Goal: Task Accomplishment & Management: Manage account settings

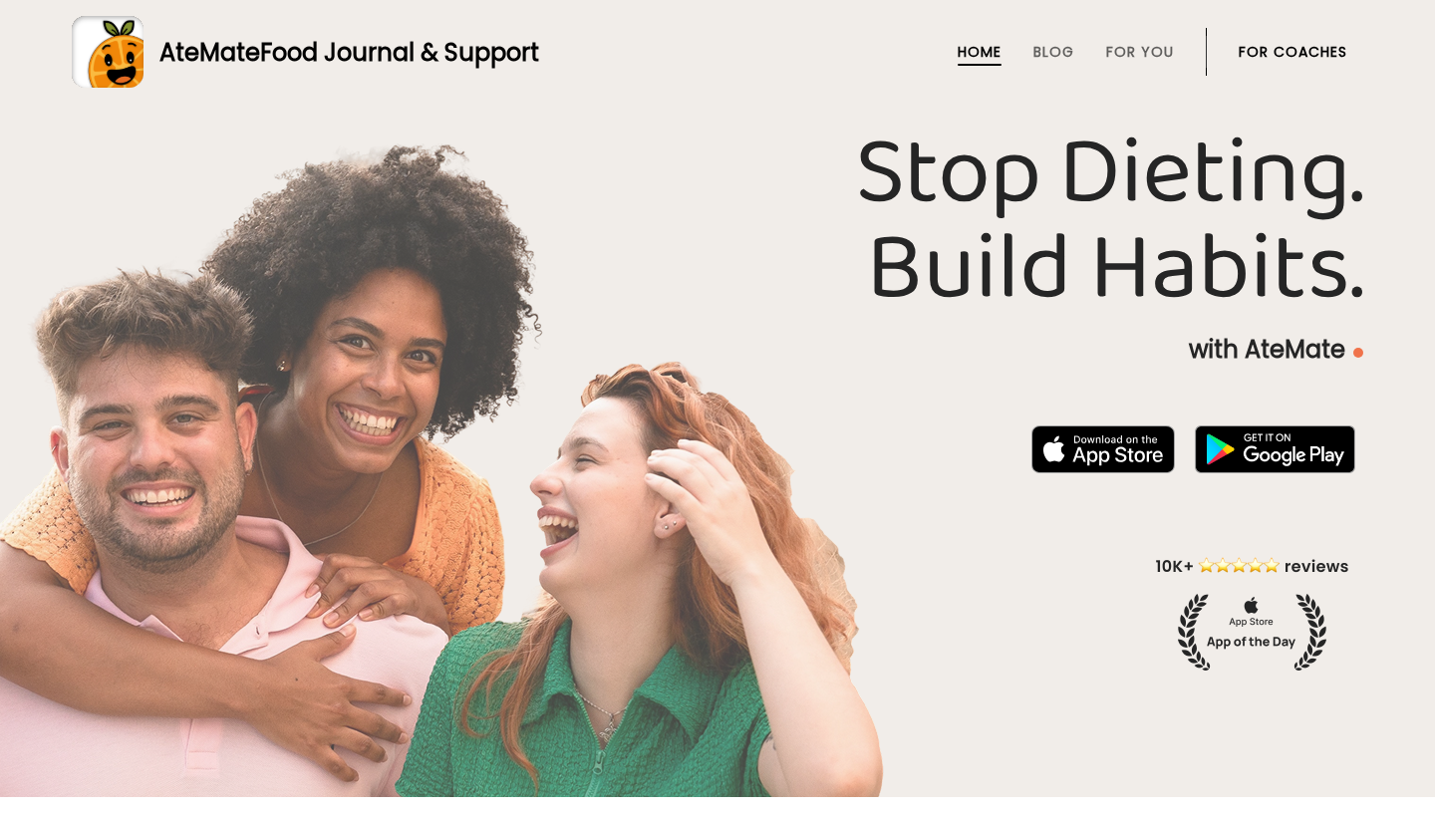
click at [1268, 53] on link "For Coaches" at bounding box center [1293, 52] width 109 height 16
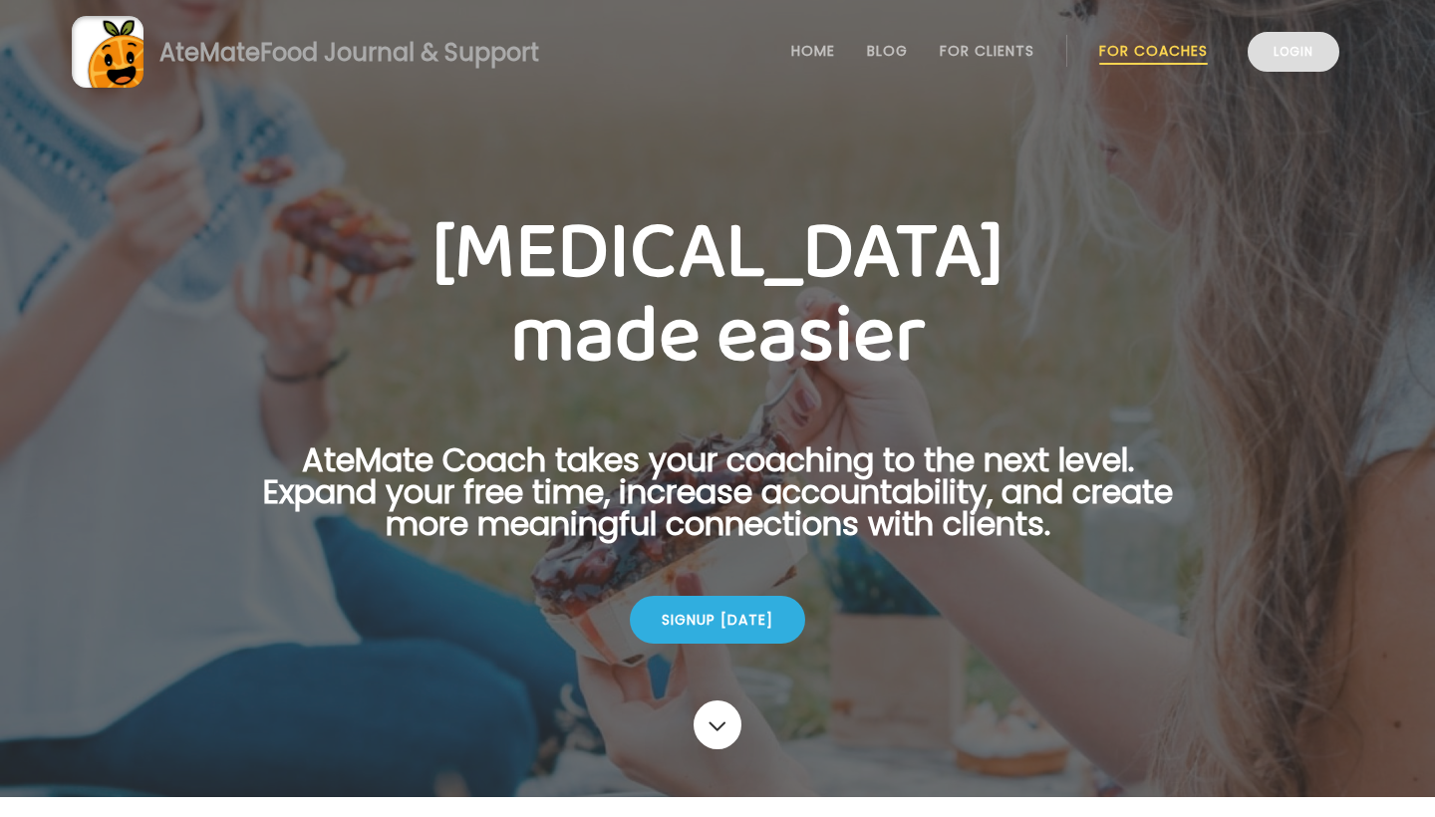
click at [1278, 46] on link "Login" at bounding box center [1294, 52] width 92 height 40
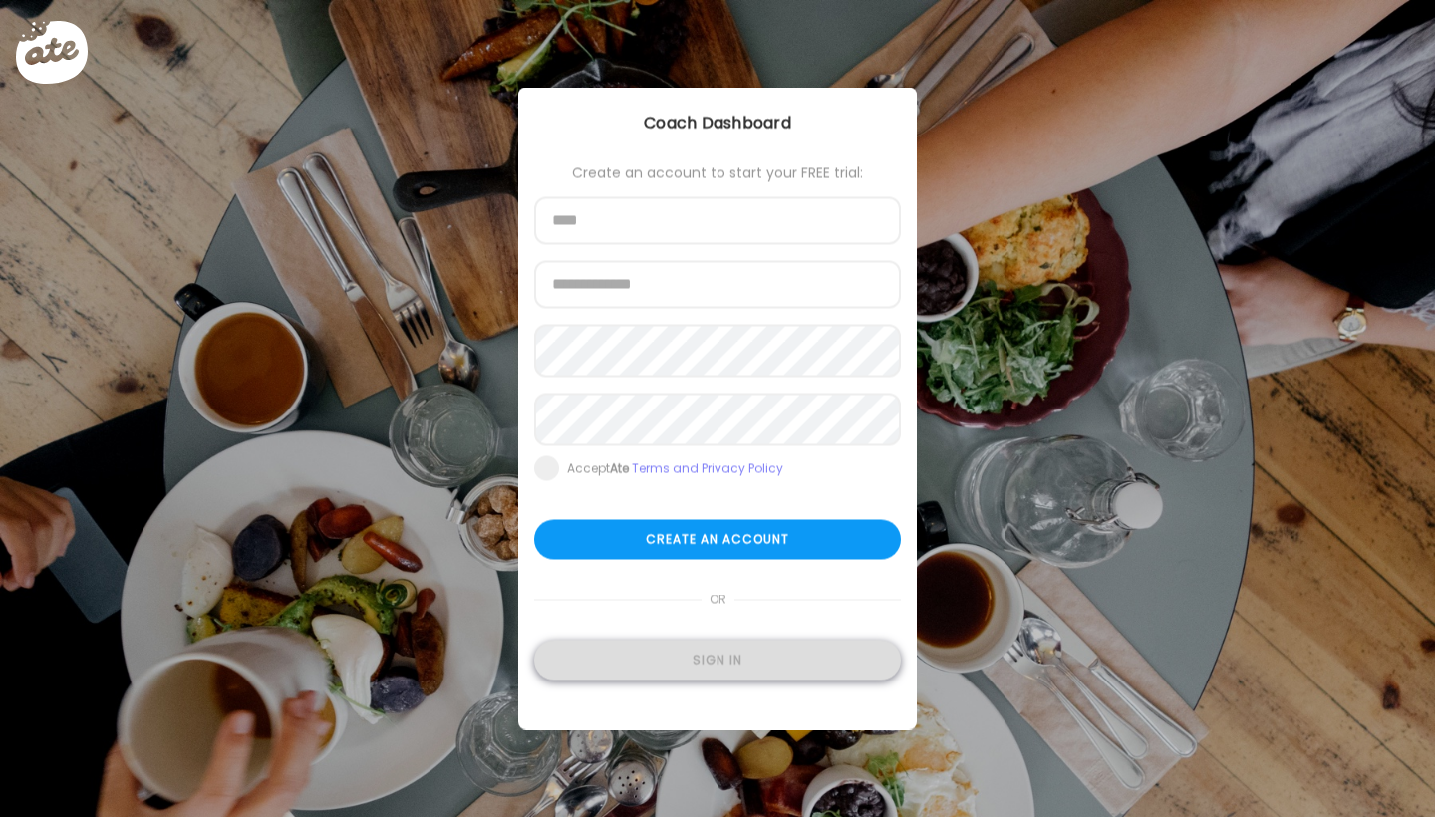
click at [689, 663] on div "Sign in" at bounding box center [717, 661] width 367 height 40
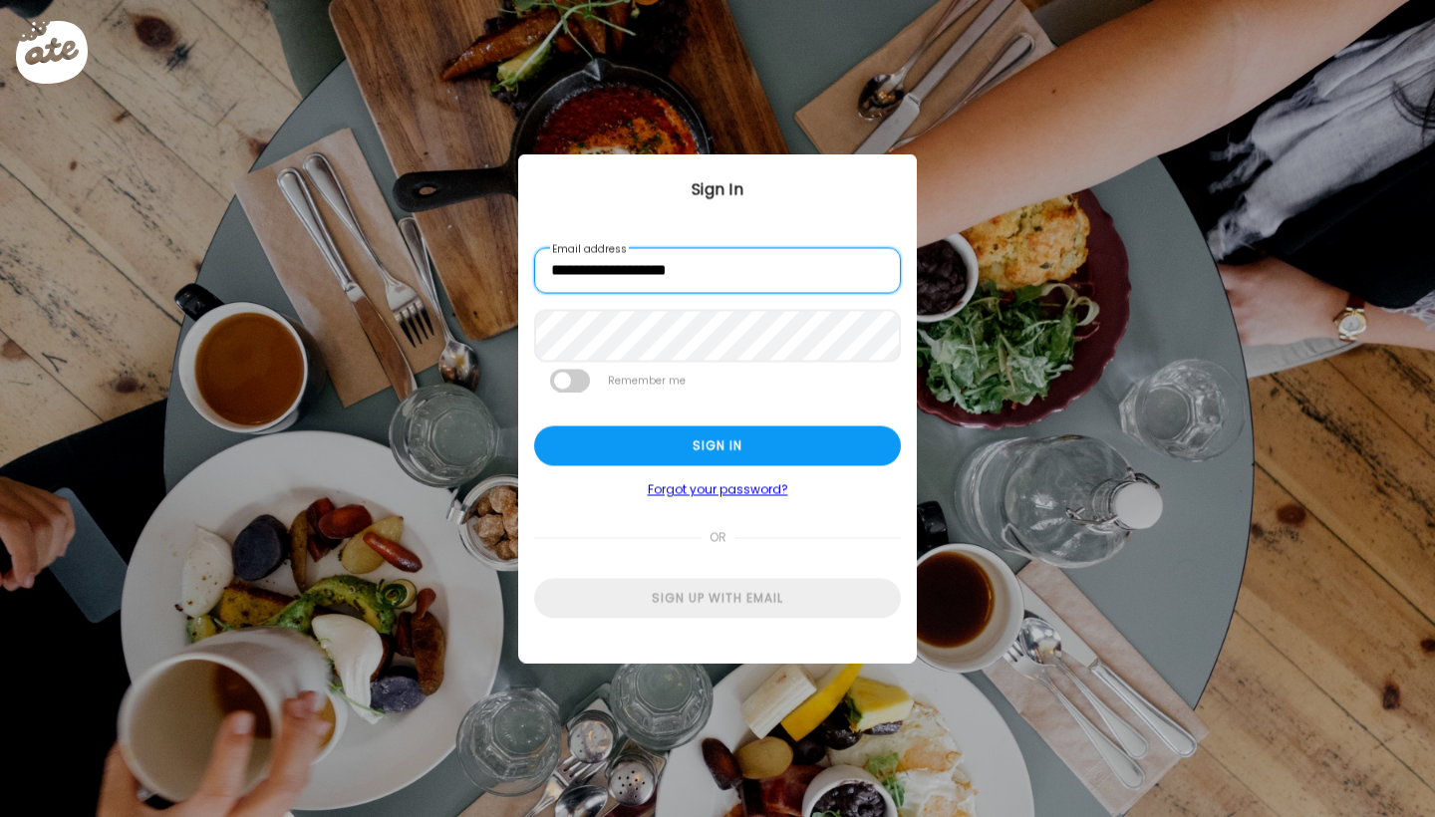
type input "**********"
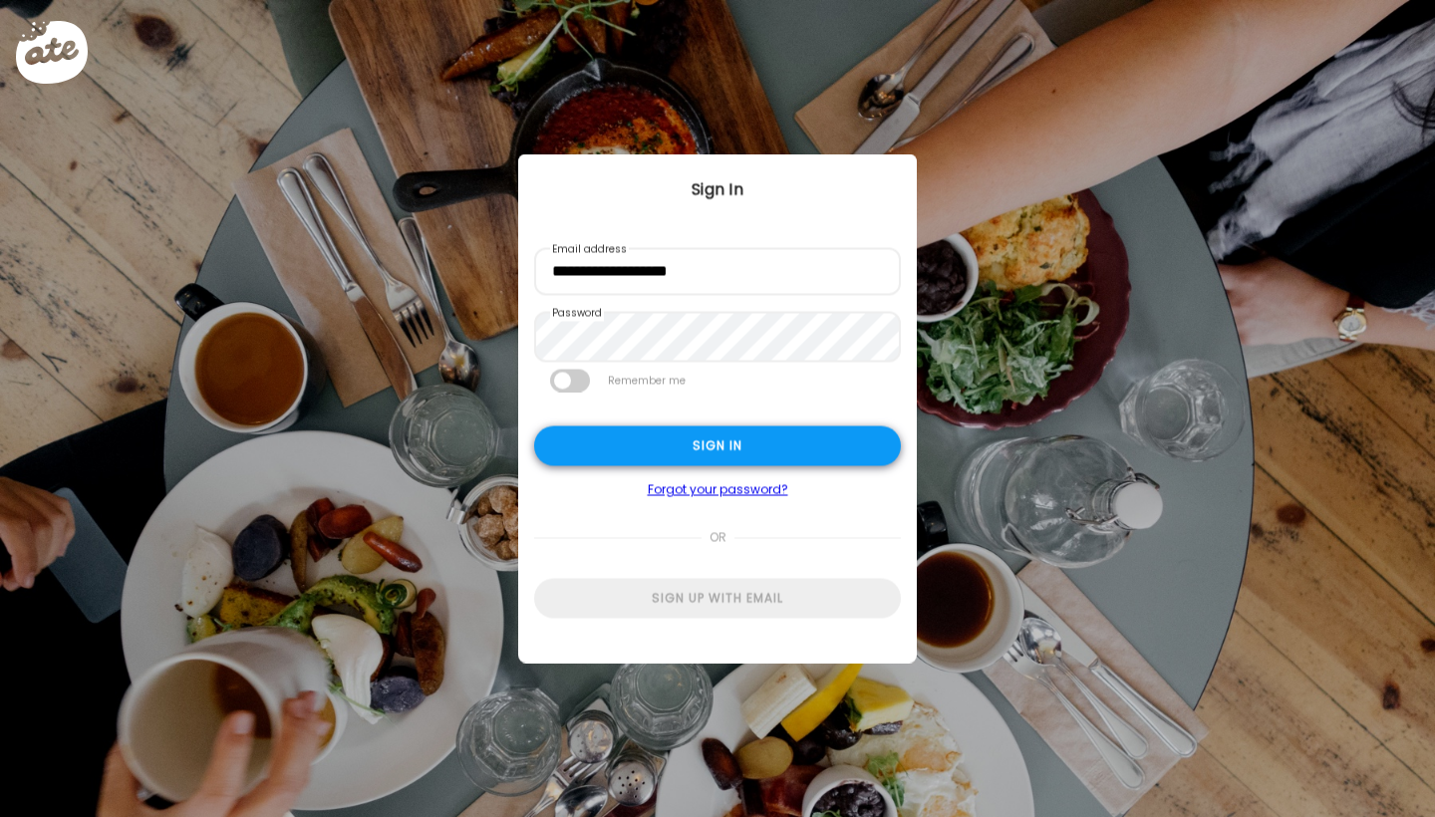
click at [663, 436] on div "Sign in" at bounding box center [717, 447] width 367 height 40
type input "****"
type input "**********"
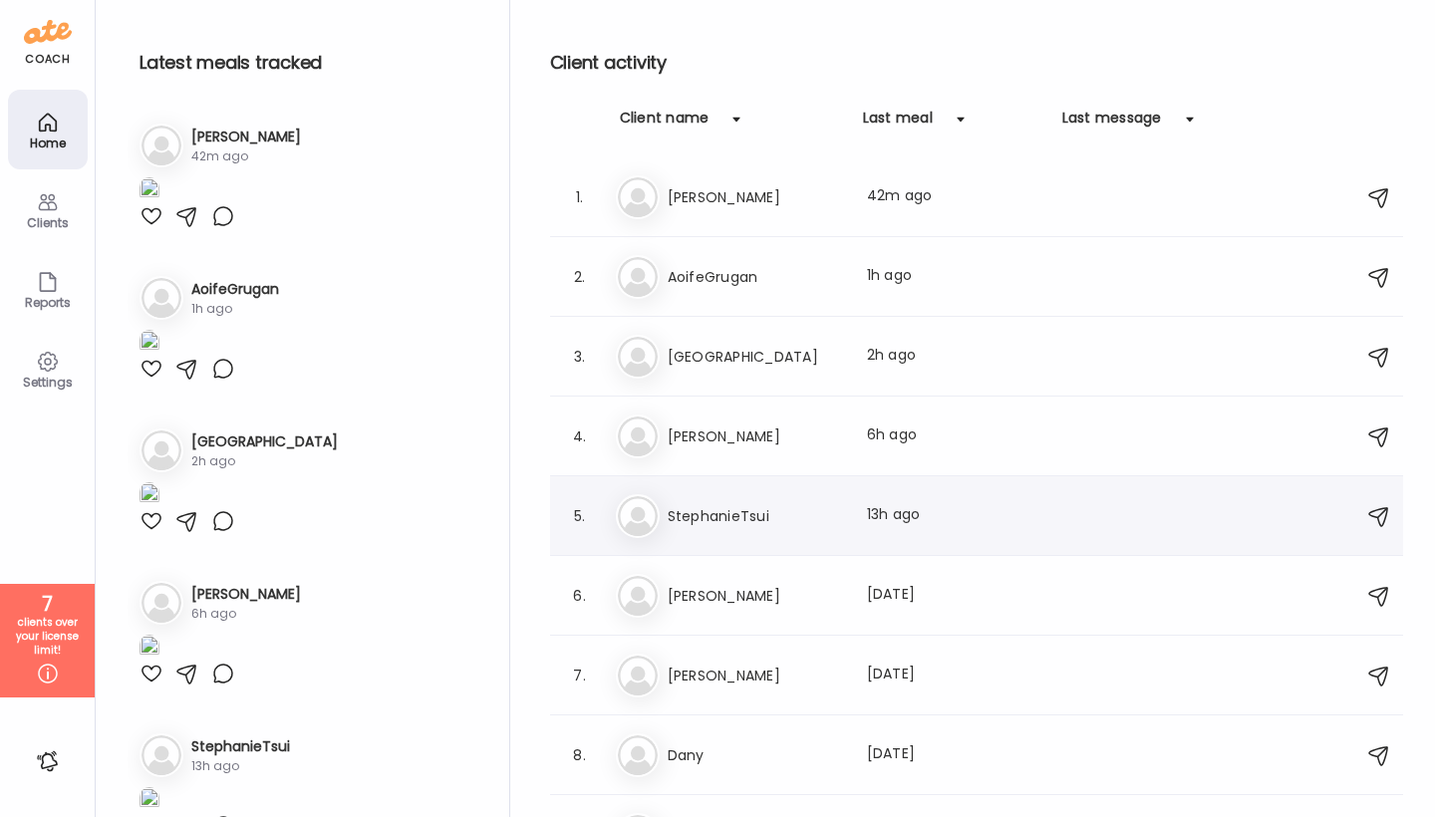
click at [823, 518] on h3 "StephanieTsui" at bounding box center [755, 516] width 175 height 24
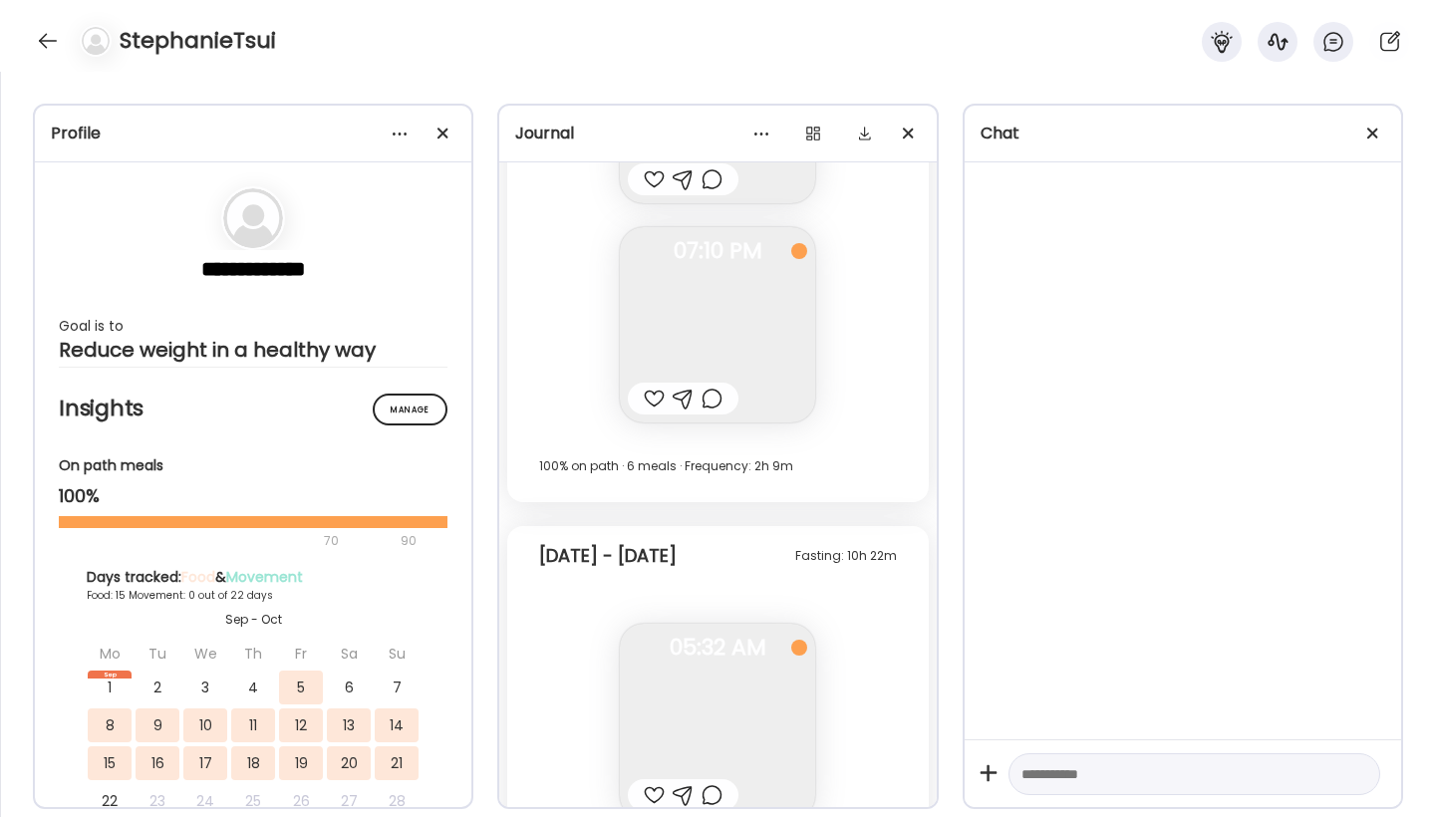
scroll to position [37343, 0]
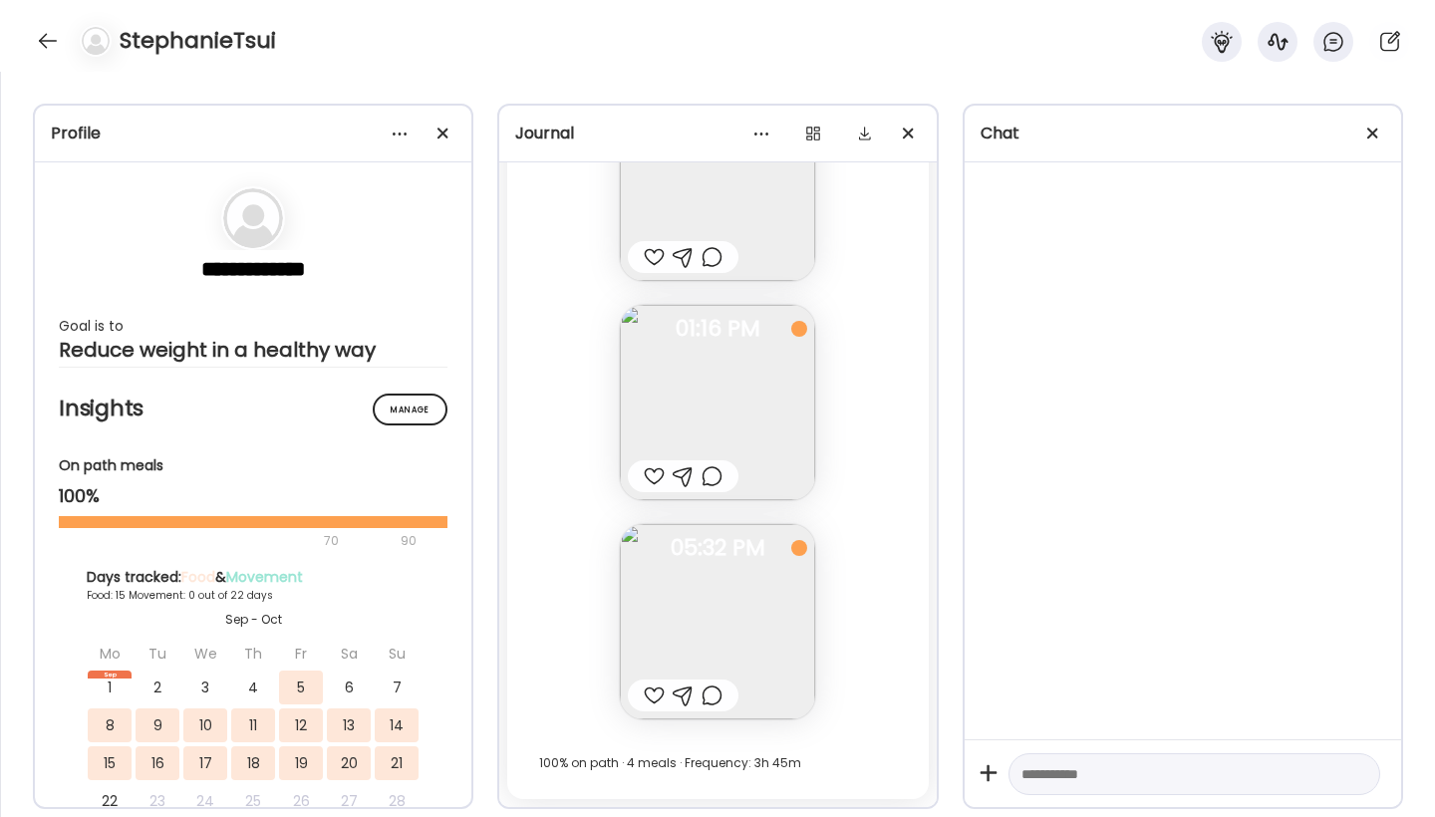
click at [730, 619] on img at bounding box center [717, 621] width 195 height 195
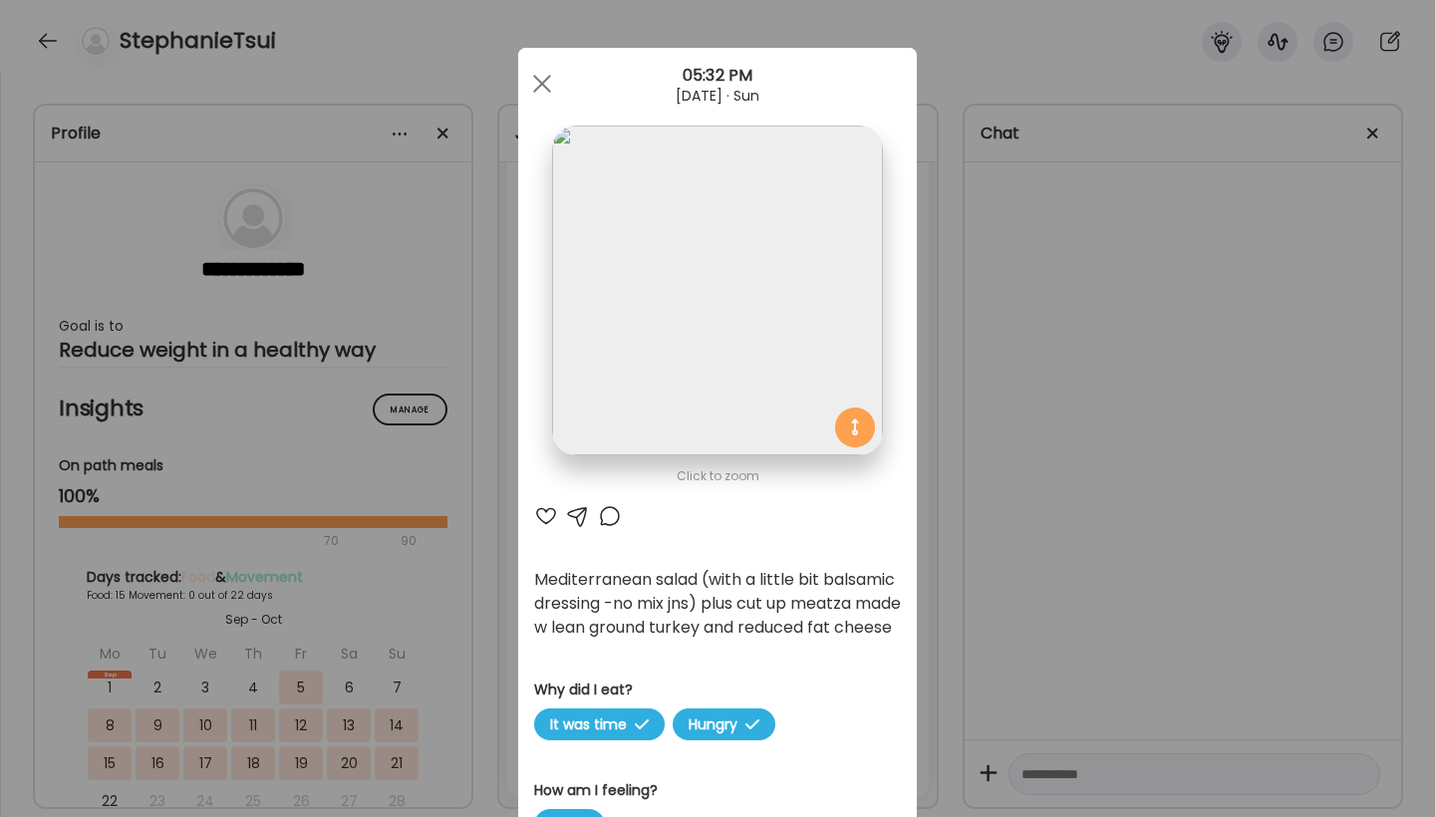
scroll to position [37303, 0]
click at [540, 87] on span at bounding box center [542, 84] width 18 height 18
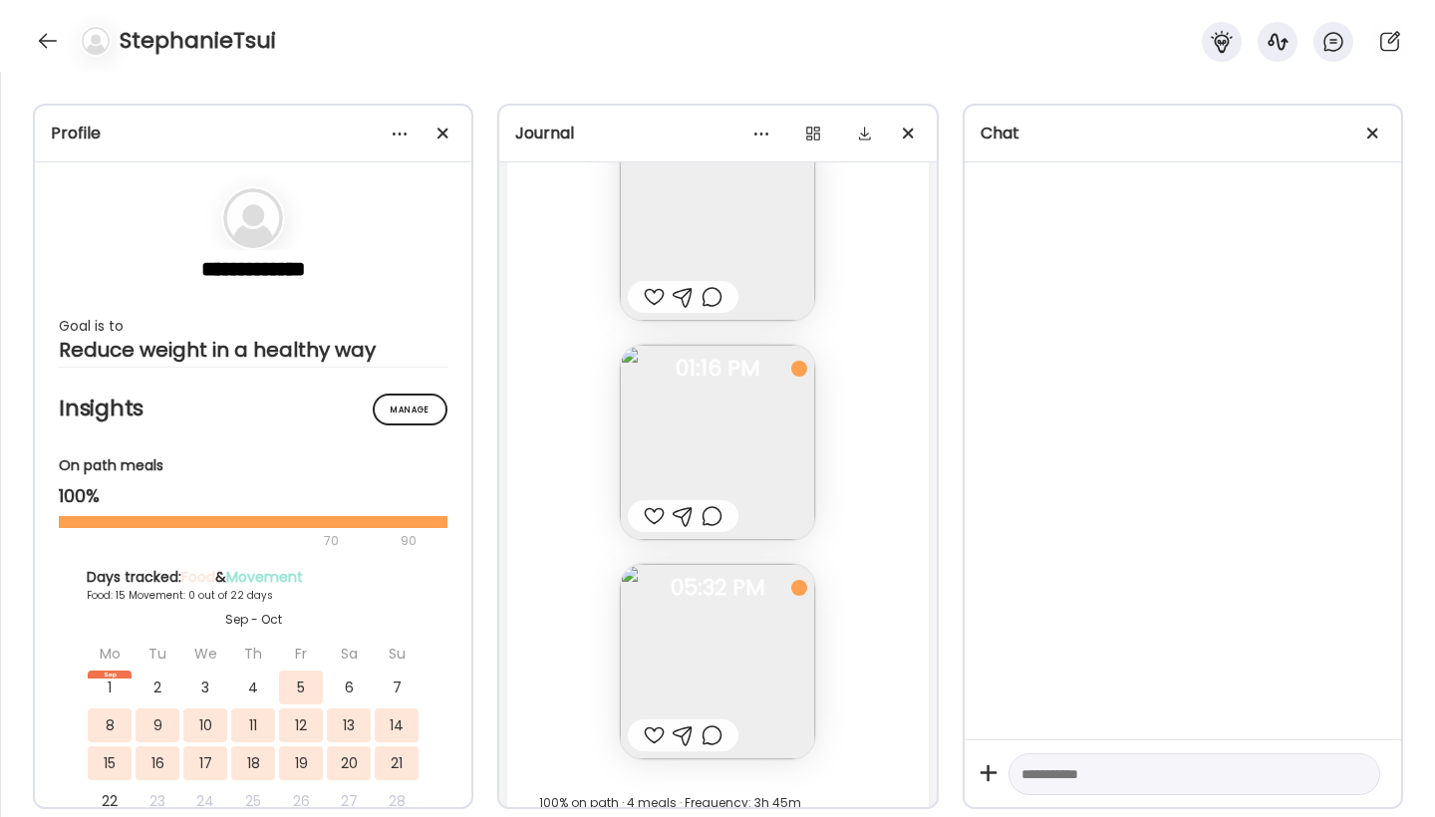
click at [874, 466] on div "Fasting: 10h 49m [DATE] Banana muffin w cookie butter, cinnamon egg whites, ber…" at bounding box center [717, 324] width 421 height 1031
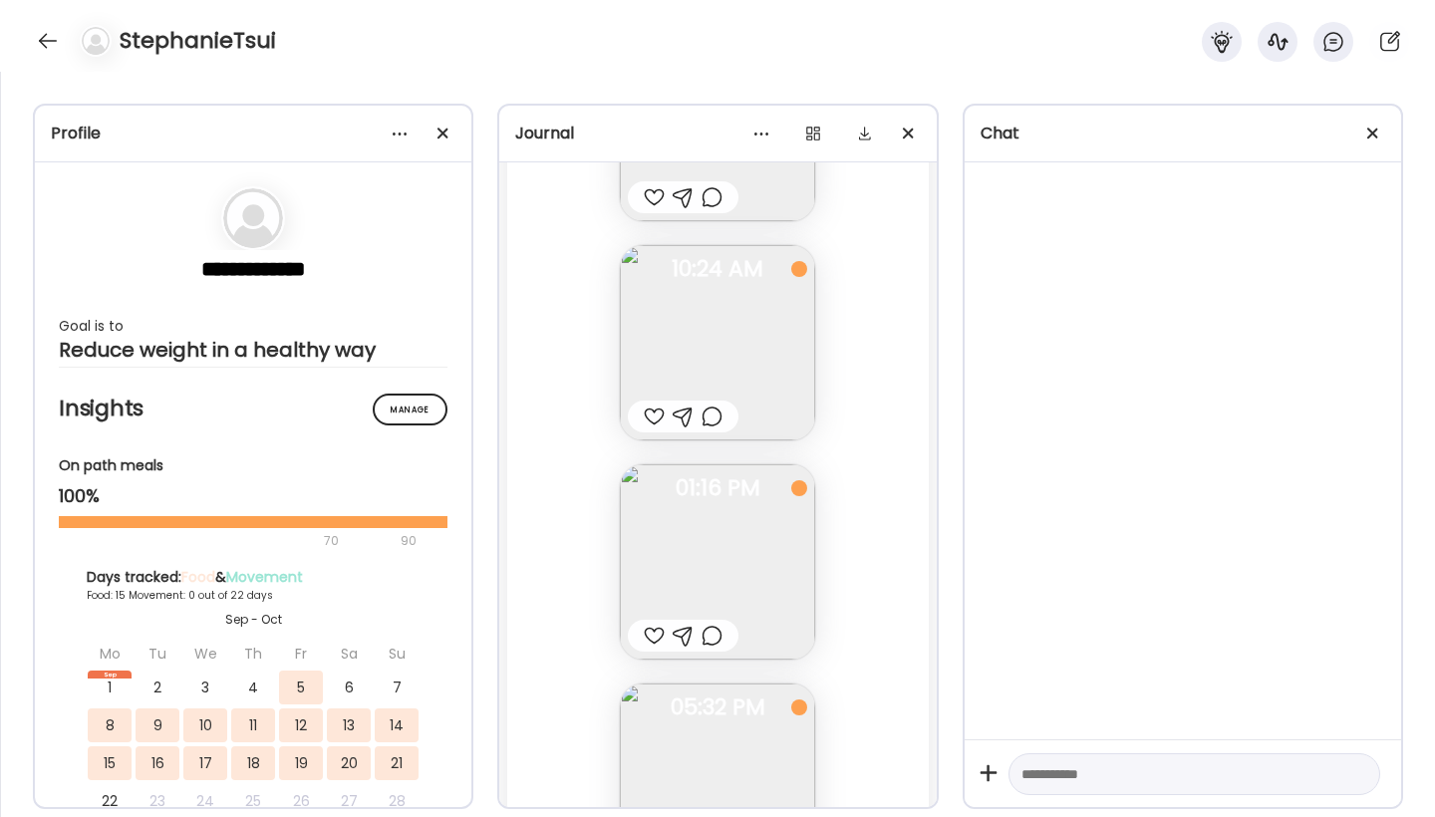
scroll to position [37144, 0]
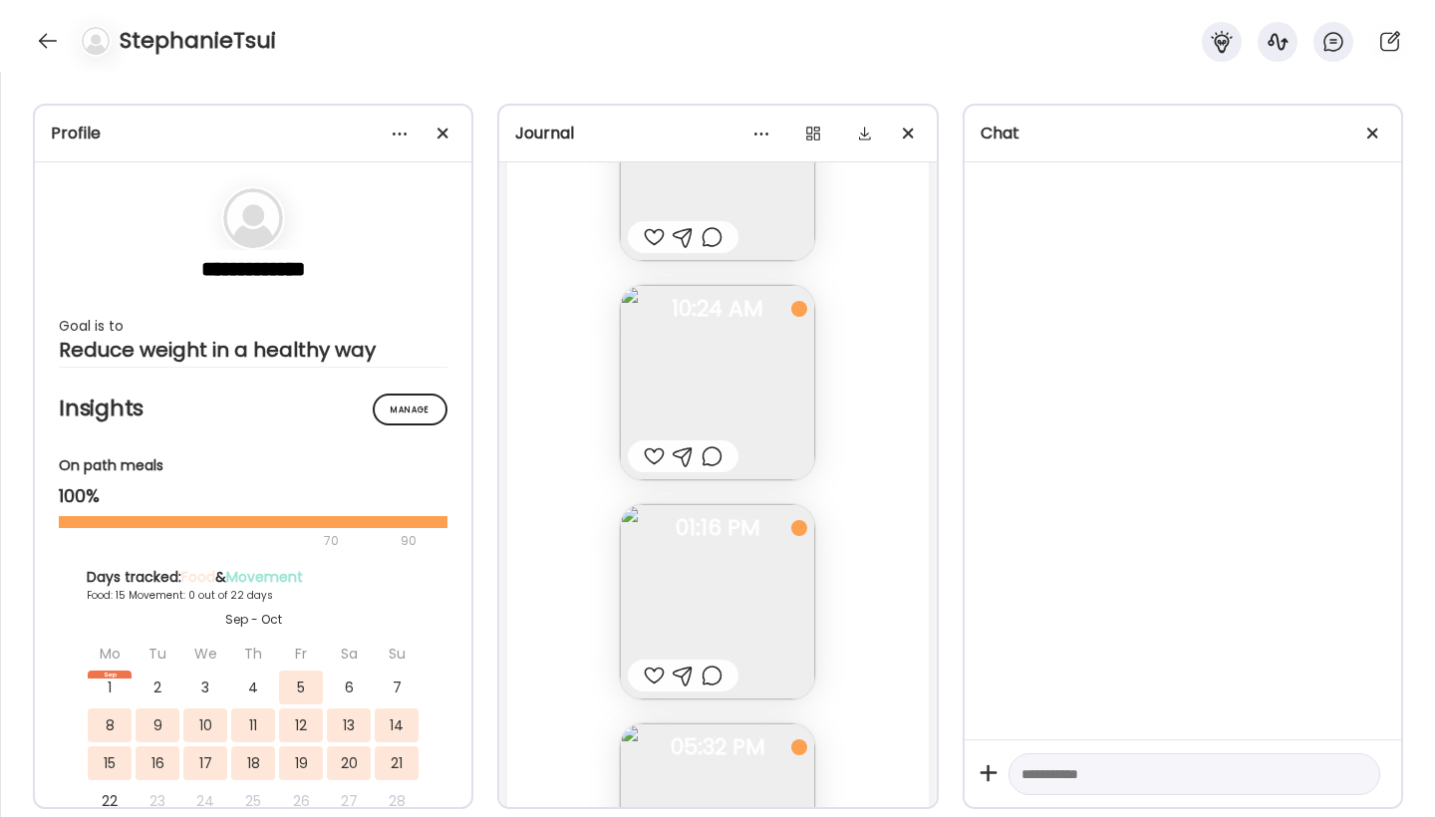
click at [711, 382] on img at bounding box center [717, 382] width 195 height 195
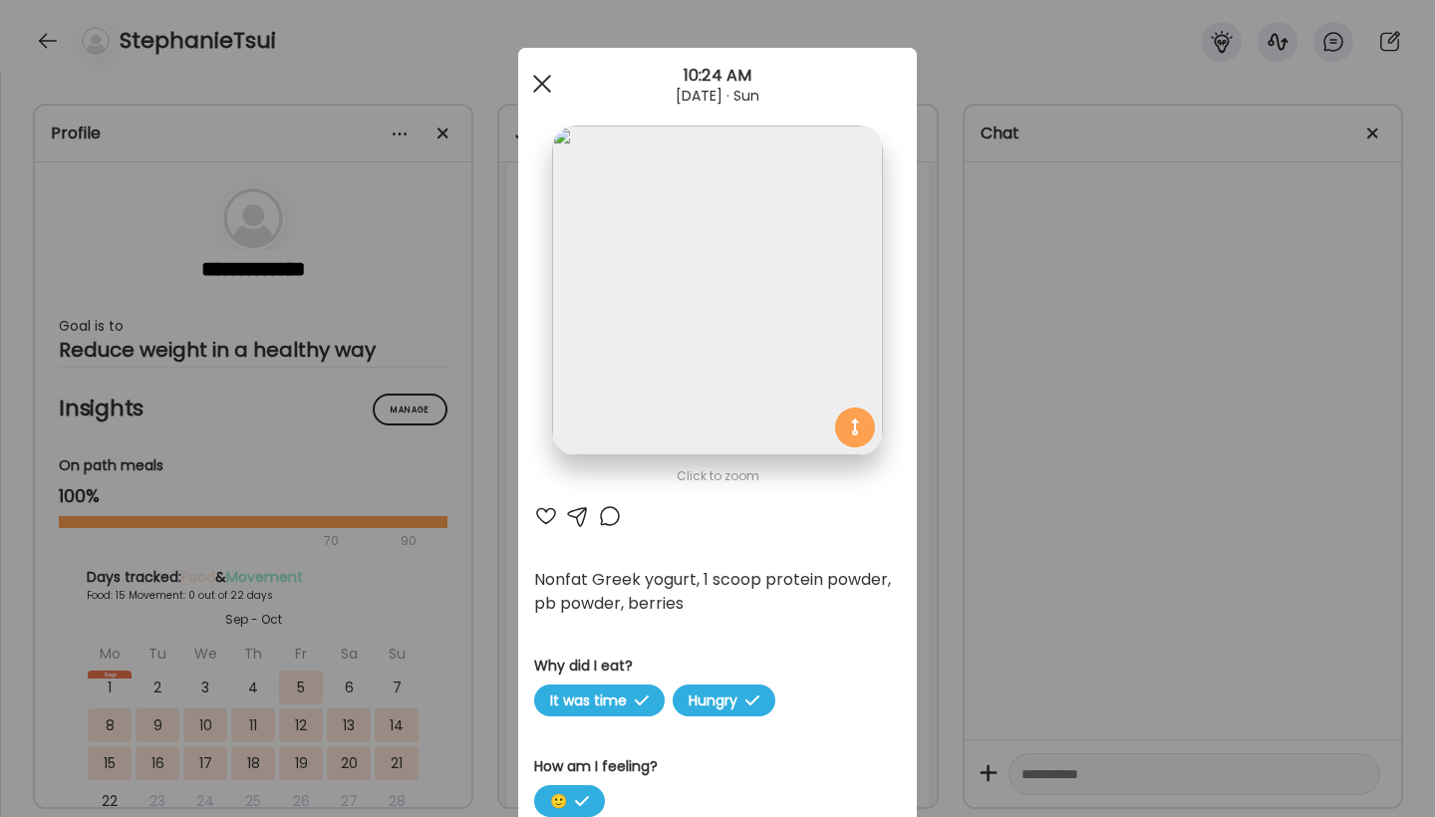
click at [544, 83] on span at bounding box center [542, 84] width 18 height 18
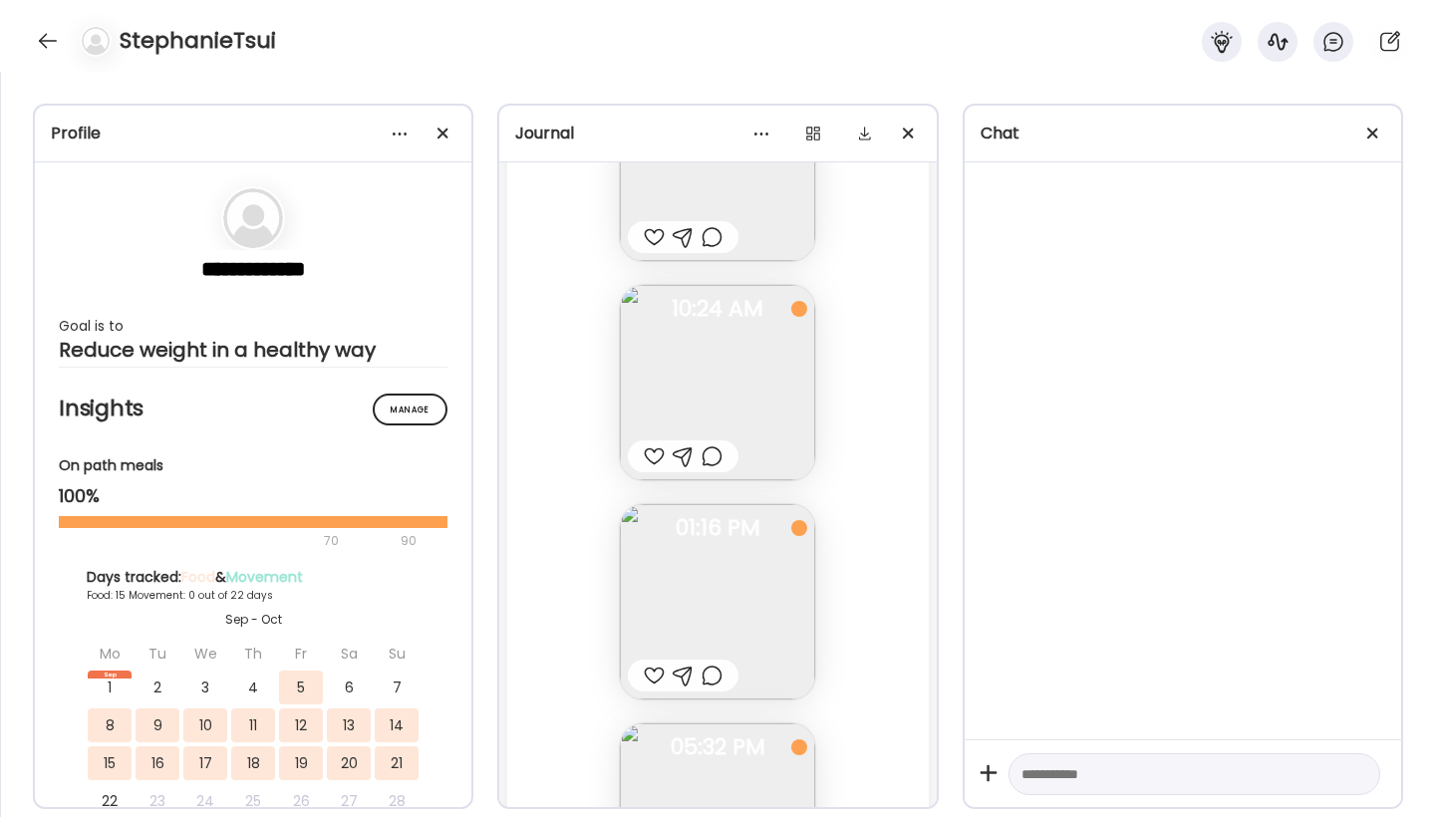
click at [712, 217] on img at bounding box center [717, 163] width 195 height 195
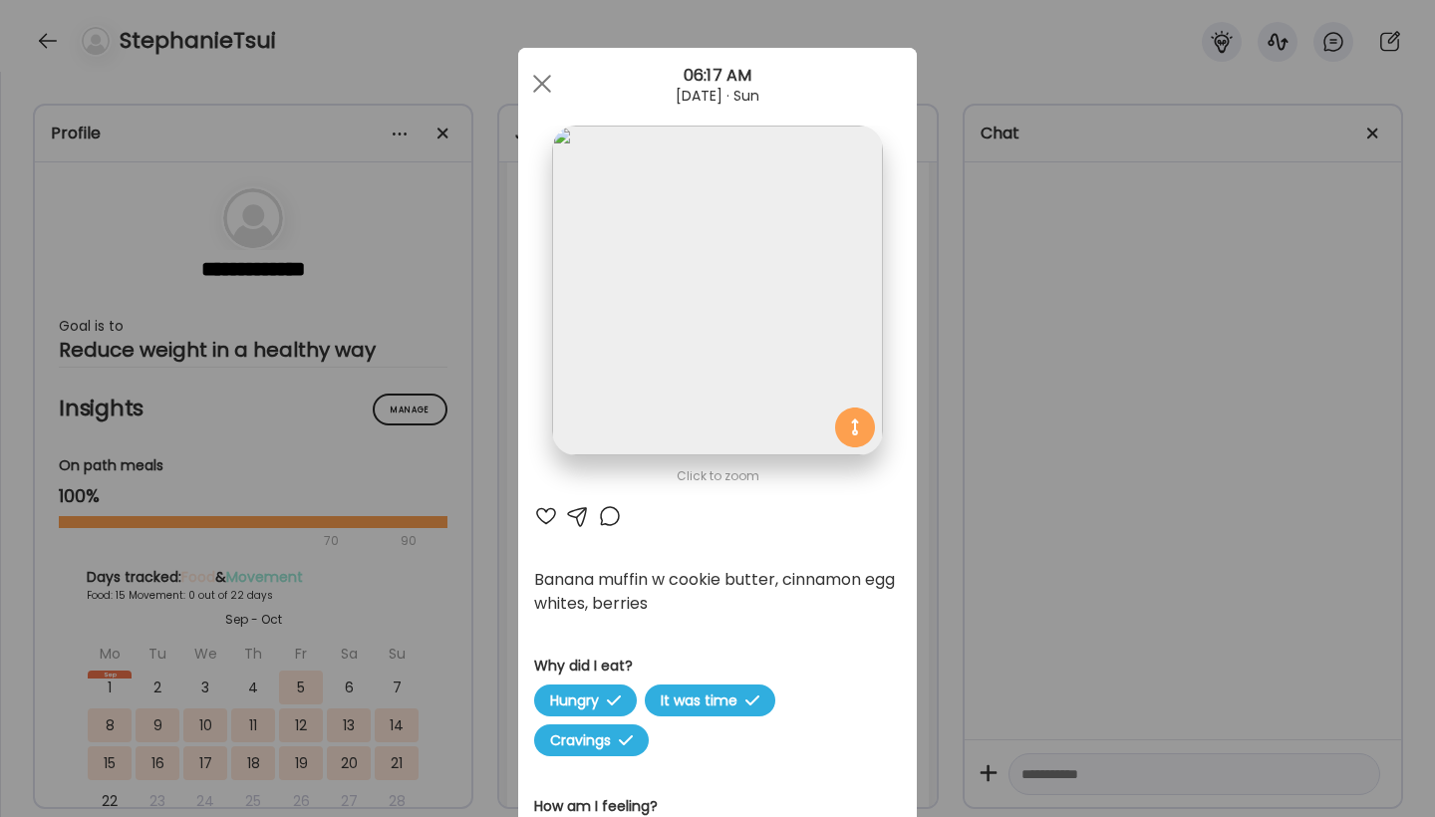
click at [772, 338] on img at bounding box center [717, 291] width 330 height 330
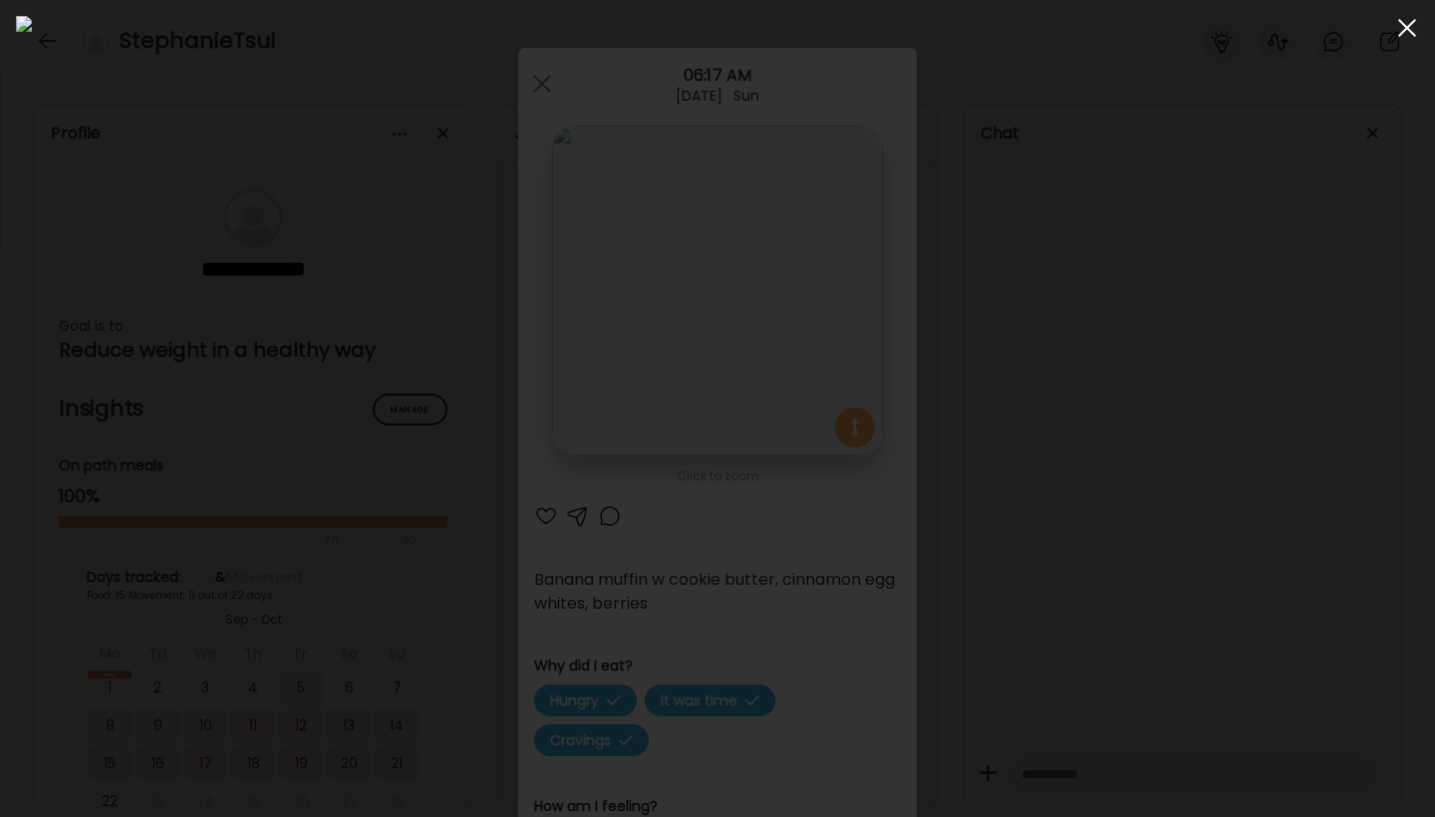
click at [1406, 30] on span at bounding box center [1407, 28] width 18 height 18
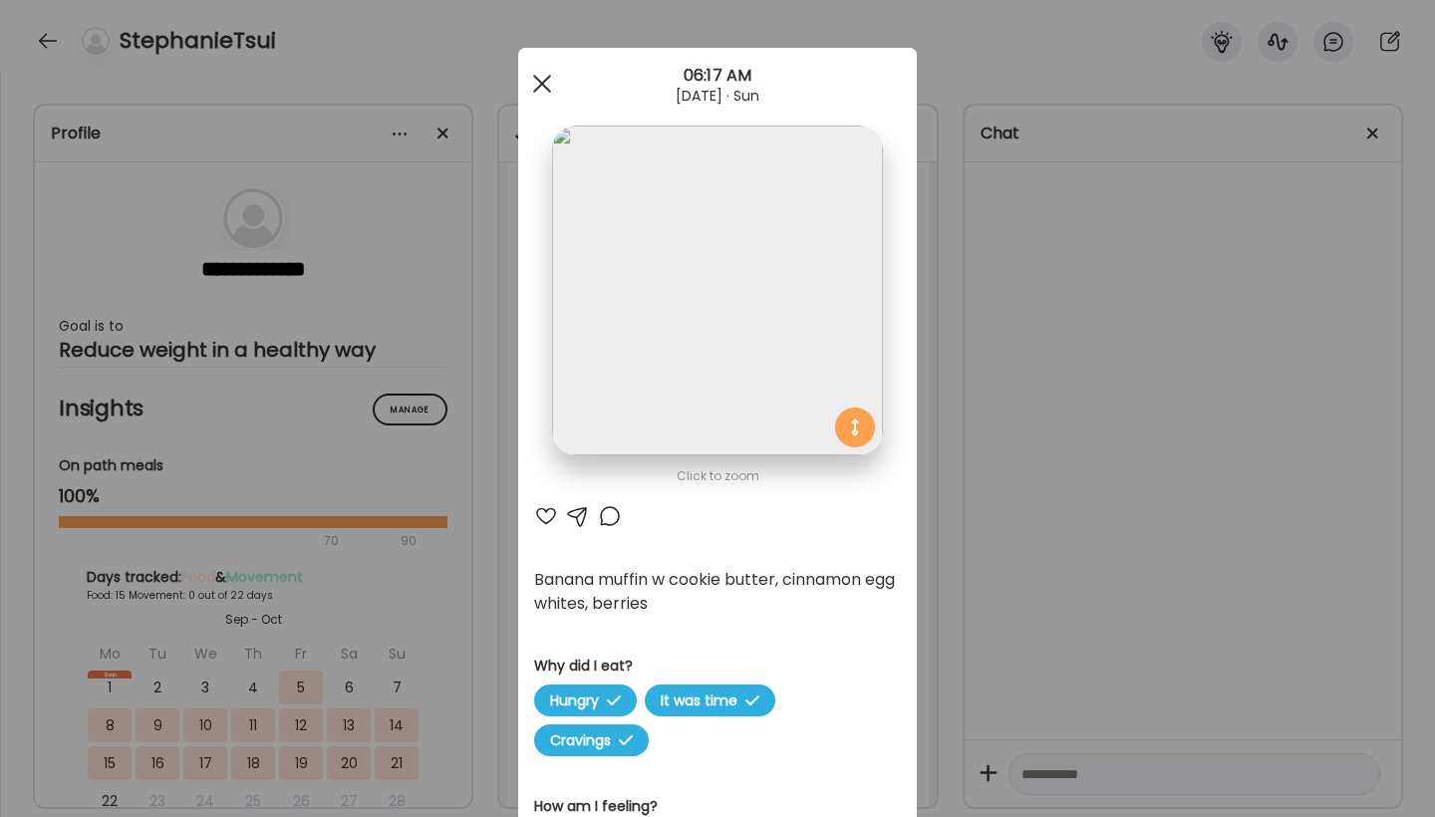
click at [542, 82] on div at bounding box center [542, 84] width 40 height 40
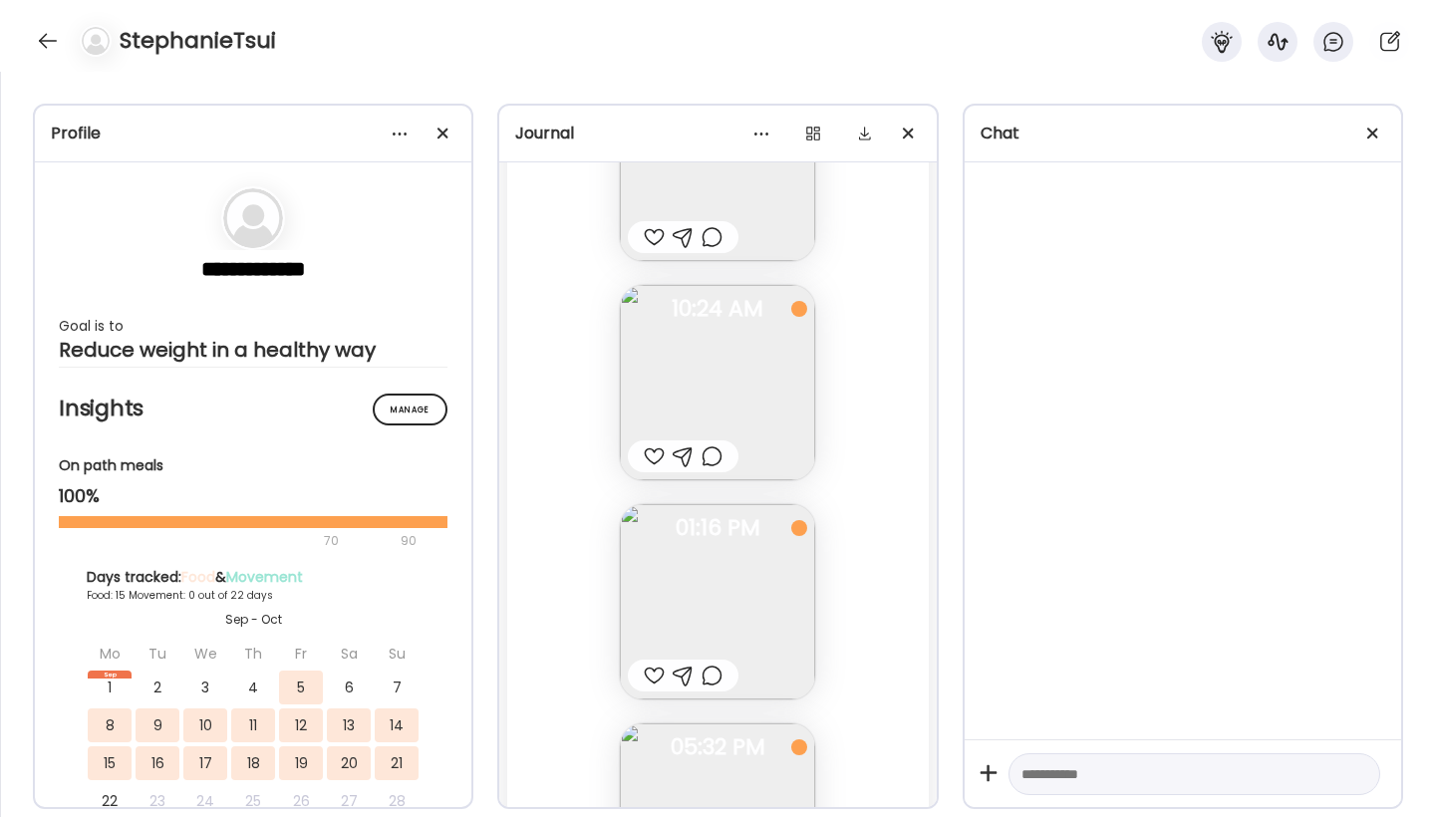
click at [952, 356] on div "**********" at bounding box center [717, 445] width 1435 height 746
click at [896, 350] on div "Fasting: 10h 49m [DATE] Banana muffin w cookie butter, cinnamon egg whites, ber…" at bounding box center [717, 483] width 421 height 1031
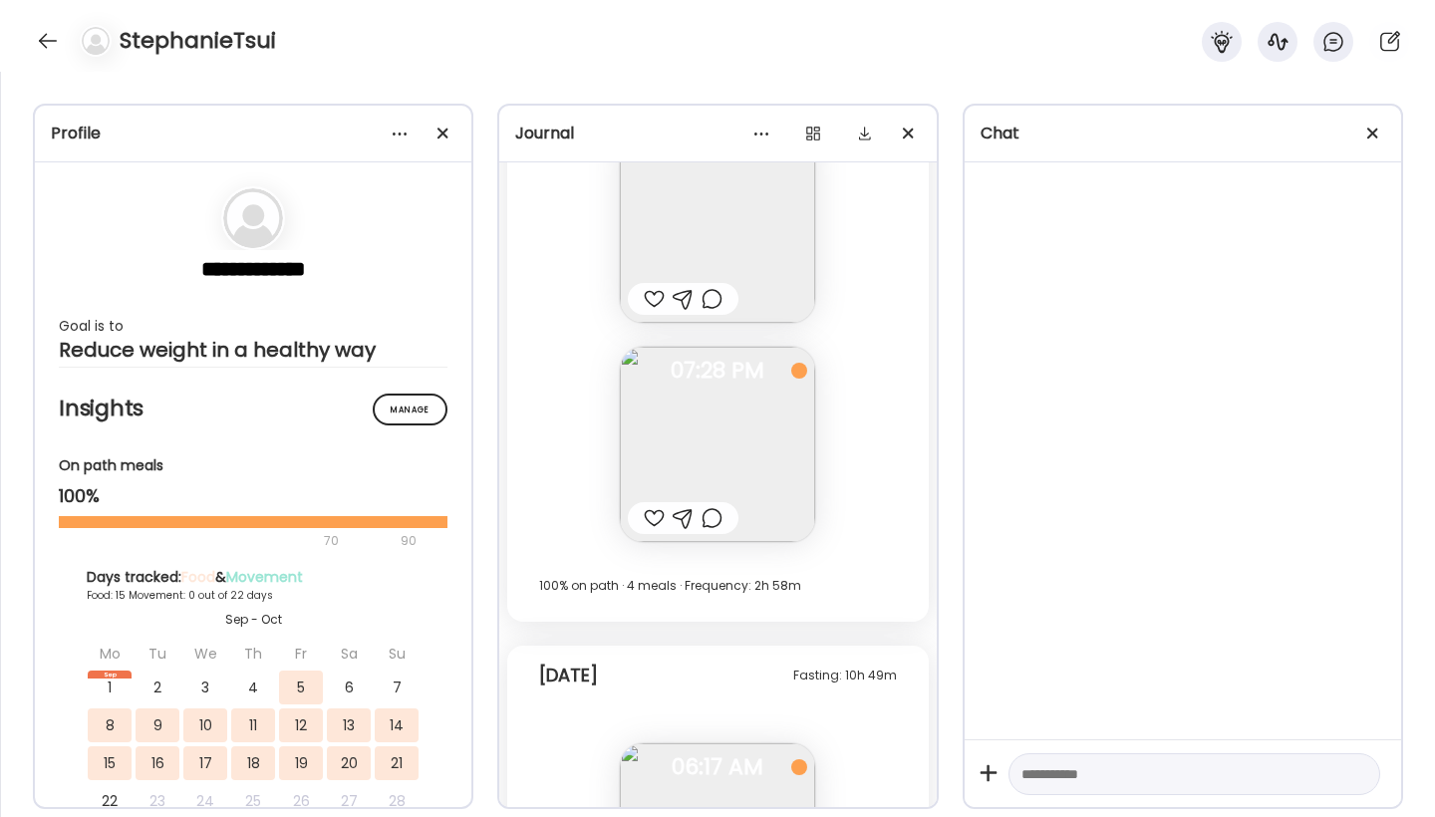
scroll to position [36426, 0]
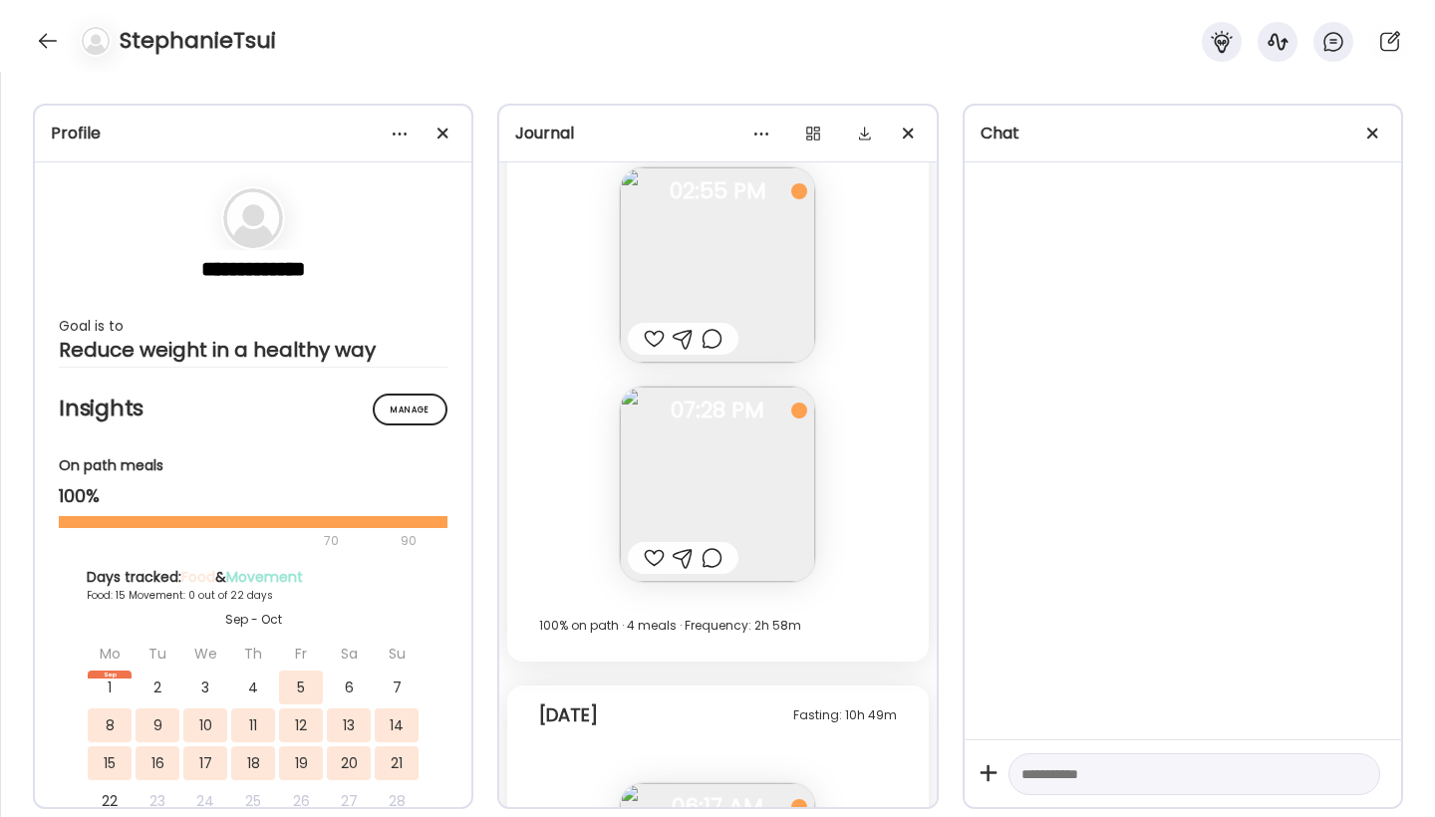
click at [737, 459] on img at bounding box center [717, 484] width 195 height 195
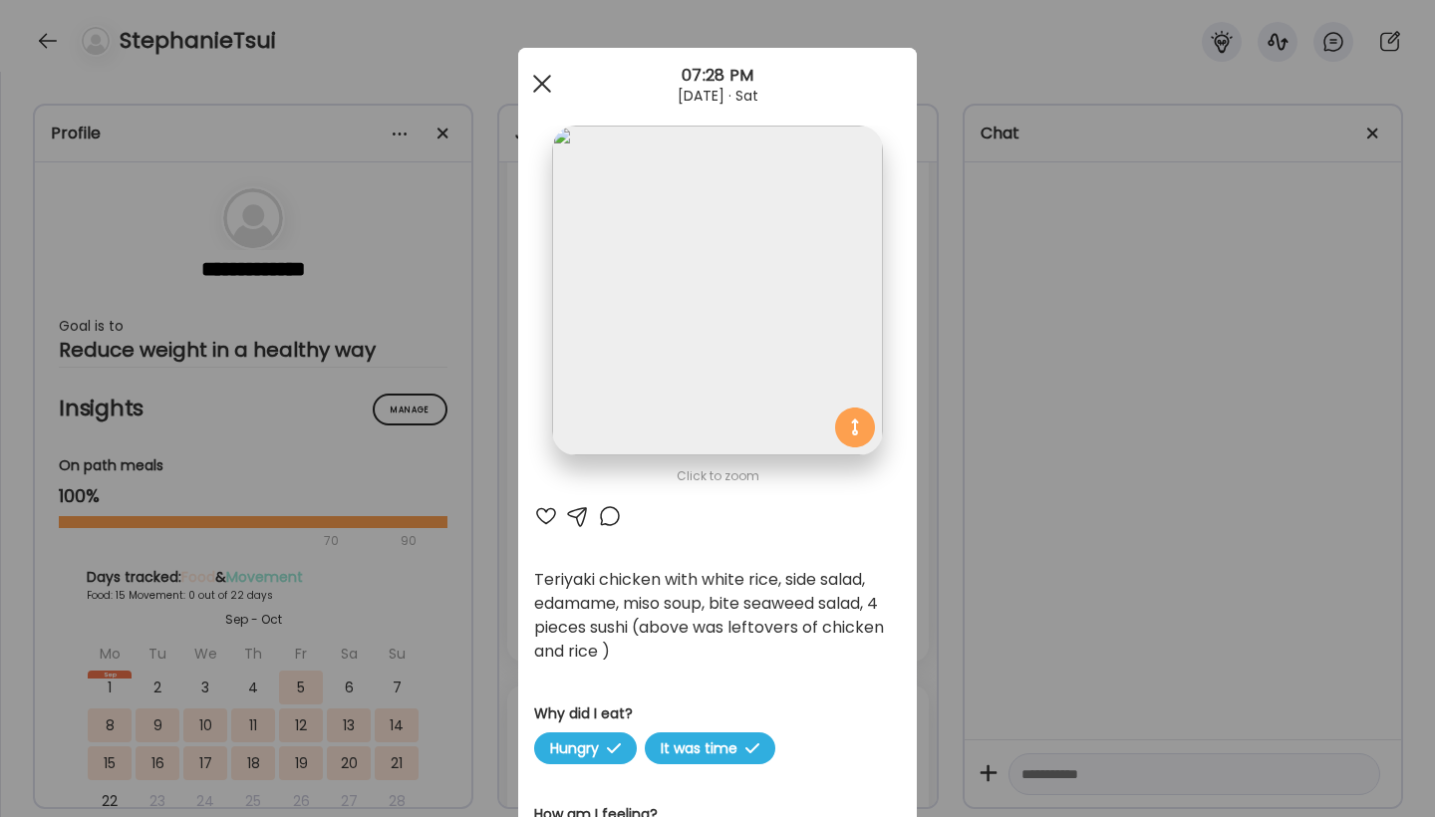
click at [539, 82] on span at bounding box center [542, 84] width 18 height 18
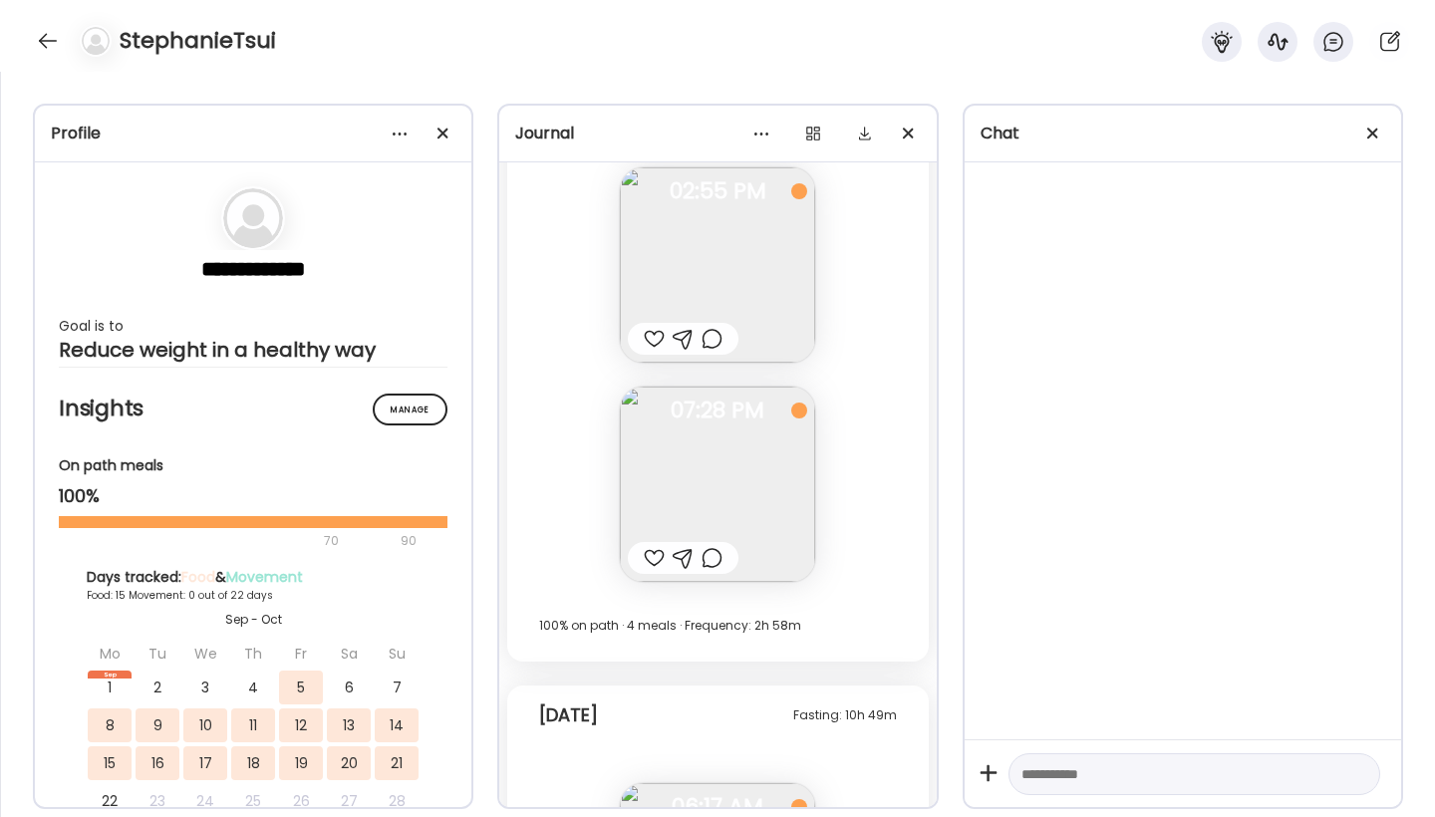
click at [704, 245] on img at bounding box center [717, 264] width 195 height 195
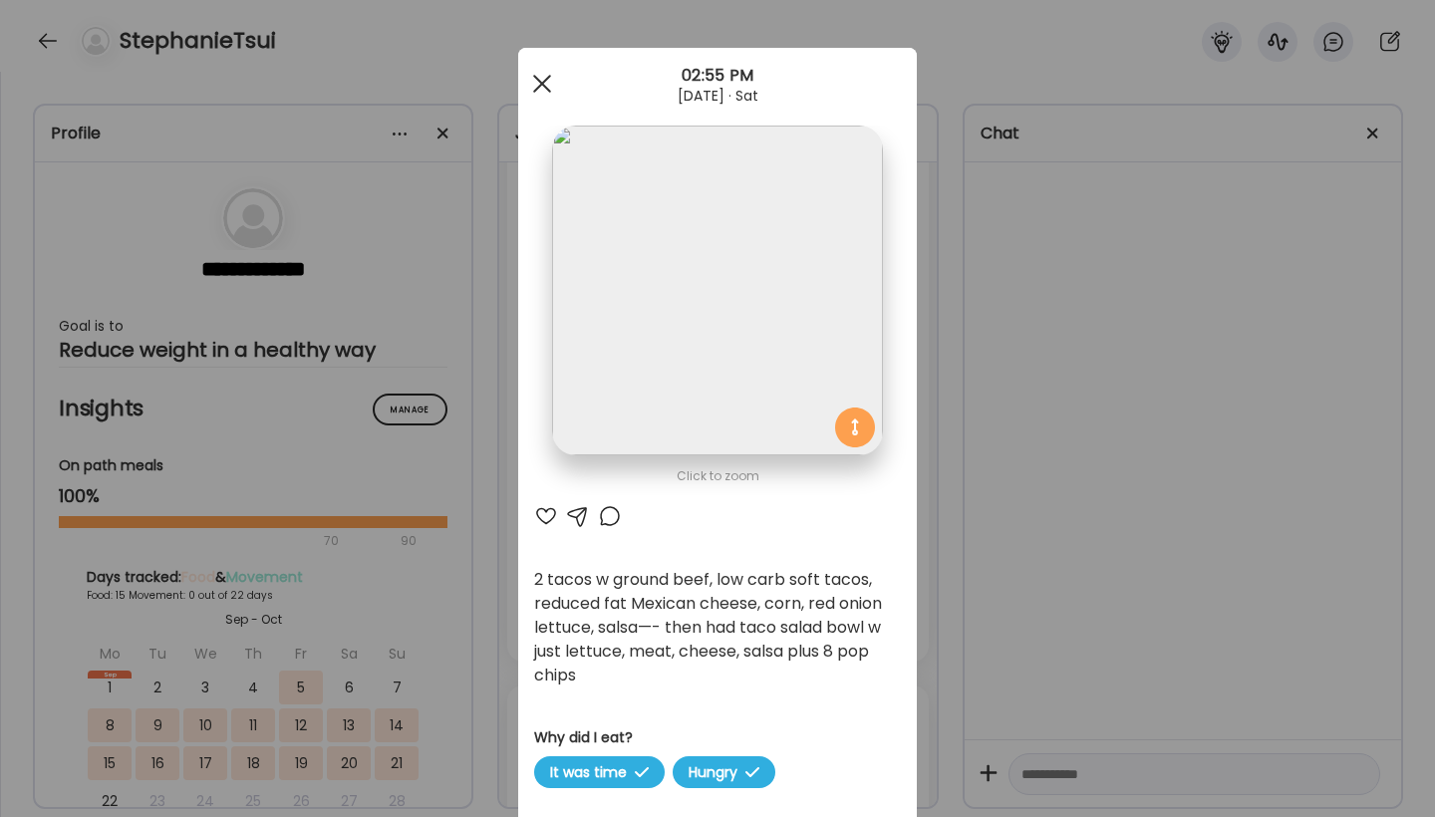
click at [544, 87] on span at bounding box center [542, 84] width 18 height 18
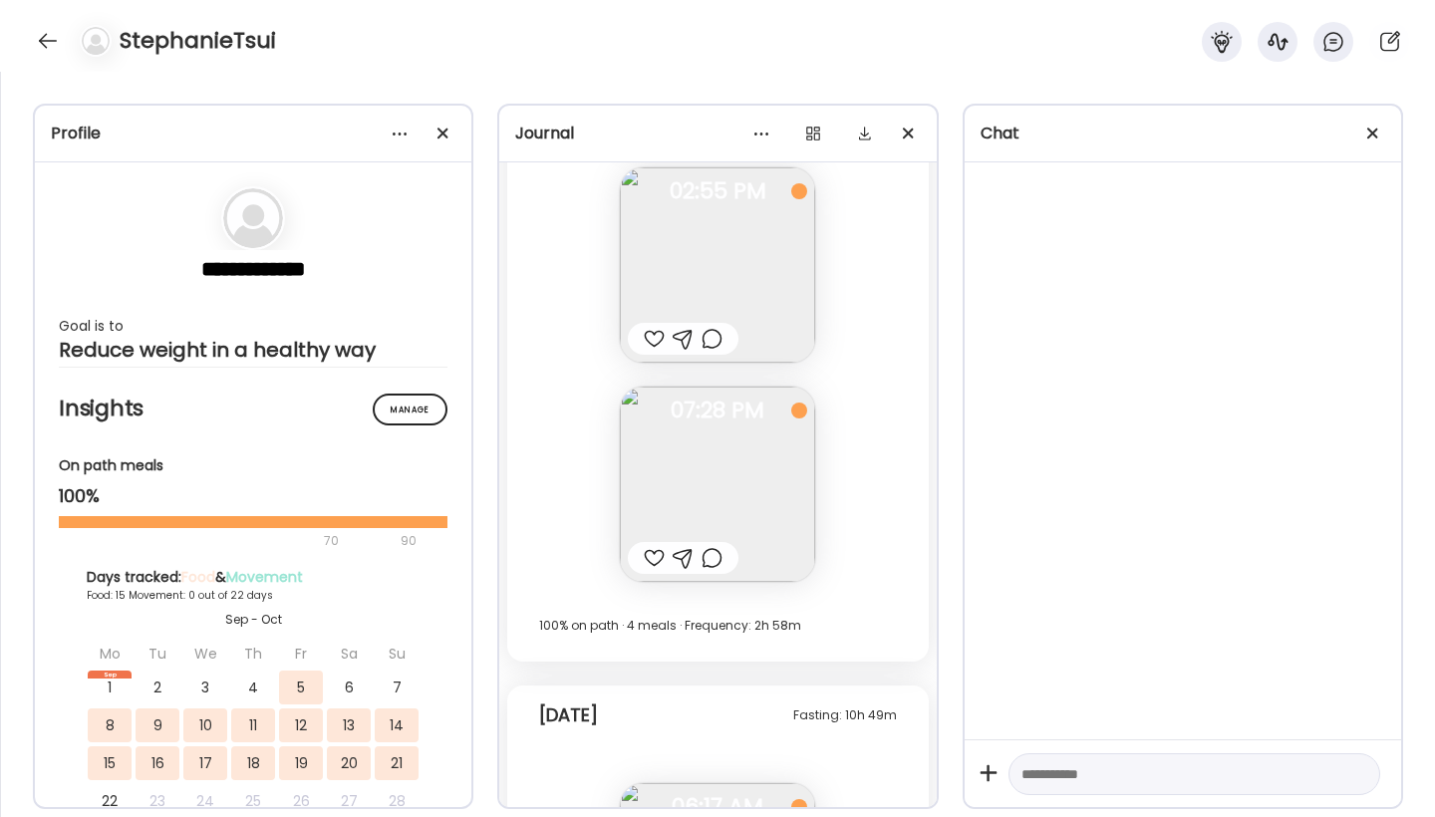
click at [858, 330] on div "Fasting: 15h 15m [DATE] - [DATE] Banana muffin (I think at least 7g protein 17g…" at bounding box center [717, 146] width 421 height 1031
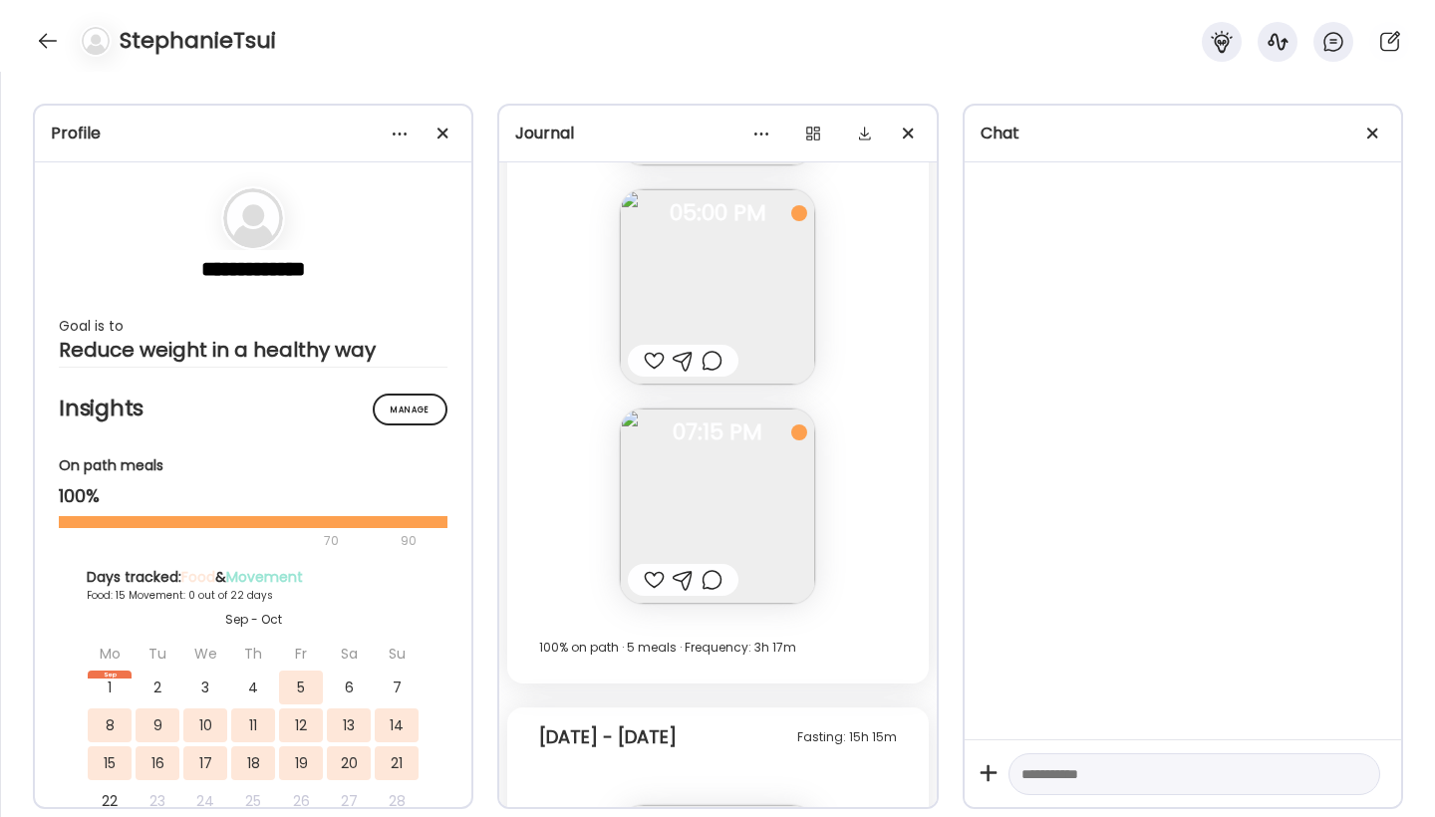
scroll to position [35310, 0]
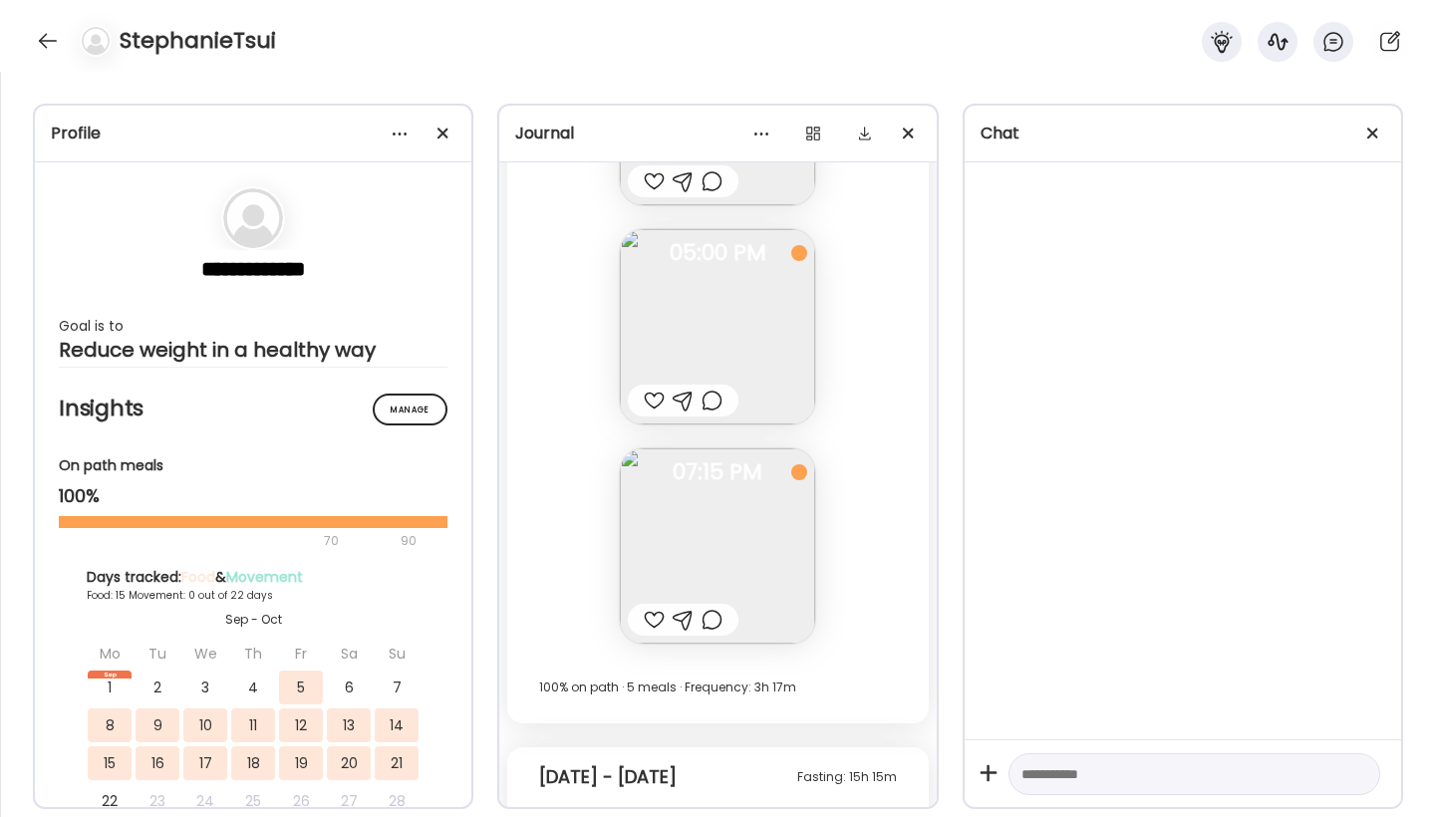
click at [718, 525] on img at bounding box center [717, 546] width 195 height 195
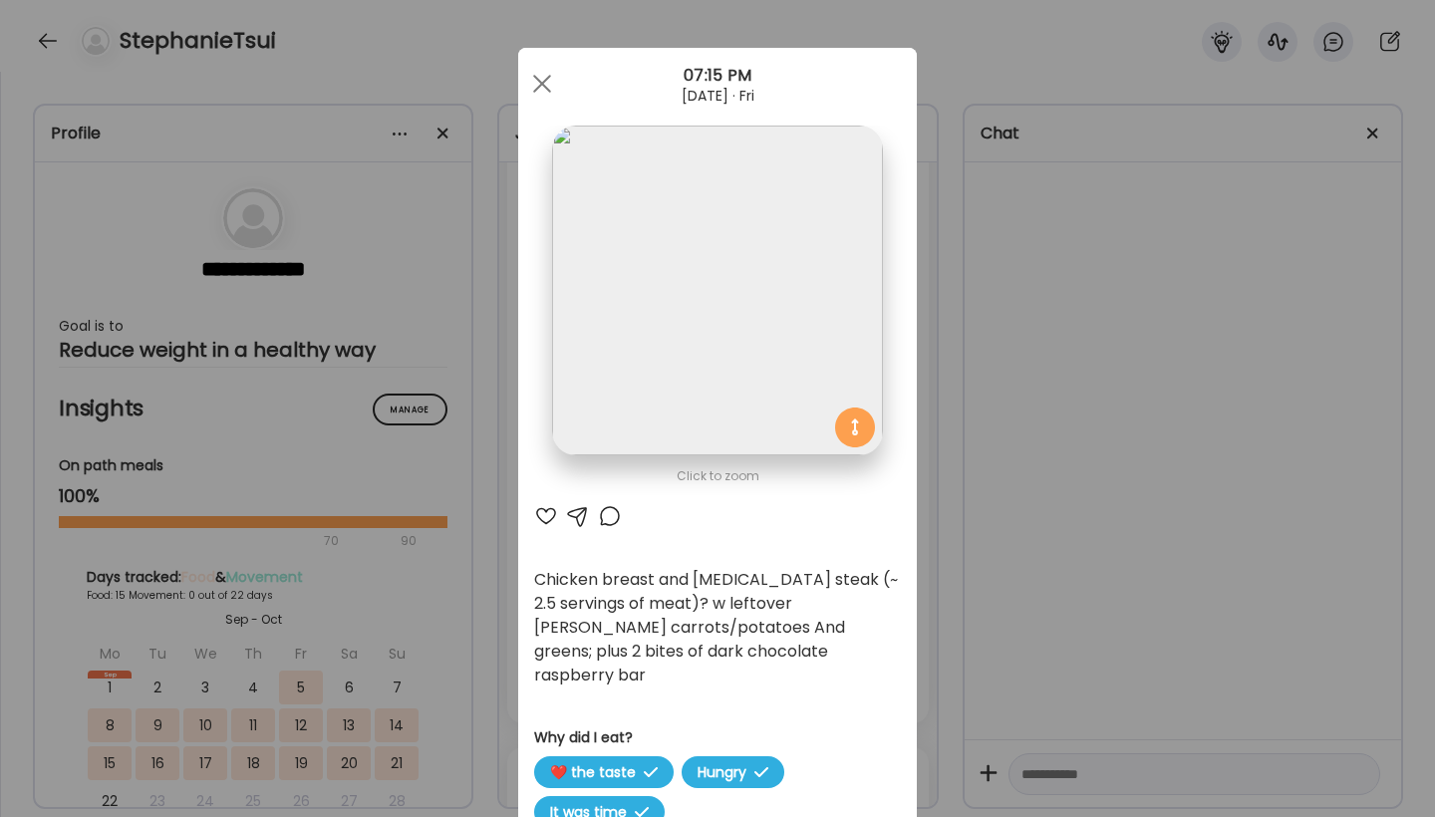
click at [681, 354] on img at bounding box center [717, 291] width 330 height 330
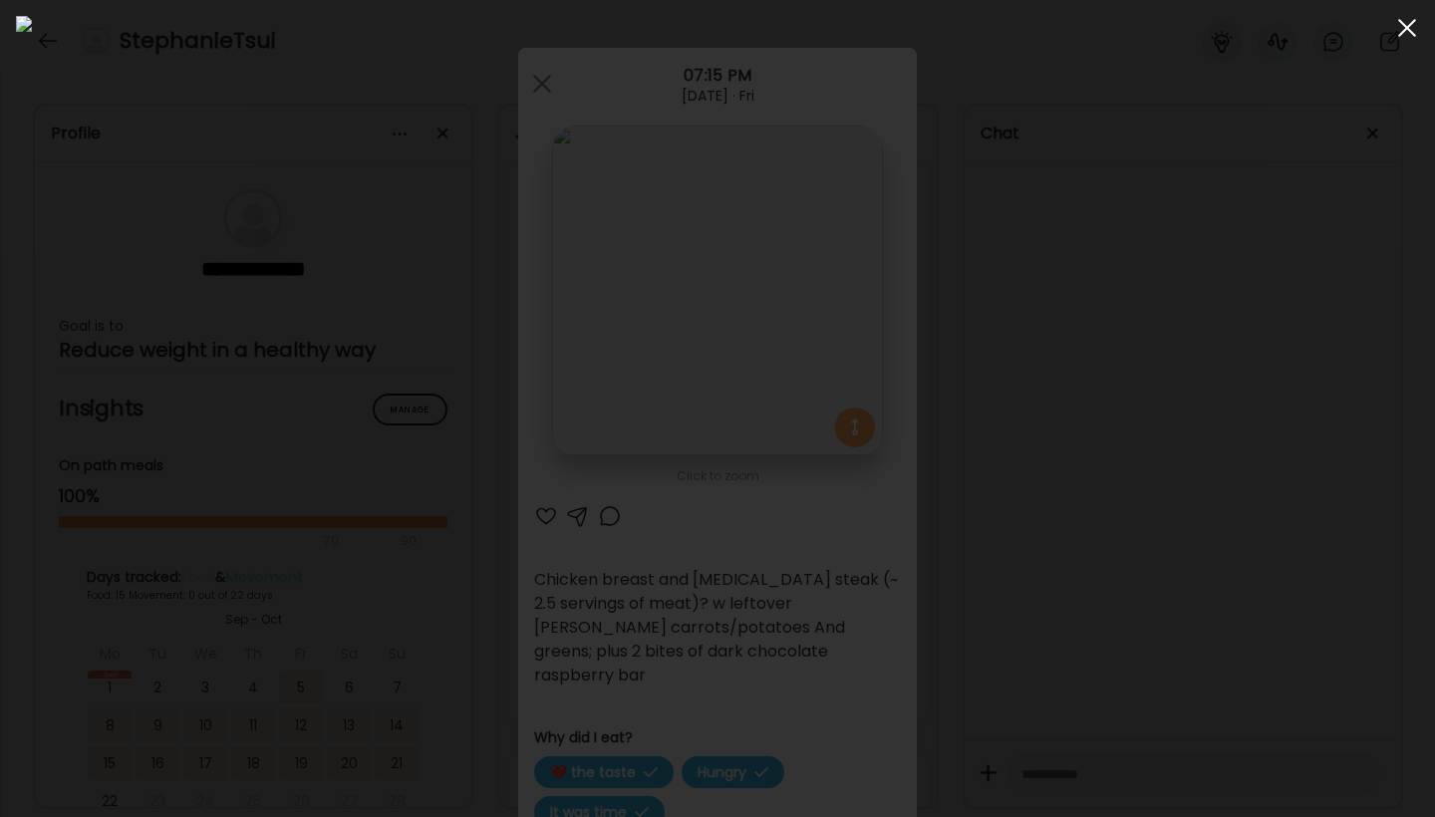
click at [1405, 29] on span at bounding box center [1407, 28] width 18 height 18
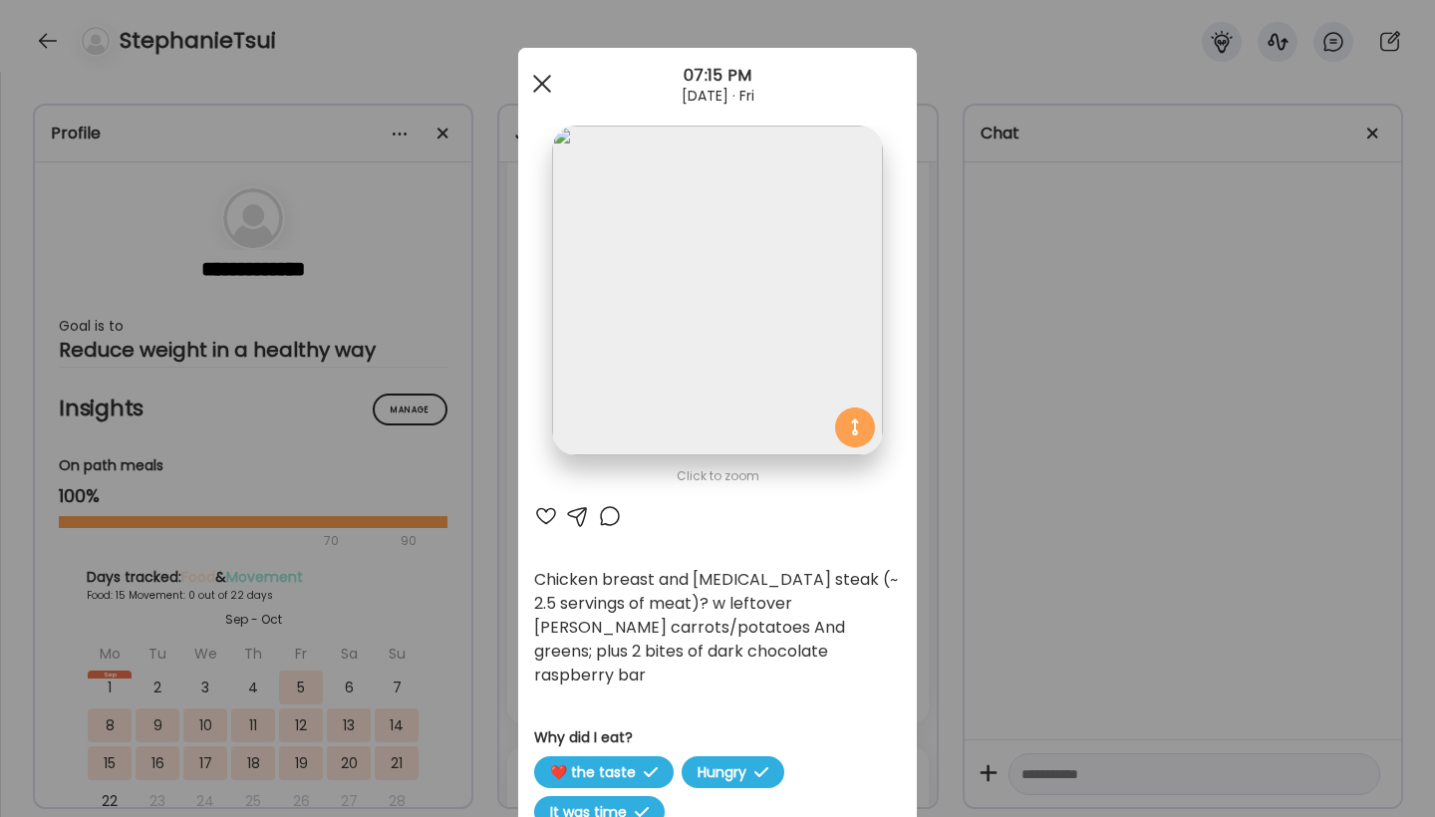
click at [544, 79] on div at bounding box center [542, 84] width 40 height 40
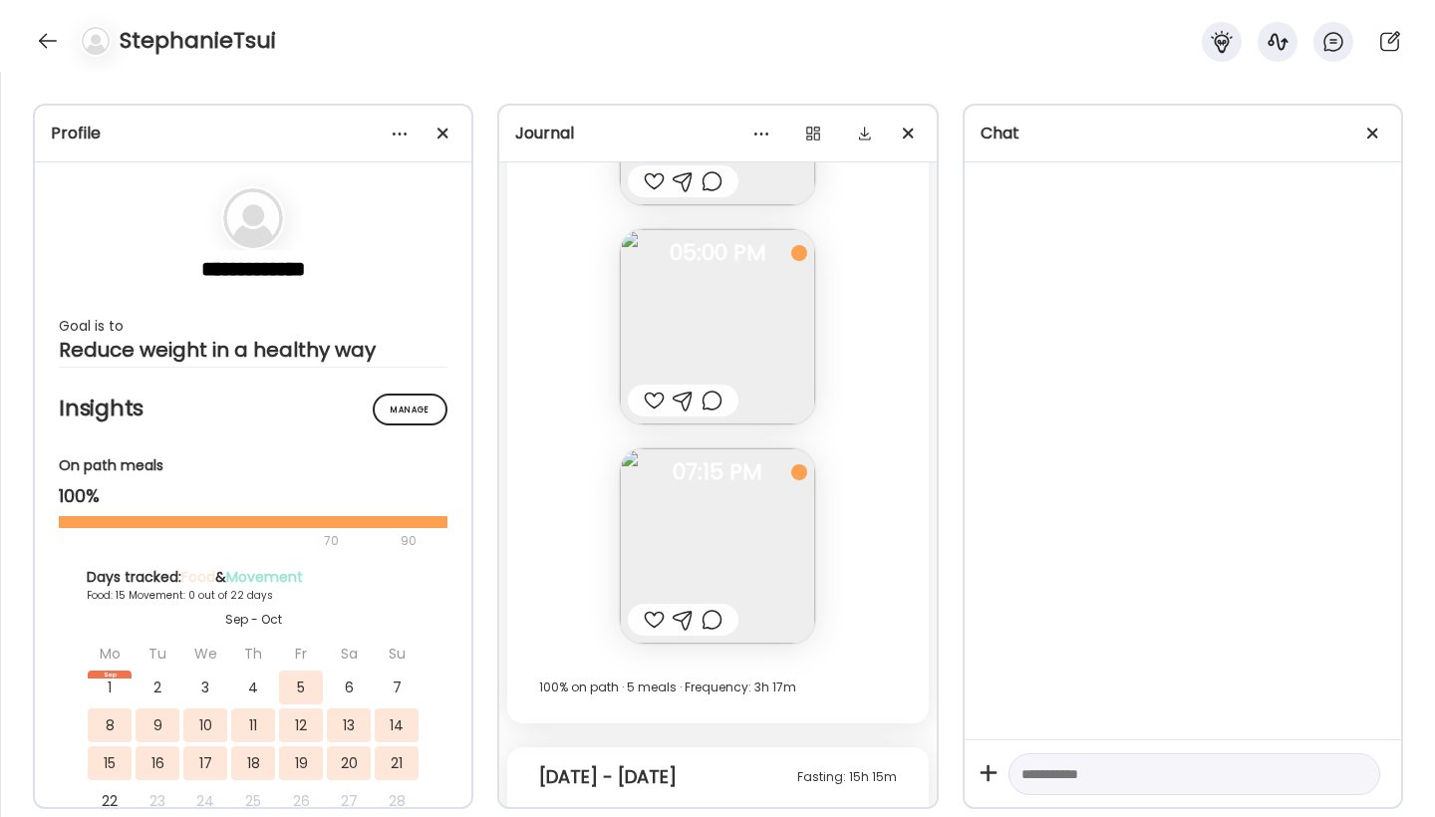
click at [845, 427] on div "Fasting: 9h 43m [DATE] - [DATE] Sous vide egg bites w 2 hard boiled egg whites …" at bounding box center [717, 99] width 421 height 1250
click at [853, 421] on div "Fasting: 9h 43m [DATE] - [DATE] Sous vide egg bites w 2 hard boiled egg whites …" at bounding box center [717, 99] width 421 height 1250
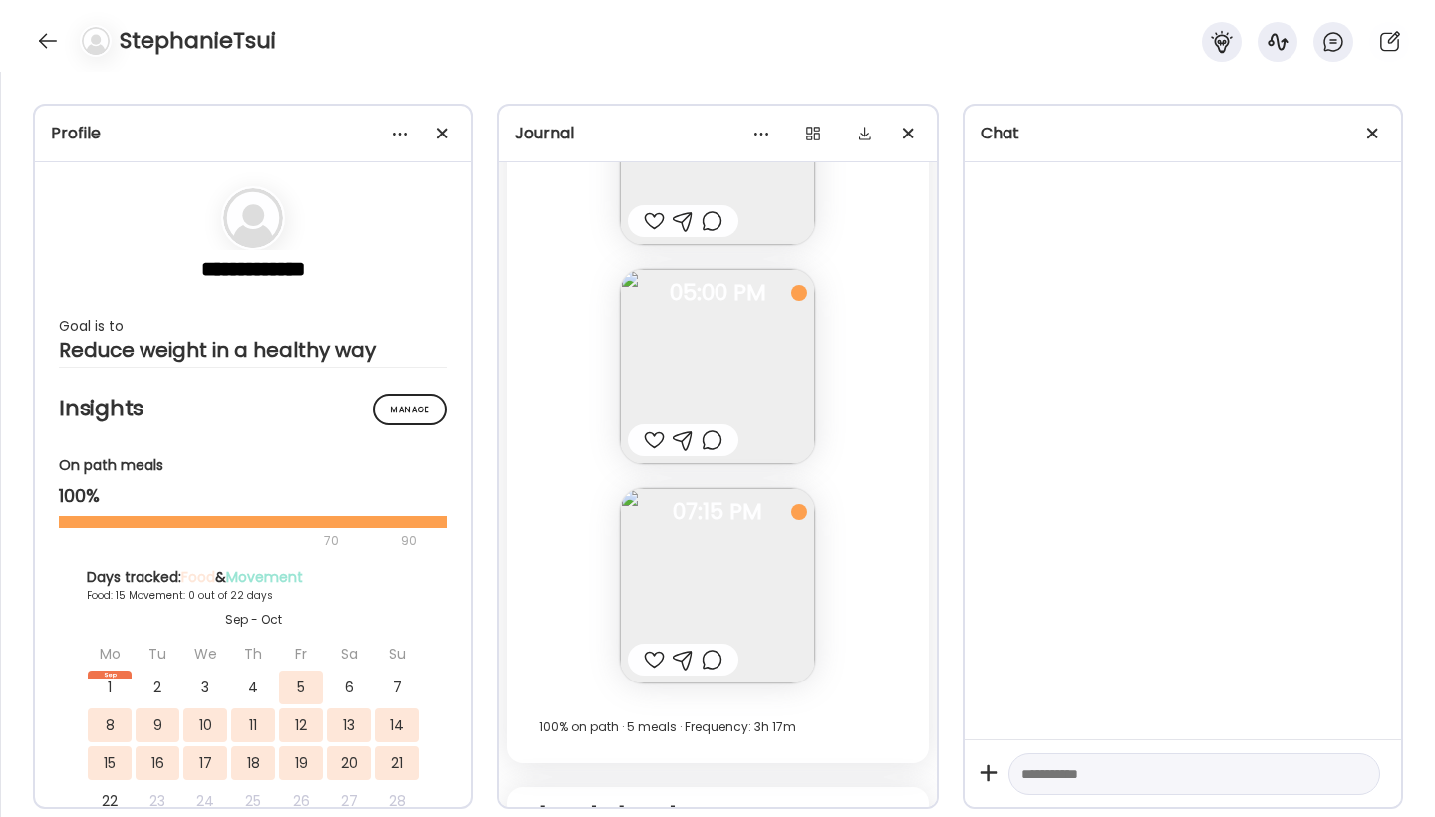
scroll to position [35230, 0]
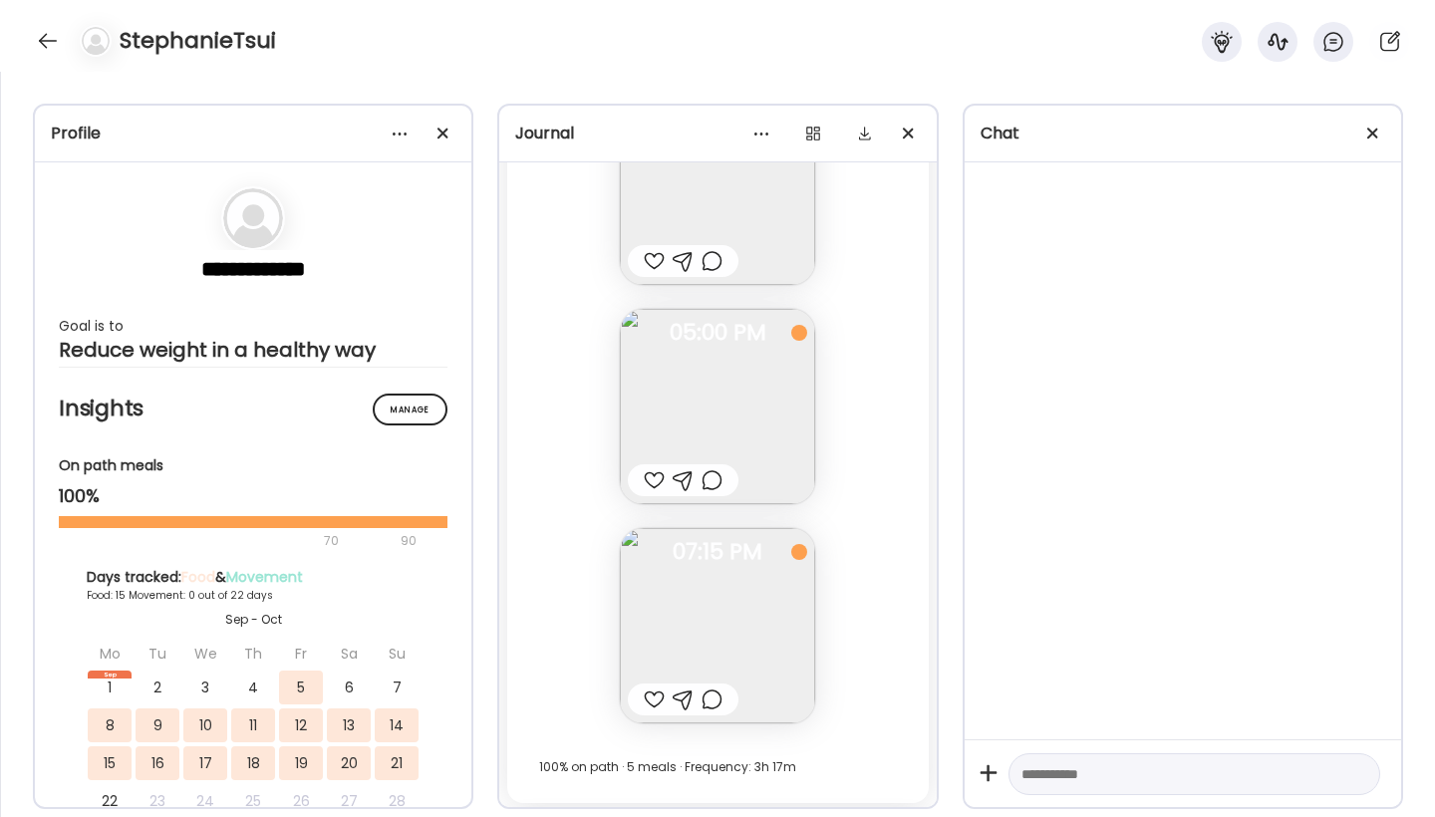
click at [689, 391] on img at bounding box center [717, 406] width 195 height 195
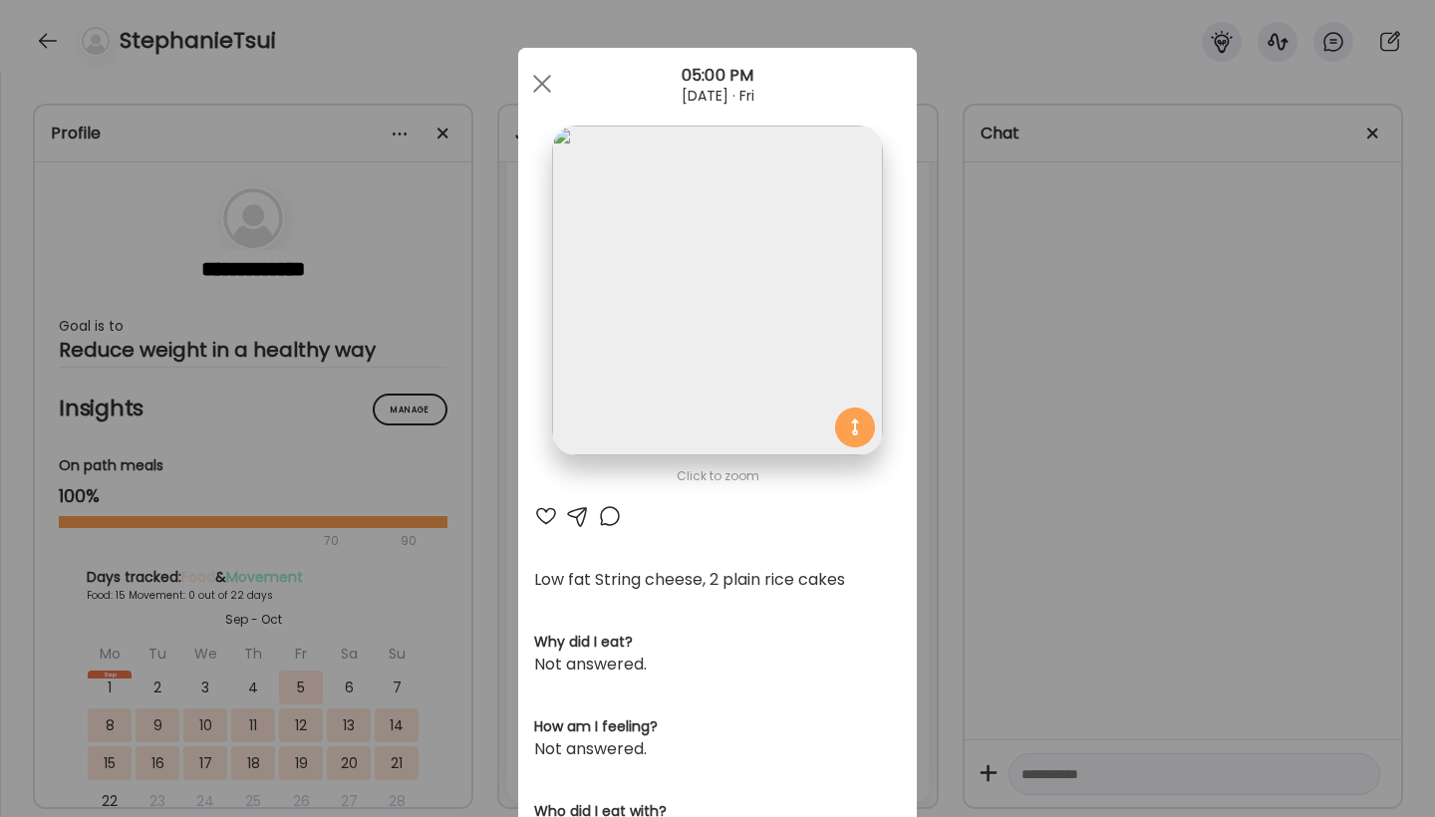
click at [941, 493] on div "Ate Coach Dashboard Wahoo! It’s official Take a moment to set up your Coach Pro…" at bounding box center [717, 408] width 1435 height 817
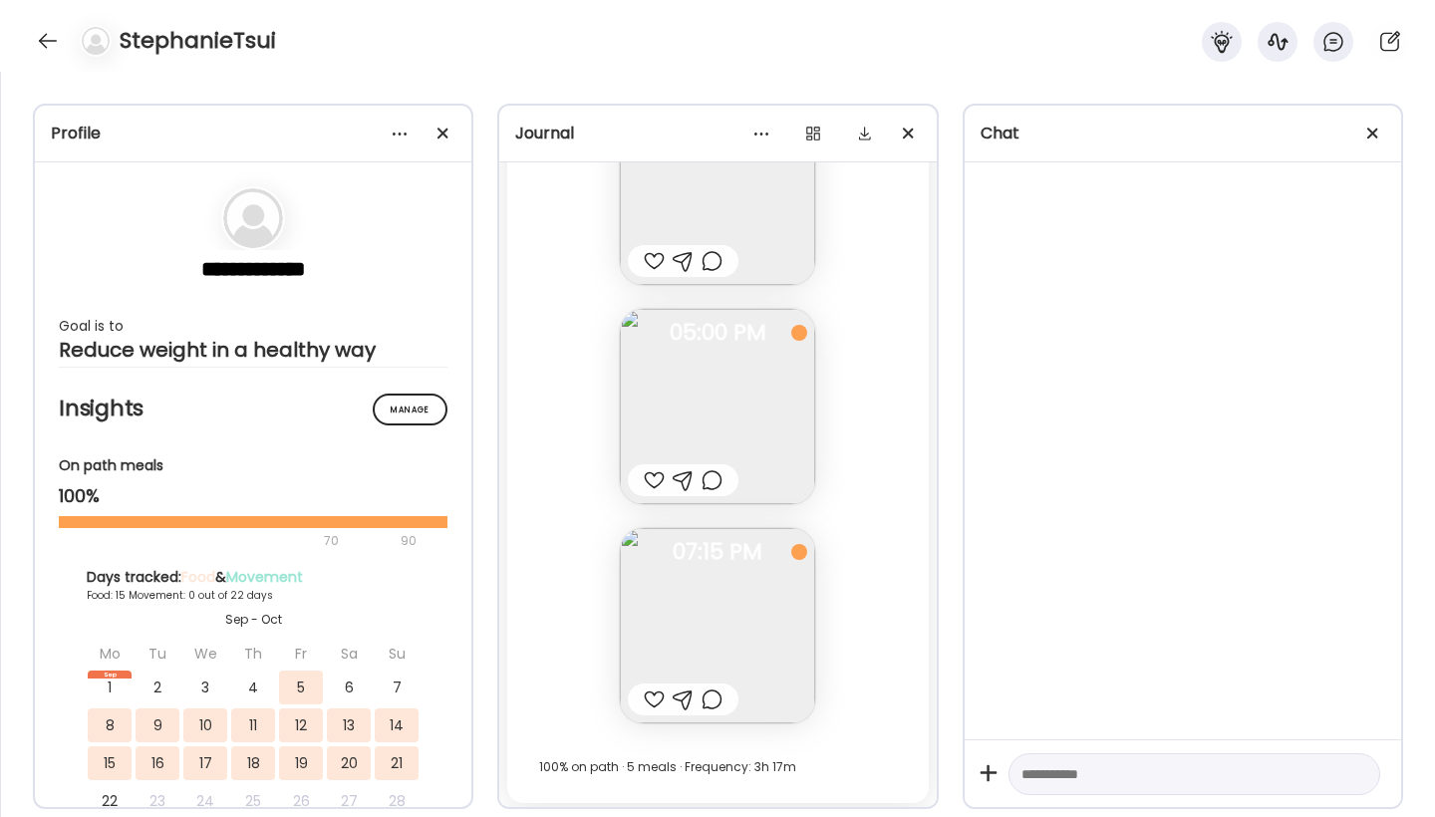
click at [870, 398] on div "Fasting: 9h 43m [DATE] - [DATE] Sous vide egg bites w 2 hard boiled egg whites …" at bounding box center [717, 178] width 421 height 1250
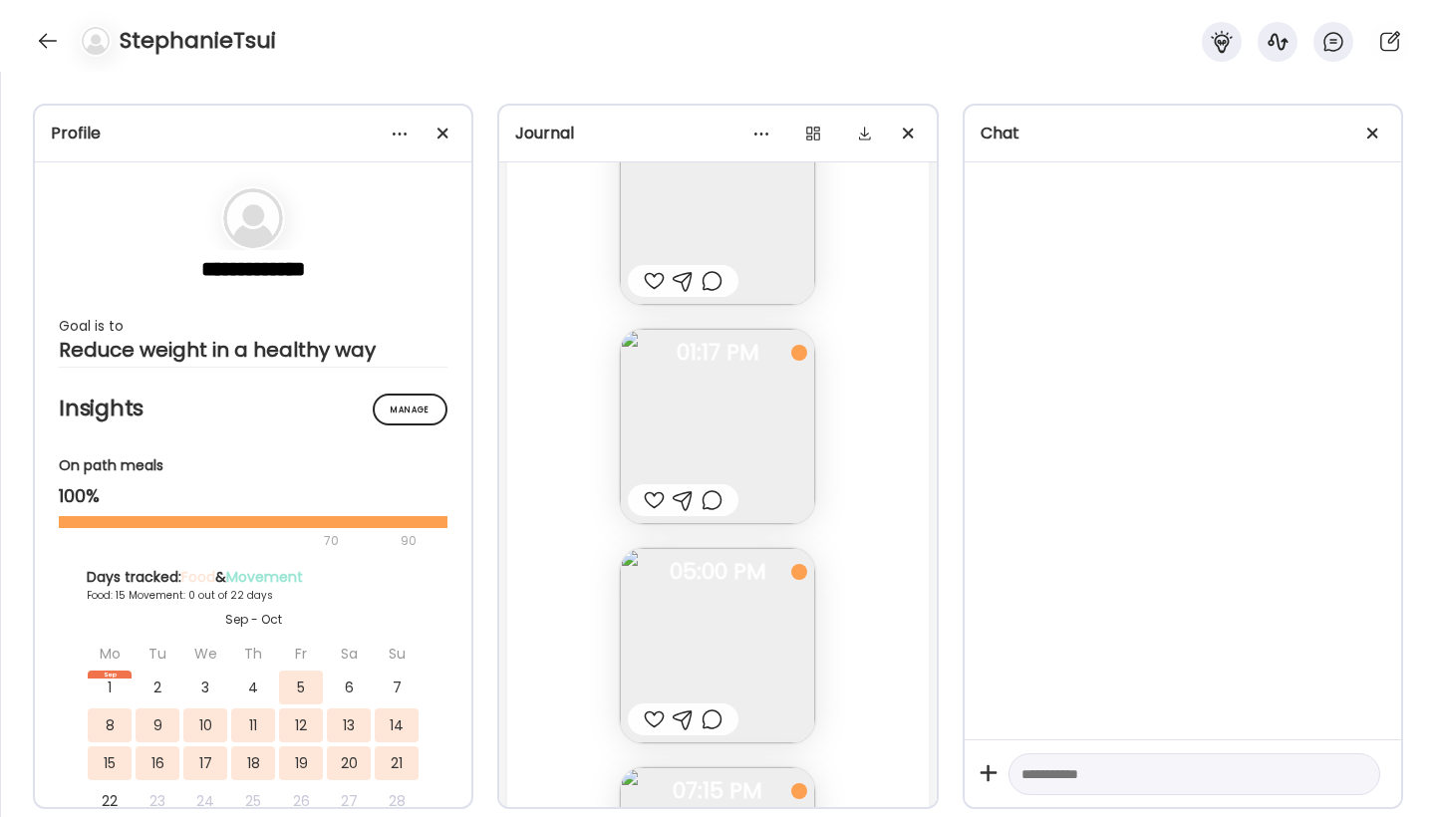
scroll to position [34951, 0]
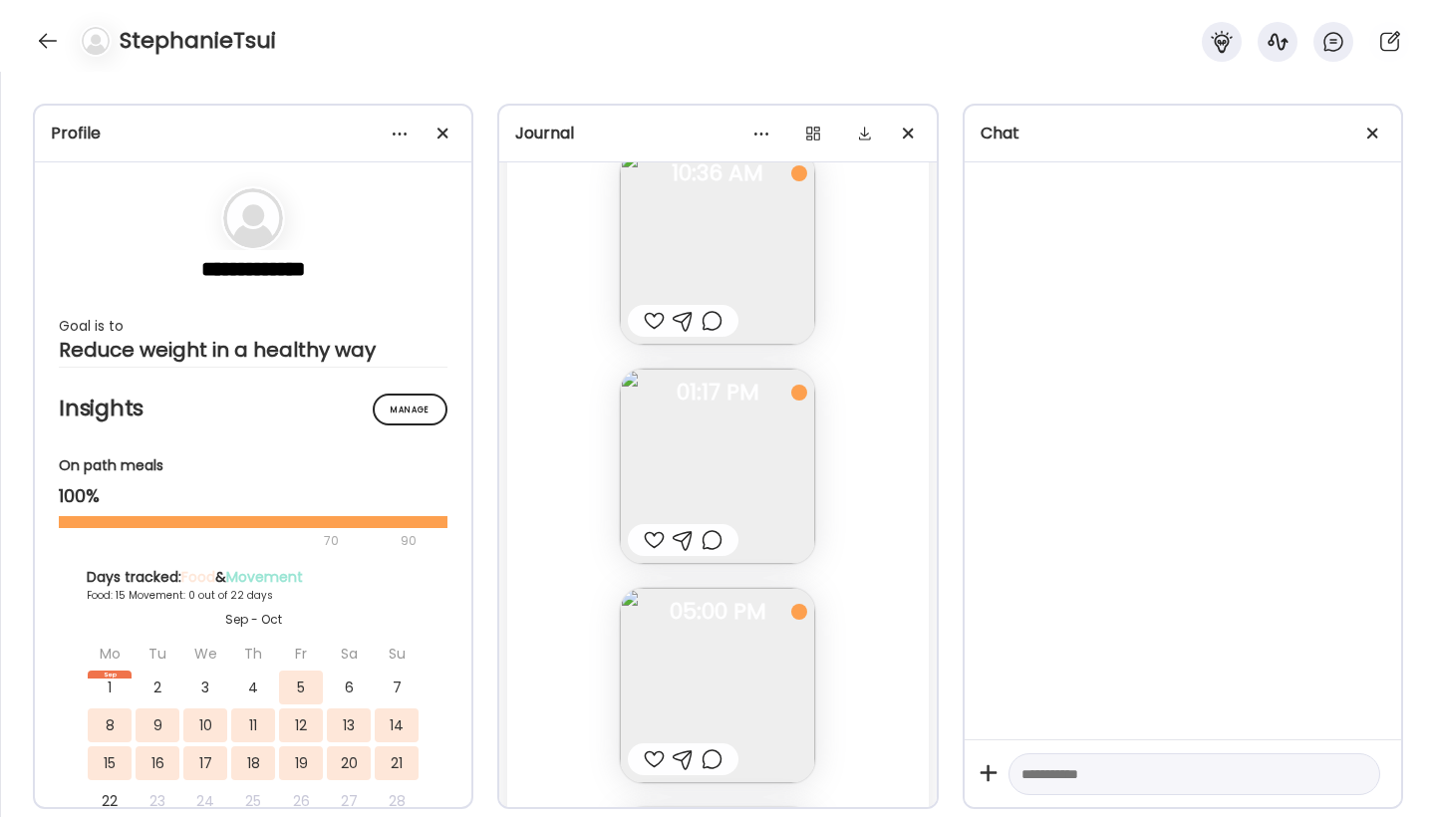
click at [748, 453] on img at bounding box center [717, 466] width 195 height 195
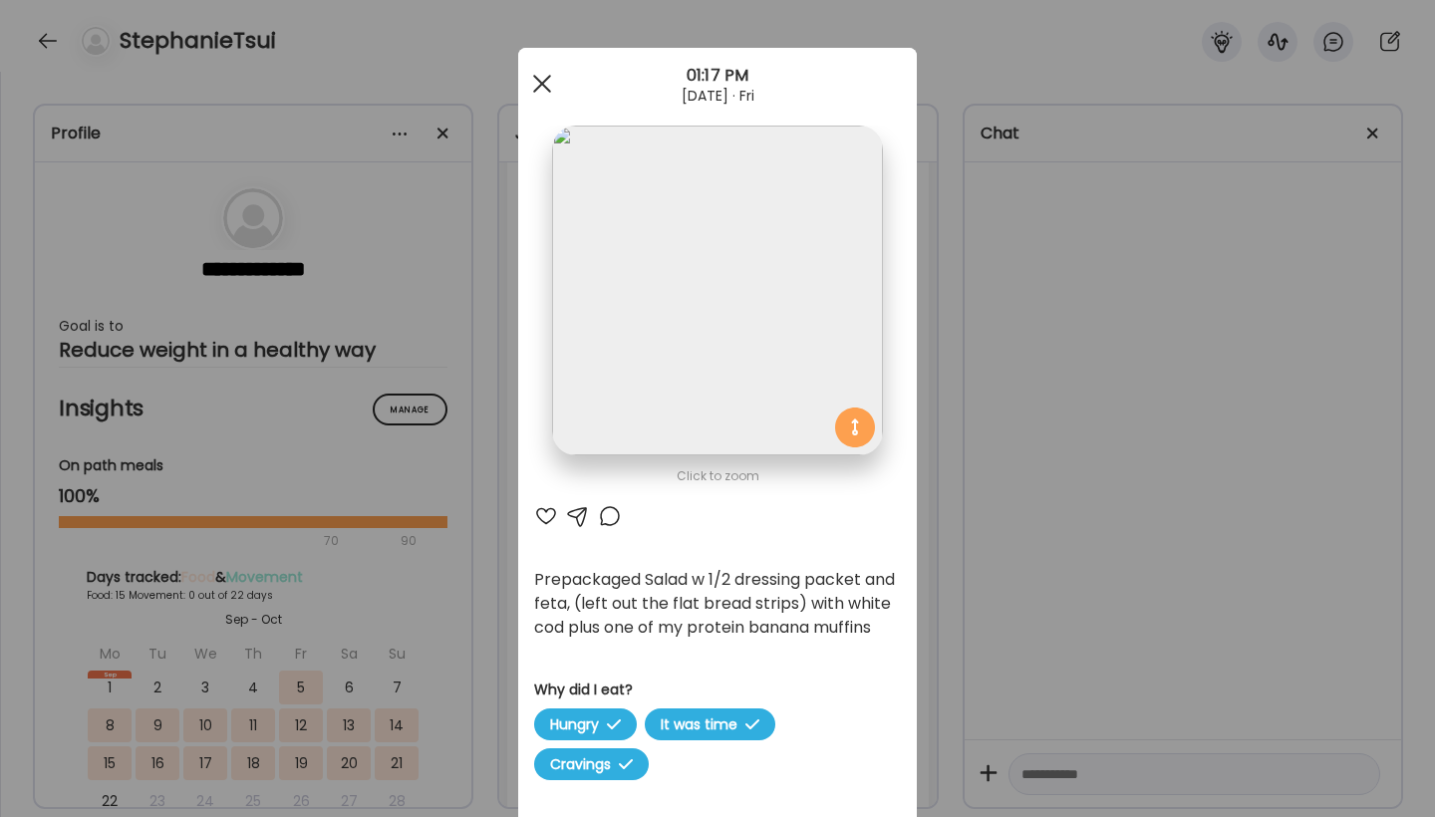
click at [545, 84] on div at bounding box center [542, 84] width 40 height 40
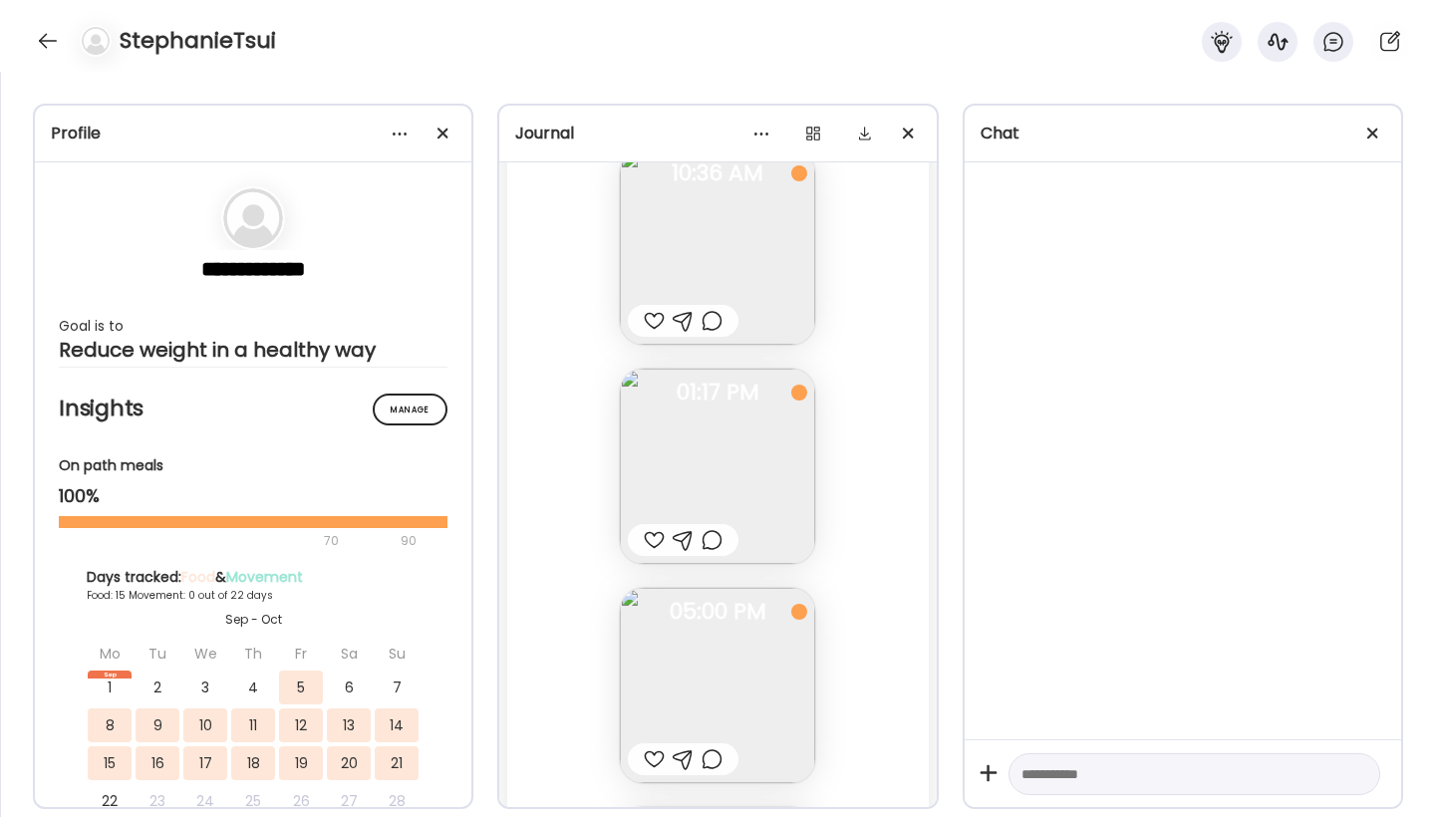
click at [875, 315] on div "Fasting: 9h 43m [DATE] - [DATE] Sous vide egg bites w 2 hard boiled egg whites …" at bounding box center [717, 458] width 421 height 1250
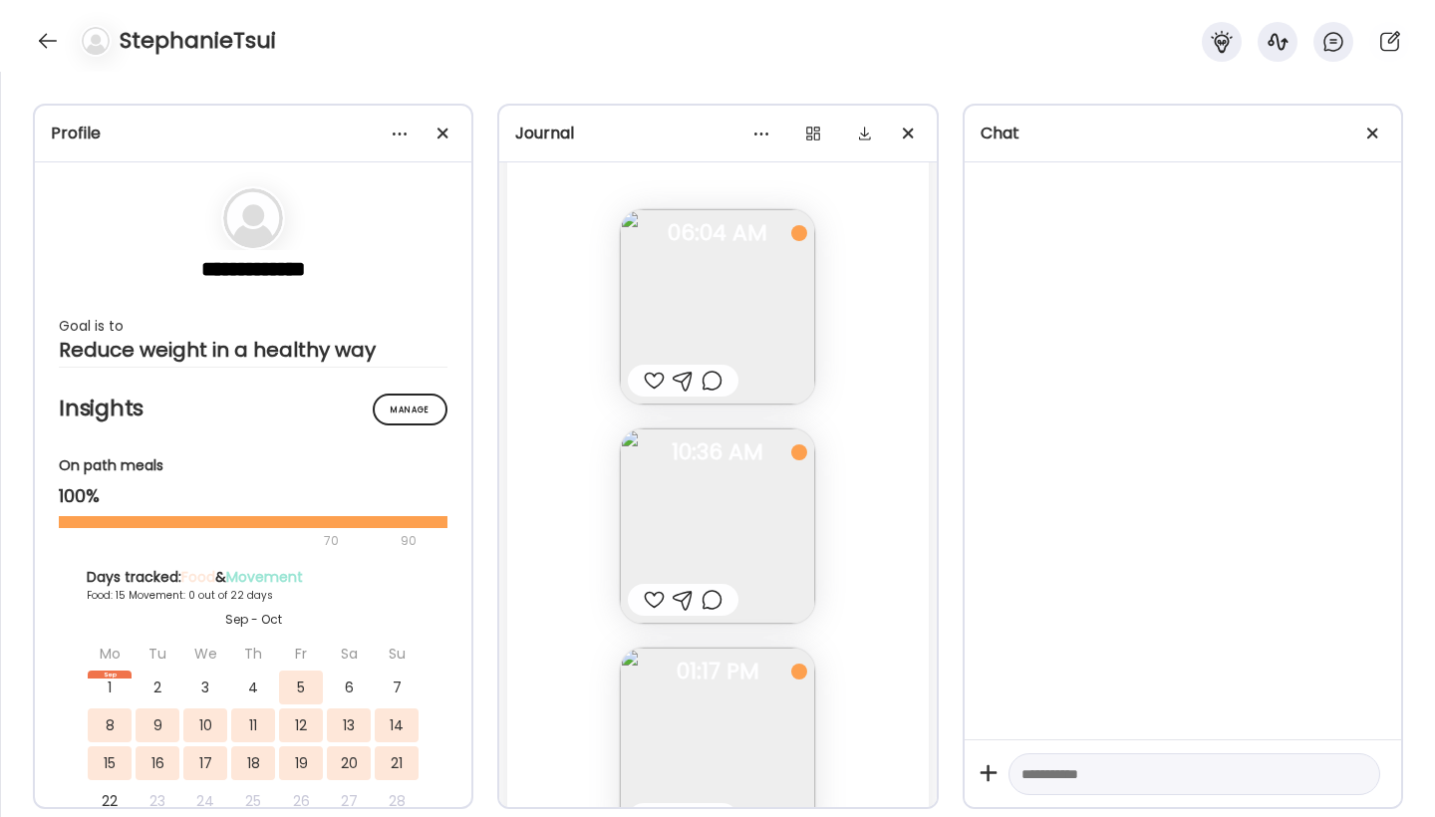
click at [715, 293] on img at bounding box center [717, 306] width 195 height 195
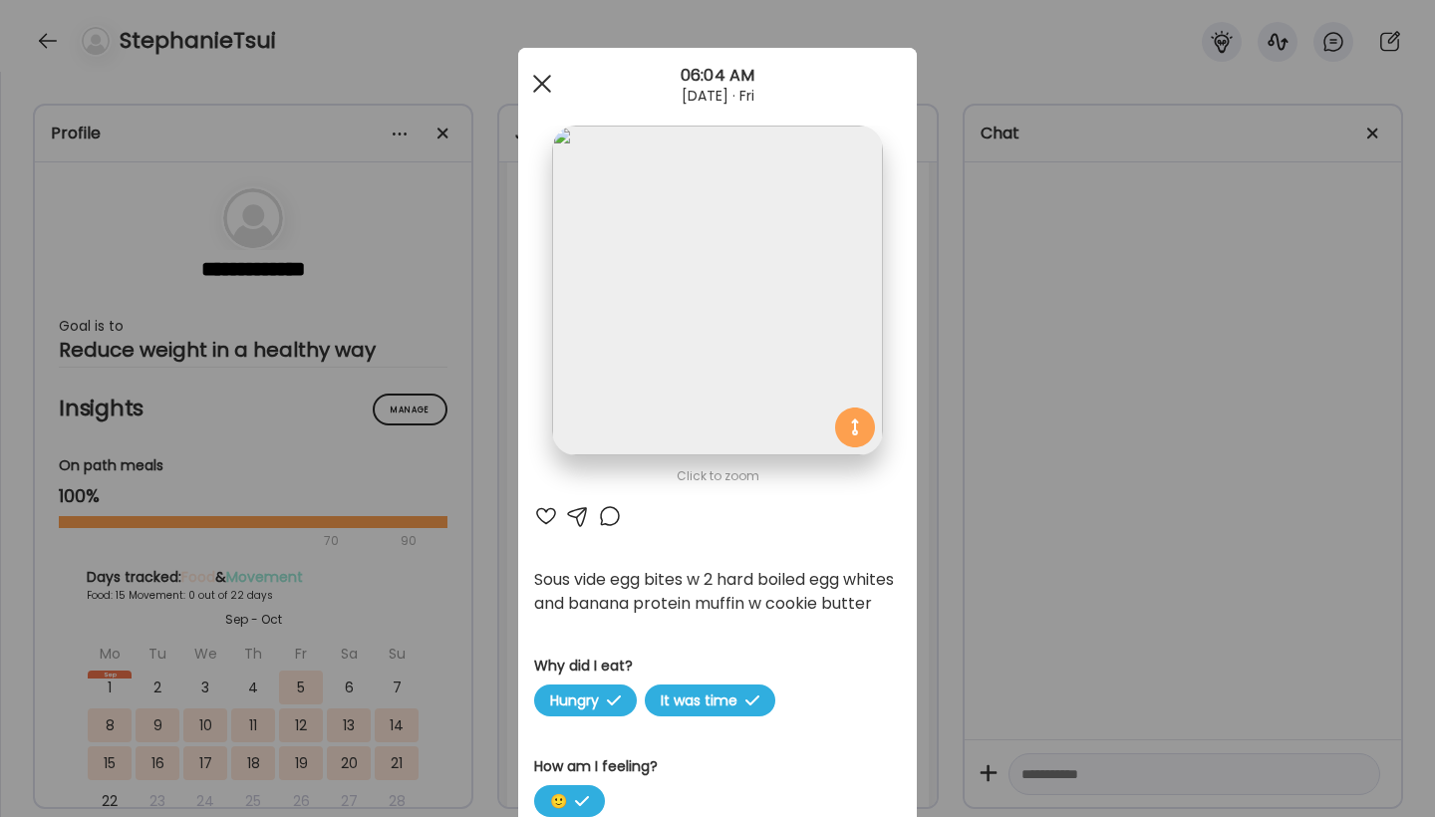
click at [545, 91] on div at bounding box center [542, 84] width 40 height 40
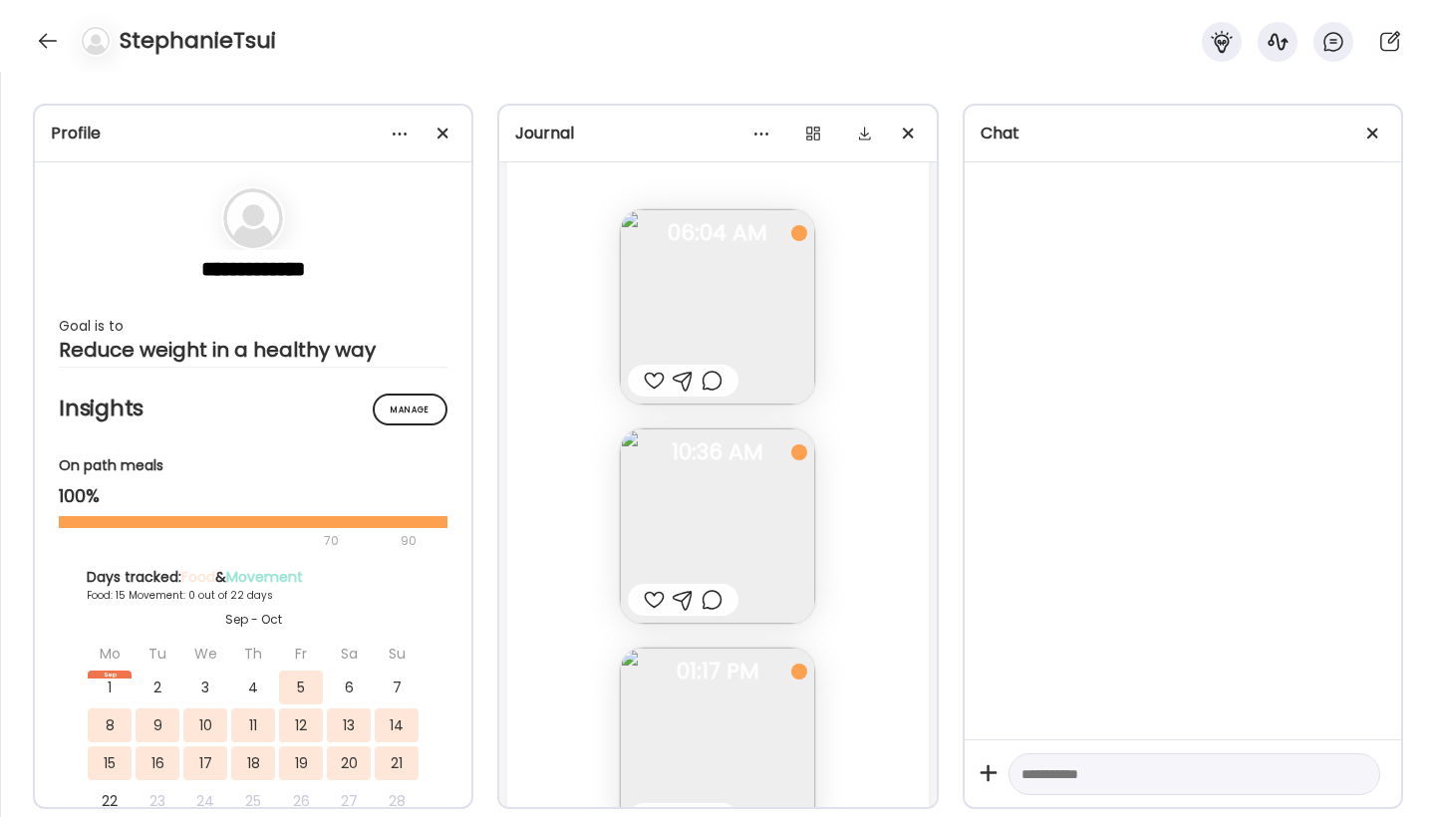
click at [915, 488] on div "Fasting: 9h 43m [DATE] - [DATE] Sous vide egg bites w 2 hard boiled egg whites …" at bounding box center [717, 737] width 421 height 1250
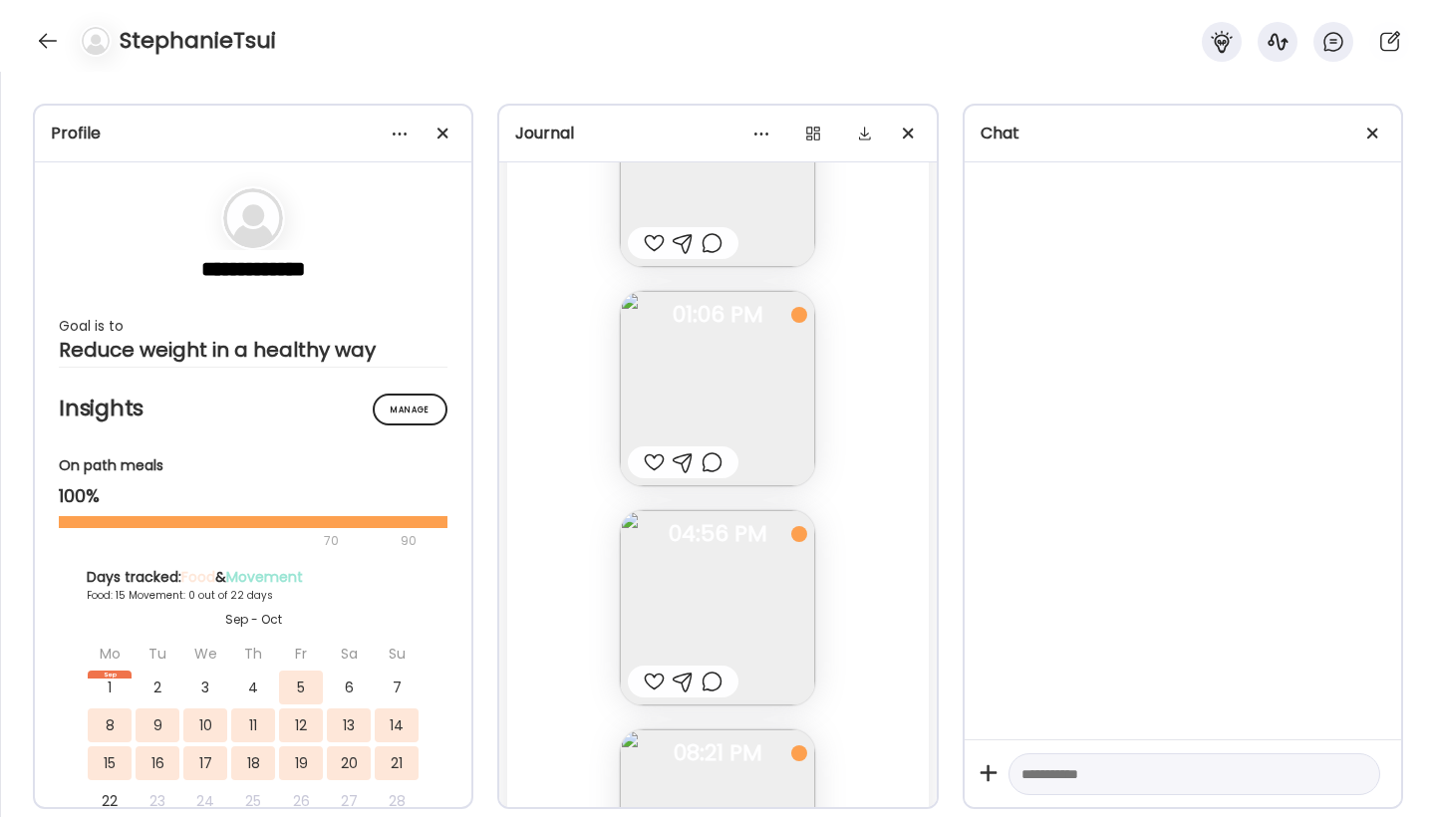
scroll to position [33715, 0]
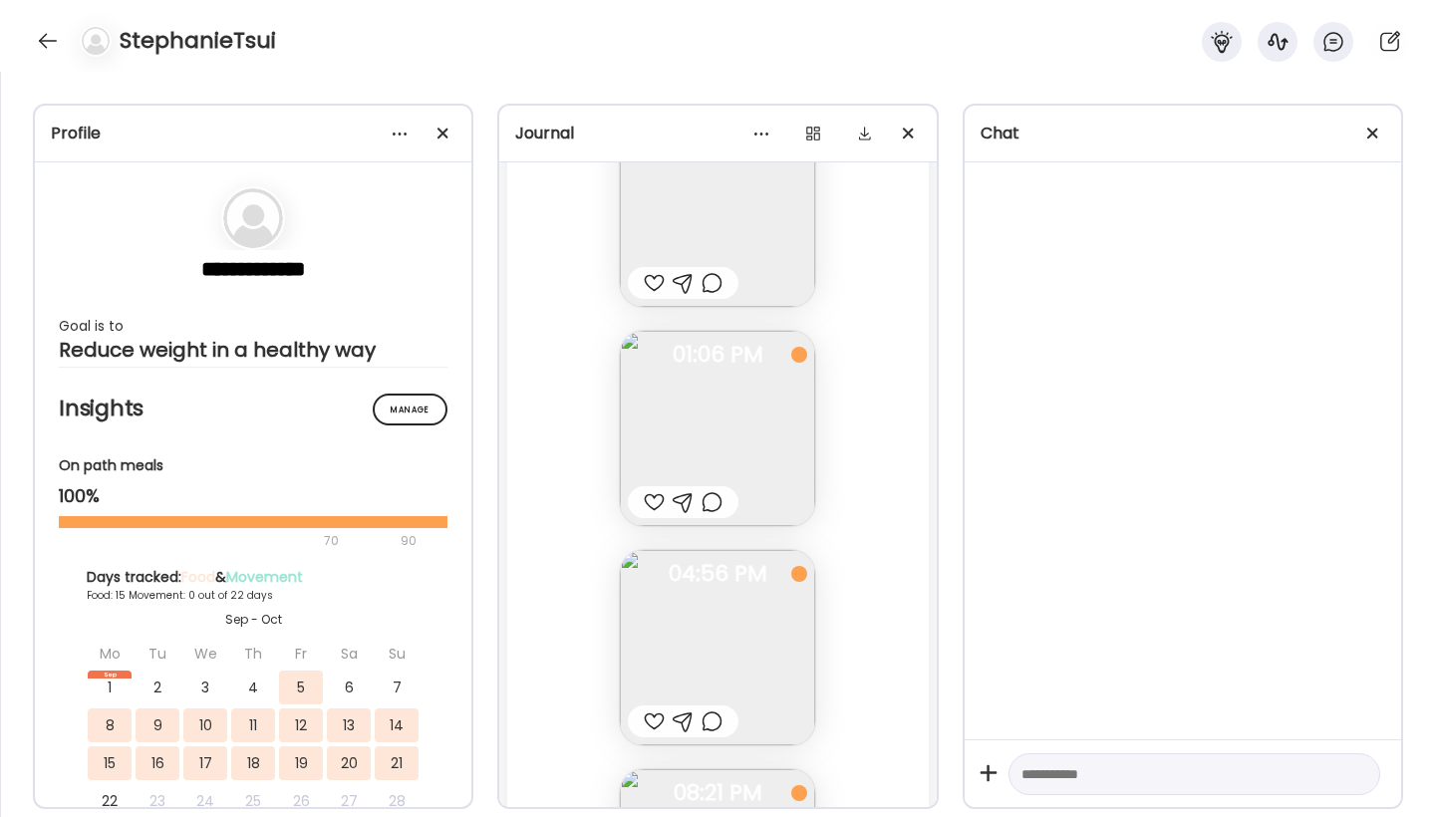
click at [720, 443] on img at bounding box center [717, 428] width 195 height 195
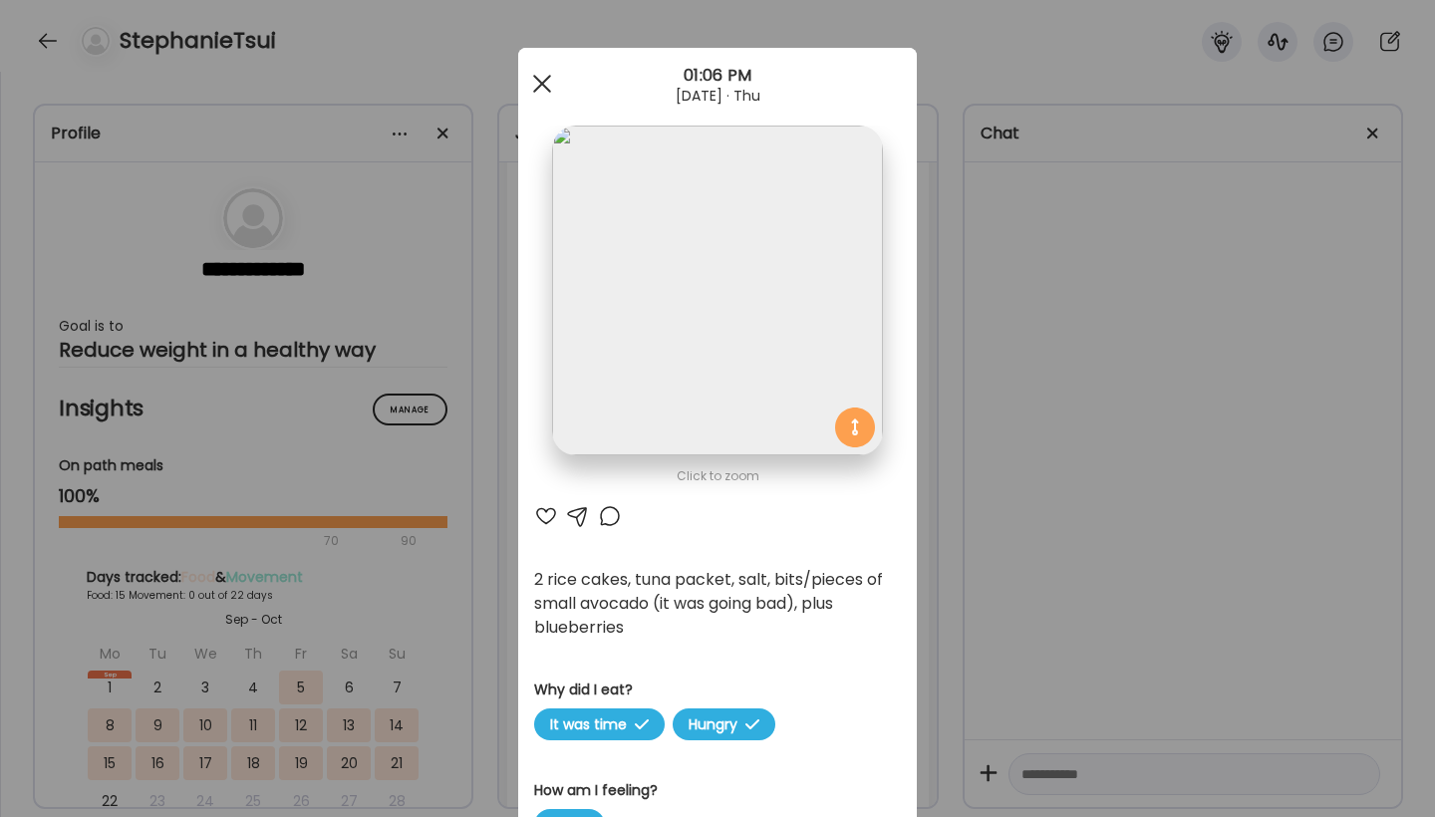
click at [540, 84] on div at bounding box center [542, 84] width 40 height 40
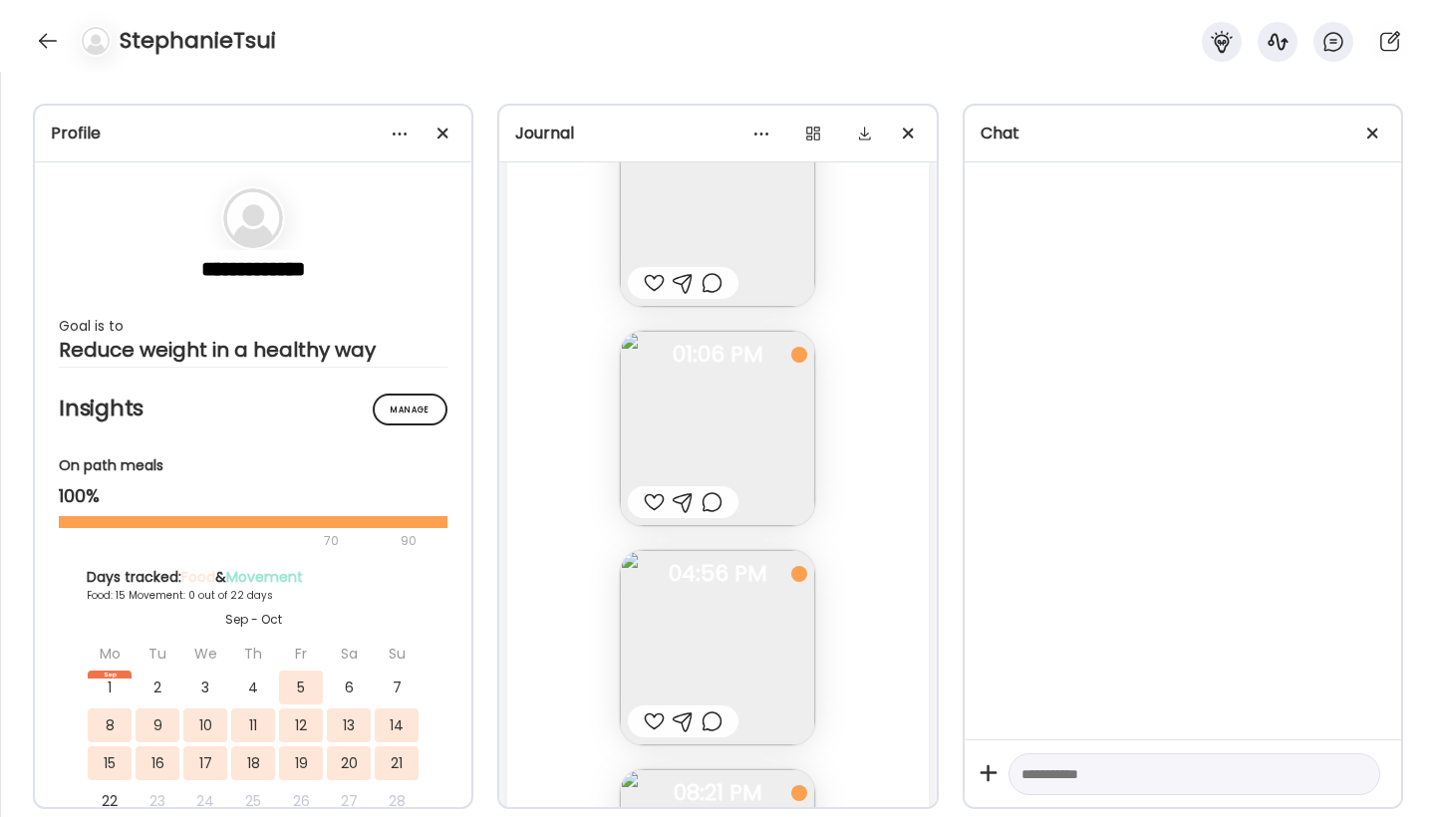
click at [875, 410] on div "Fasting: 11h 4m [DATE] - [DATE] Note not added Questions not answered 05:51 AM …" at bounding box center [717, 420] width 421 height 1250
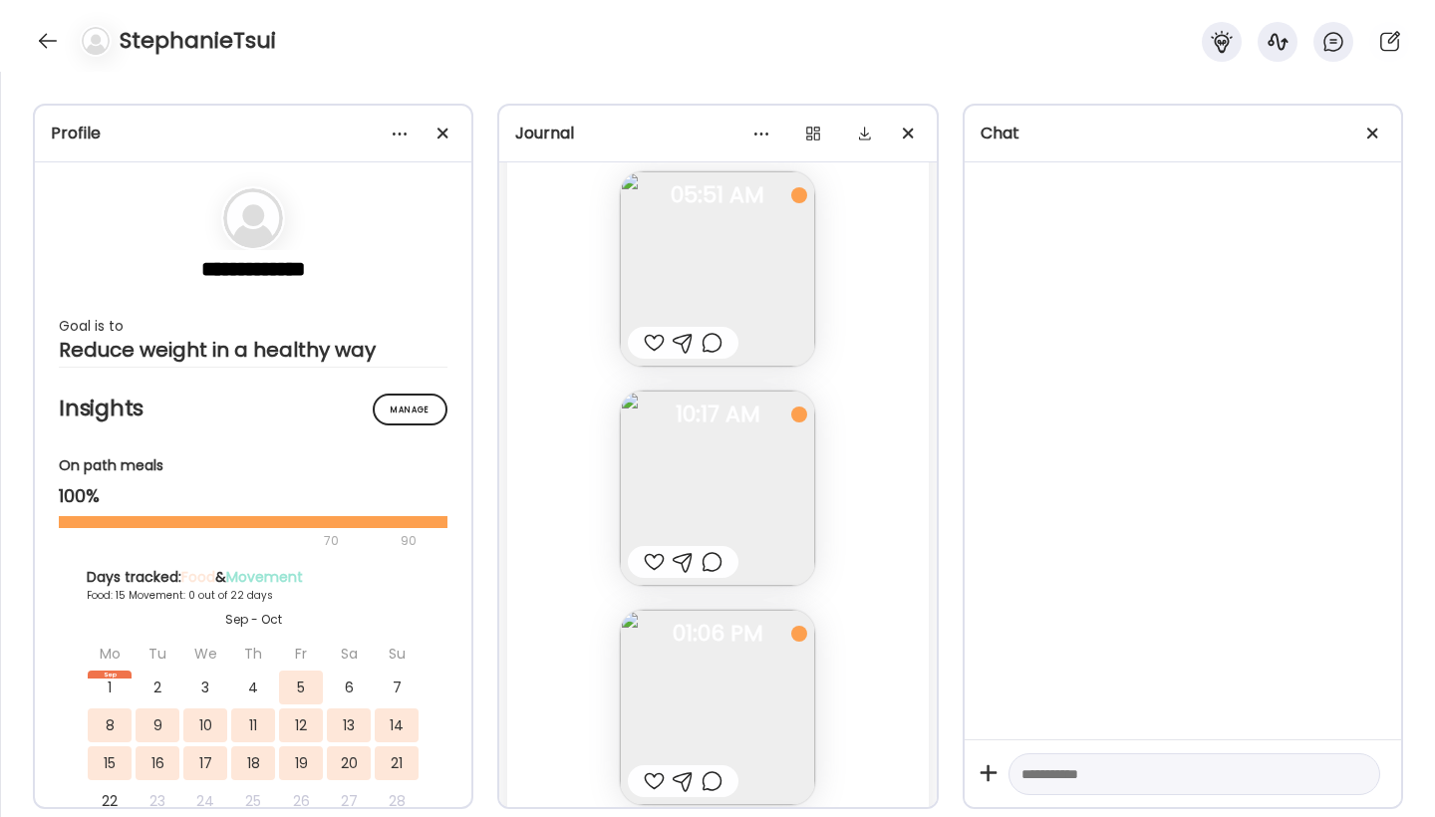
click at [742, 495] on img at bounding box center [717, 488] width 195 height 195
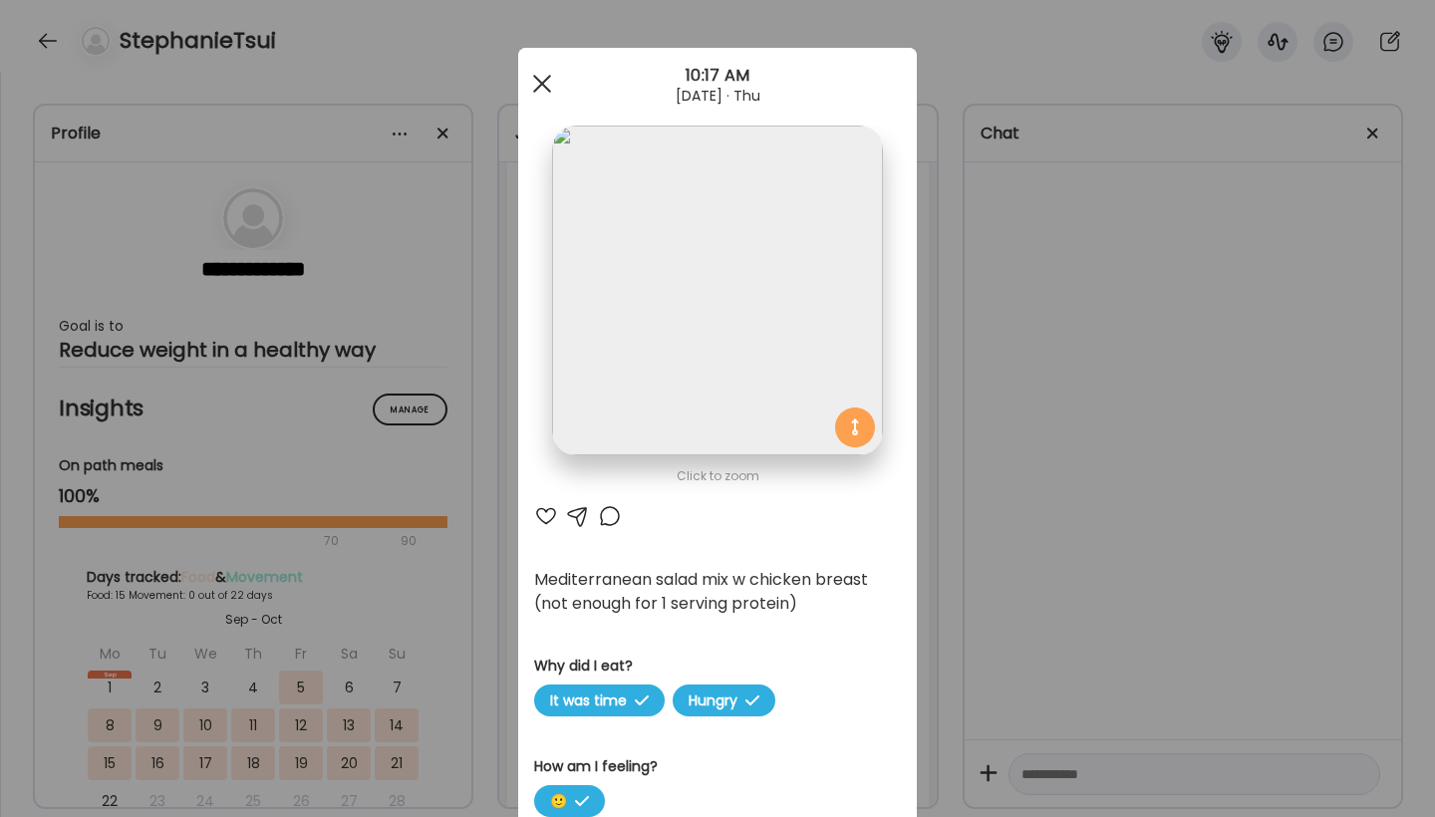
click at [540, 88] on div at bounding box center [542, 84] width 40 height 40
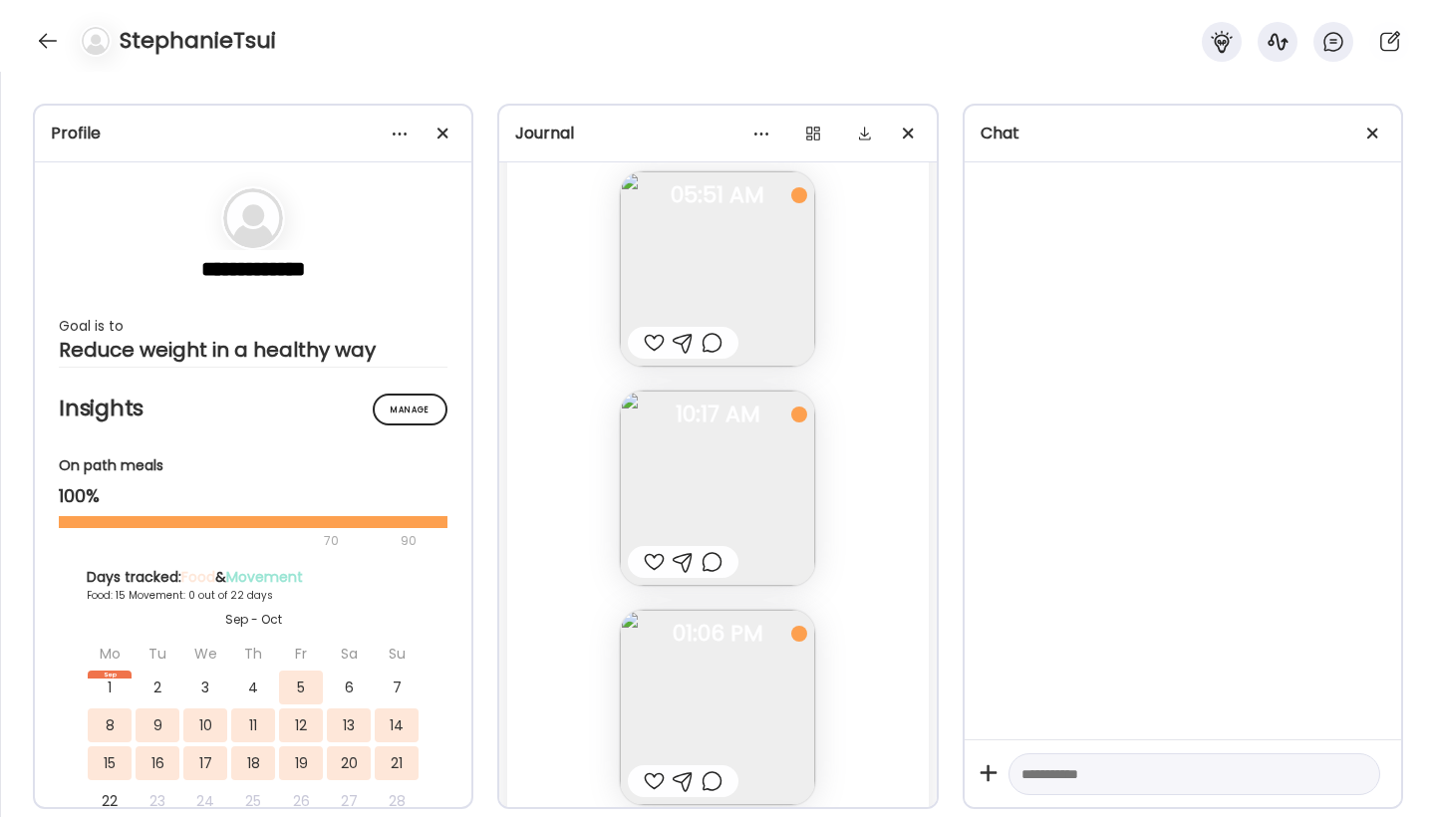
click at [716, 267] on img at bounding box center [717, 268] width 195 height 195
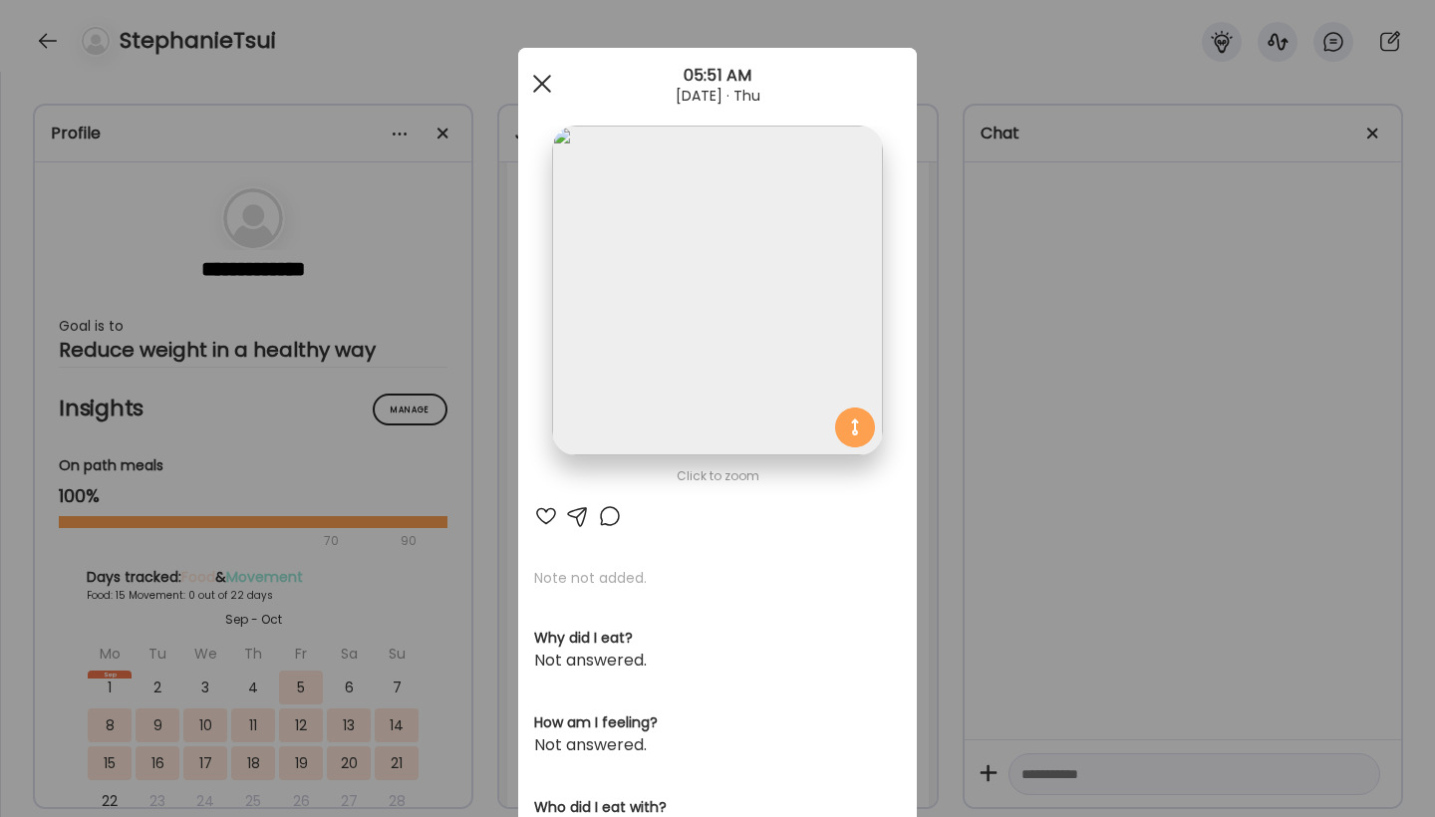
click at [546, 84] on div at bounding box center [542, 84] width 40 height 40
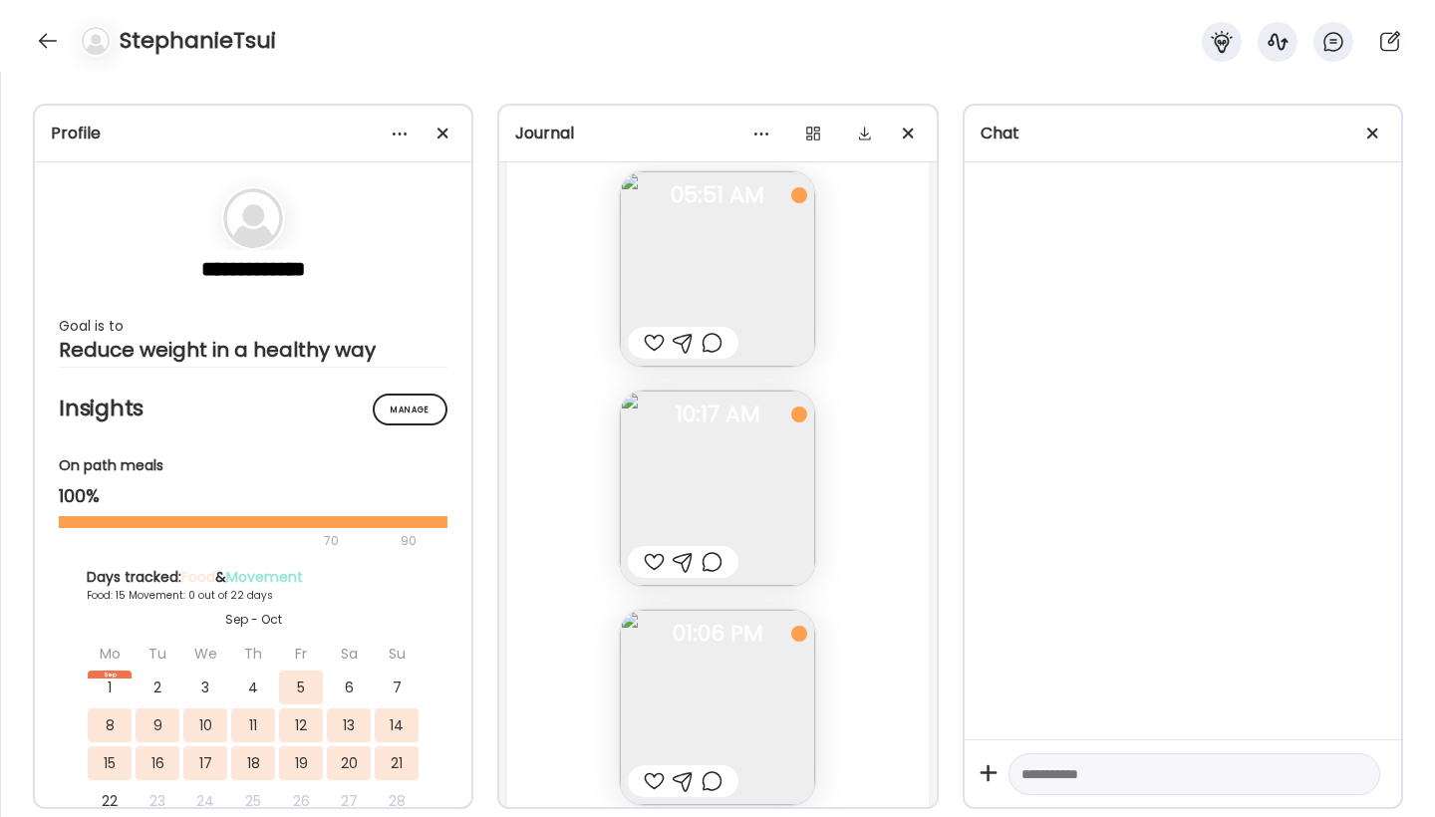
click at [910, 326] on div "Fasting: 11h 4m [DATE] - [DATE] Note not added Questions not answered 05:51 AM …" at bounding box center [717, 699] width 421 height 1250
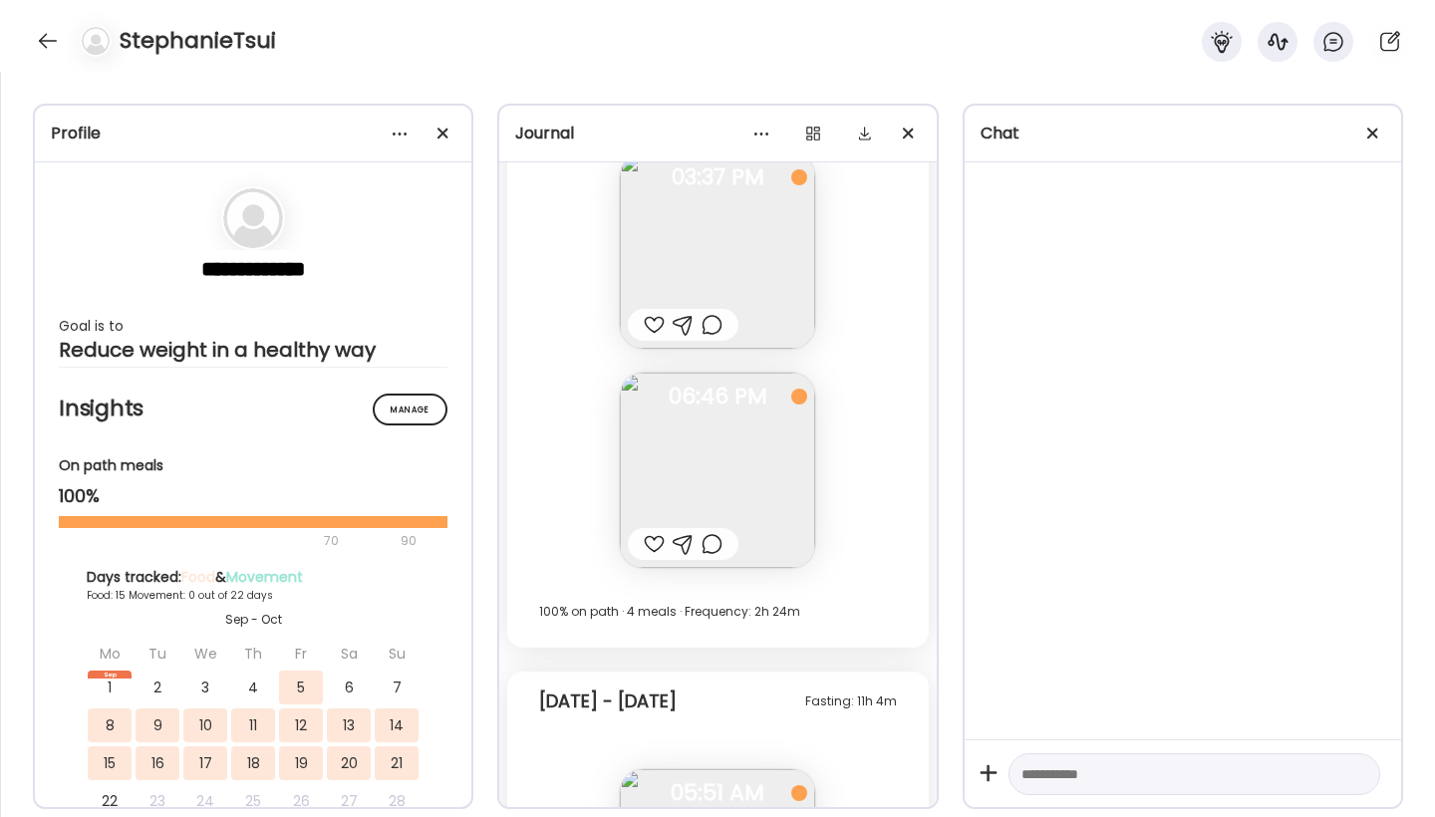
scroll to position [32758, 0]
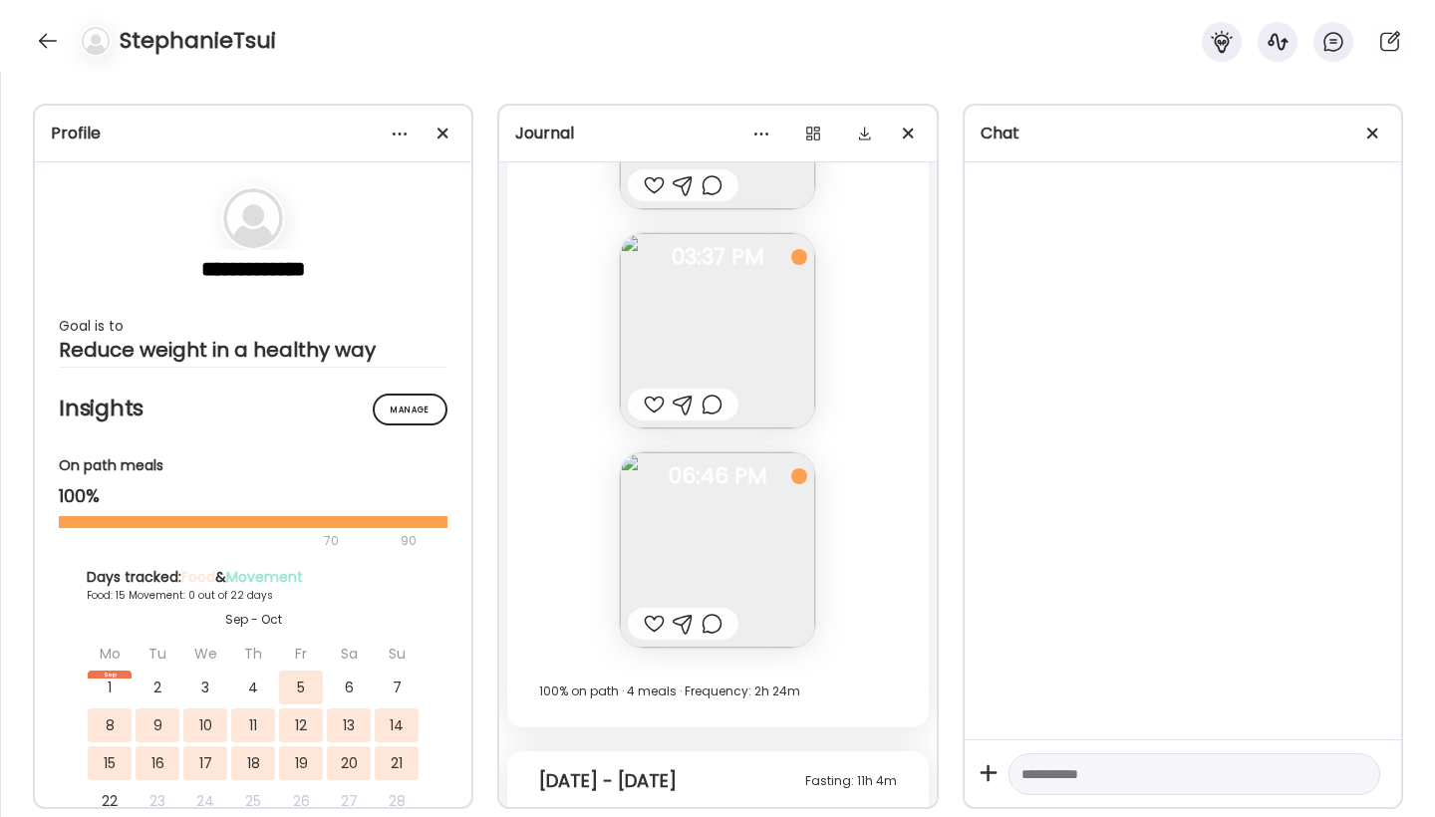
click at [781, 538] on img at bounding box center [717, 550] width 195 height 195
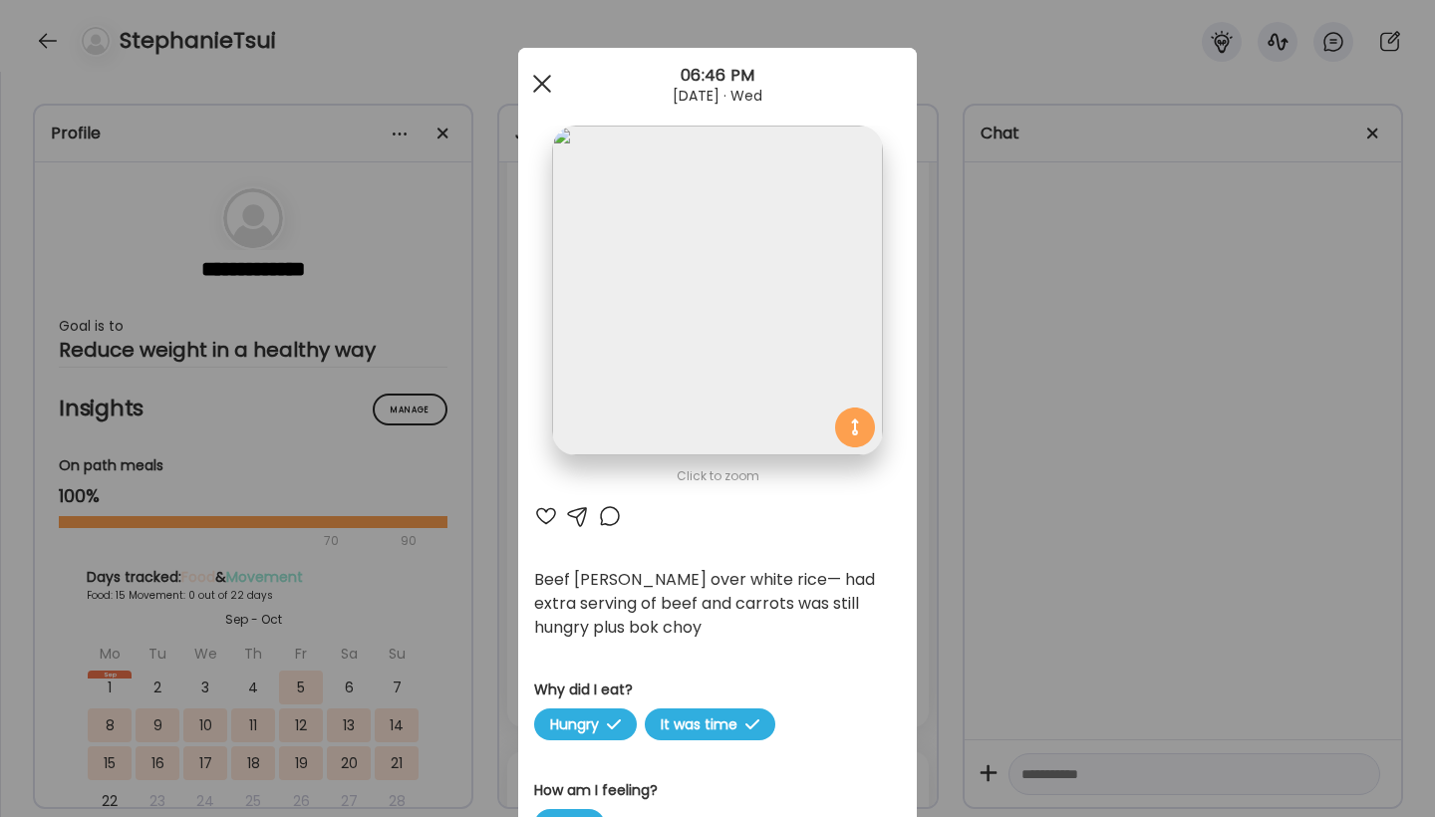
click at [542, 84] on span at bounding box center [542, 84] width 18 height 18
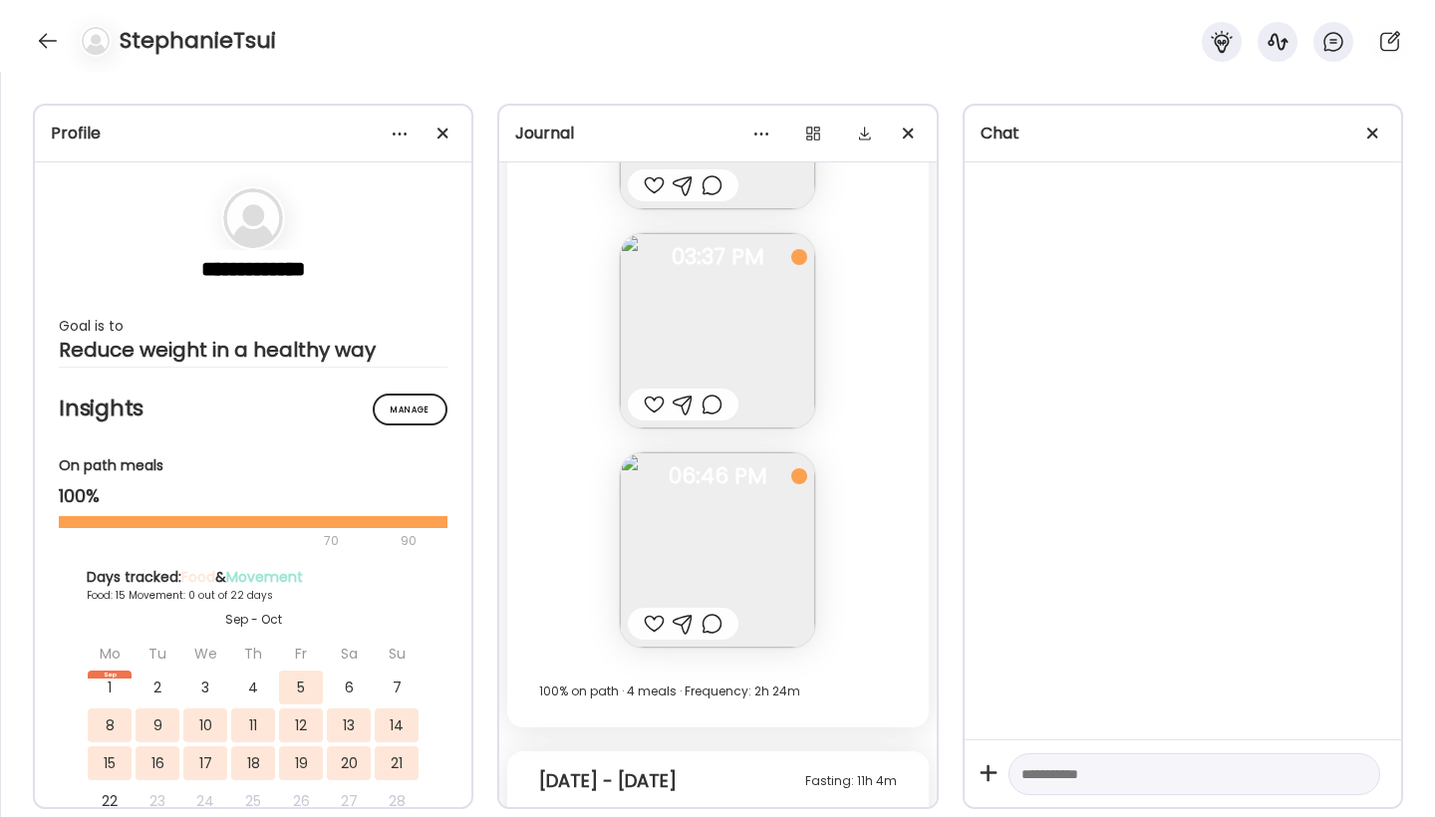
click at [738, 317] on img at bounding box center [717, 330] width 195 height 195
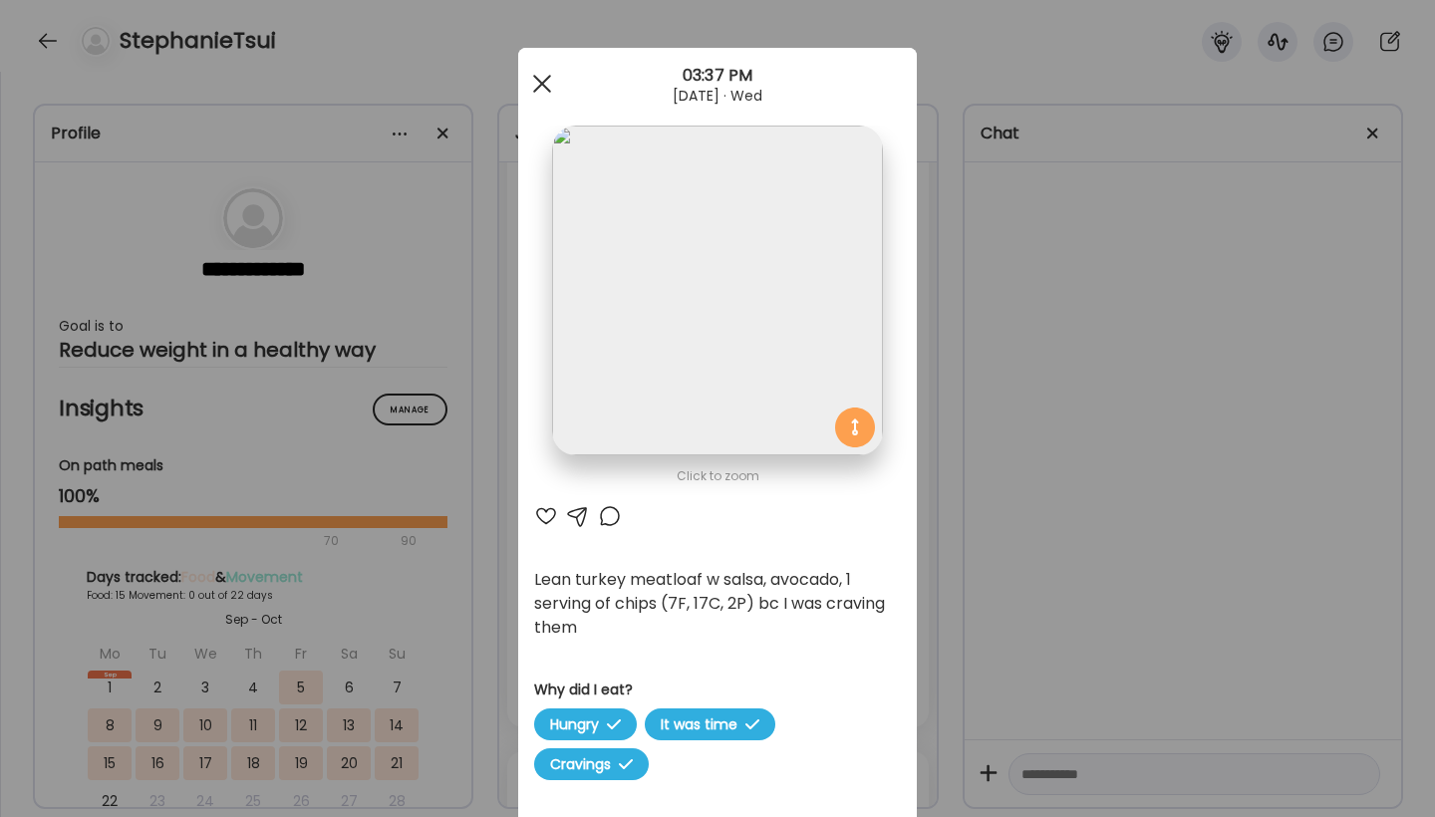
click at [543, 83] on span at bounding box center [542, 84] width 18 height 18
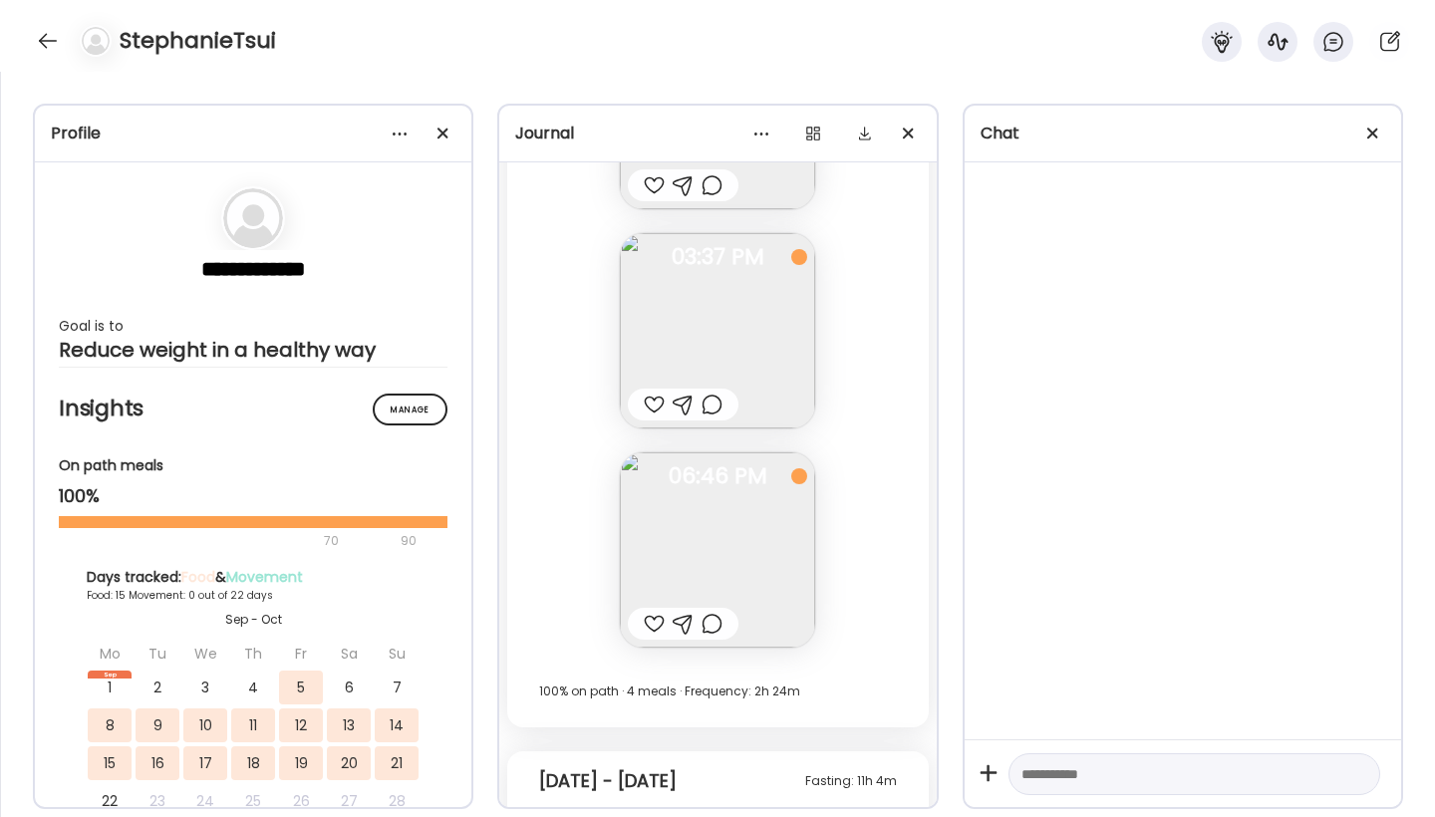
click at [900, 421] on div "Fasting: 14h 45m [DATE] - [DATE] Brunch part 1: Frozen roasted veggies, 3/4 cup…" at bounding box center [717, 212] width 421 height 1031
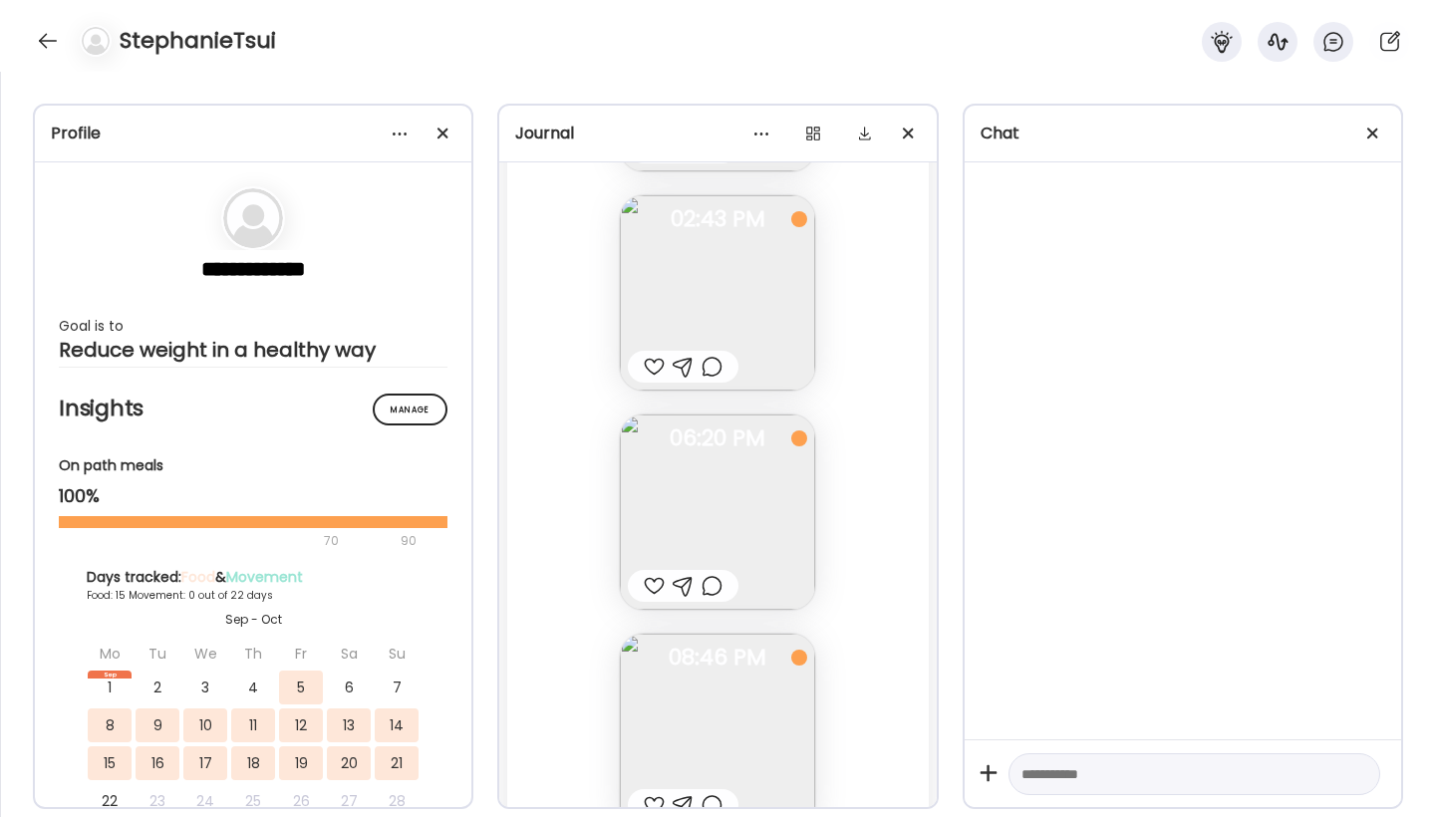
scroll to position [31442, 0]
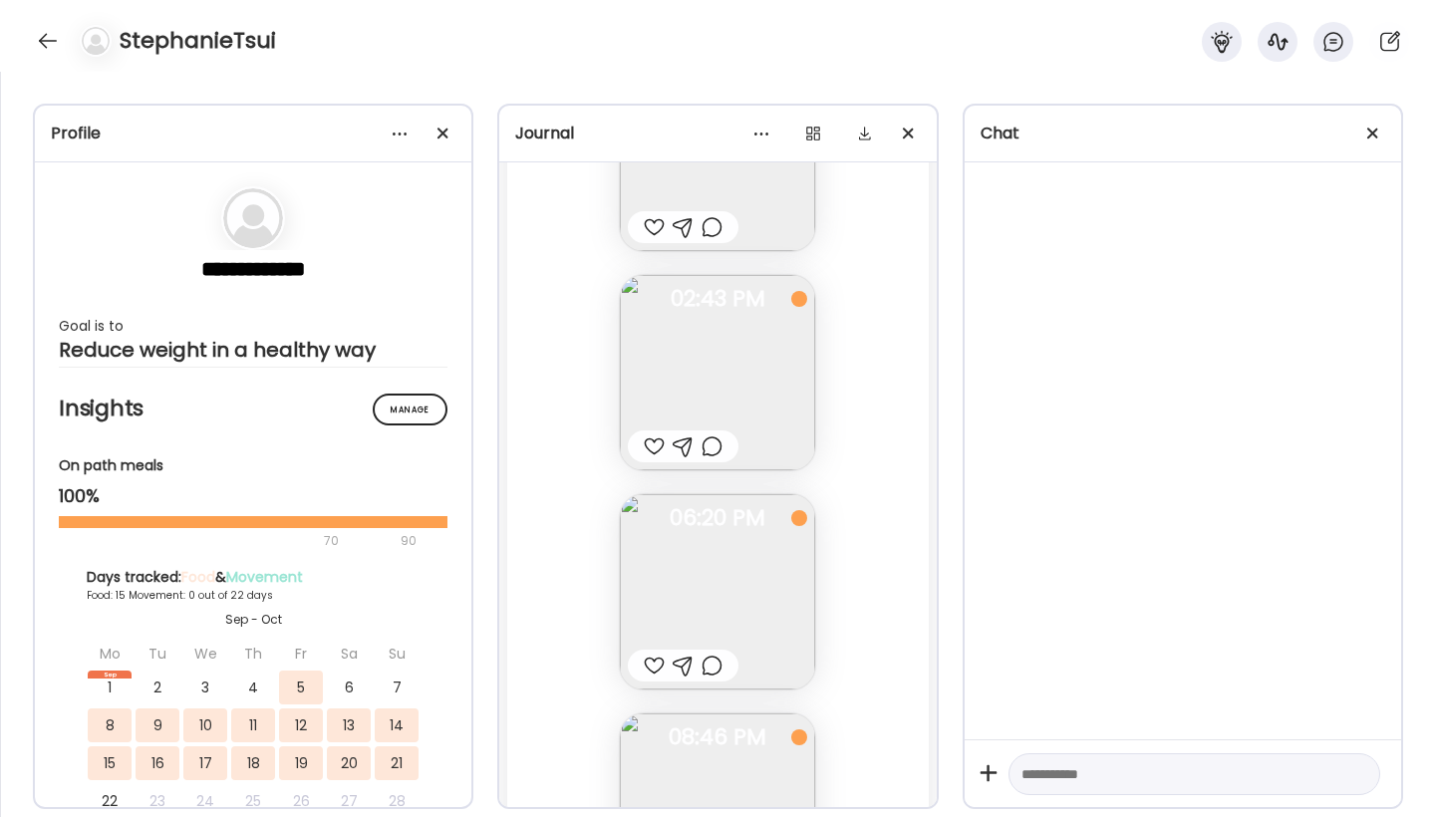
click at [723, 585] on img at bounding box center [717, 591] width 195 height 195
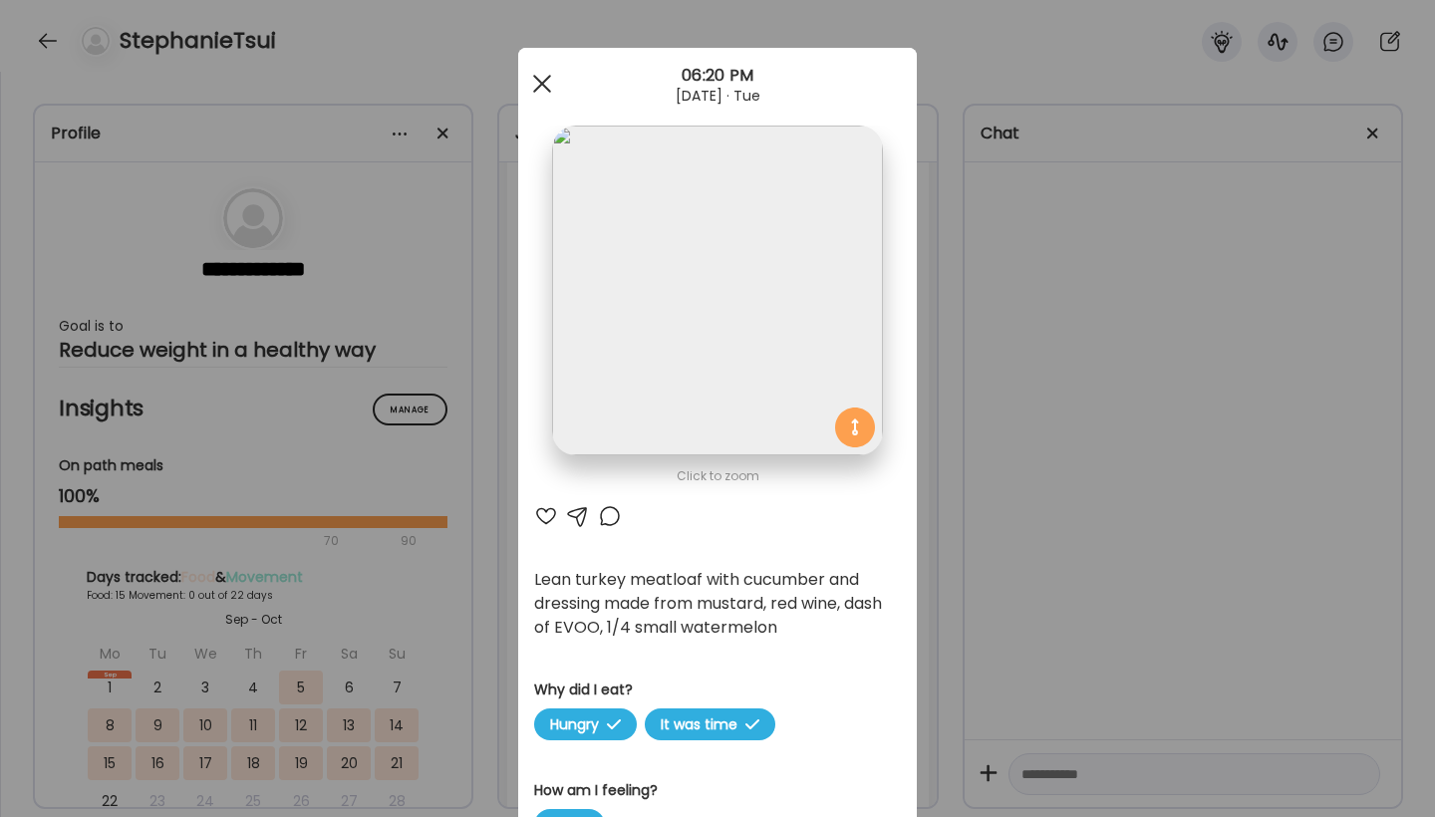
click at [545, 86] on span at bounding box center [542, 84] width 18 height 18
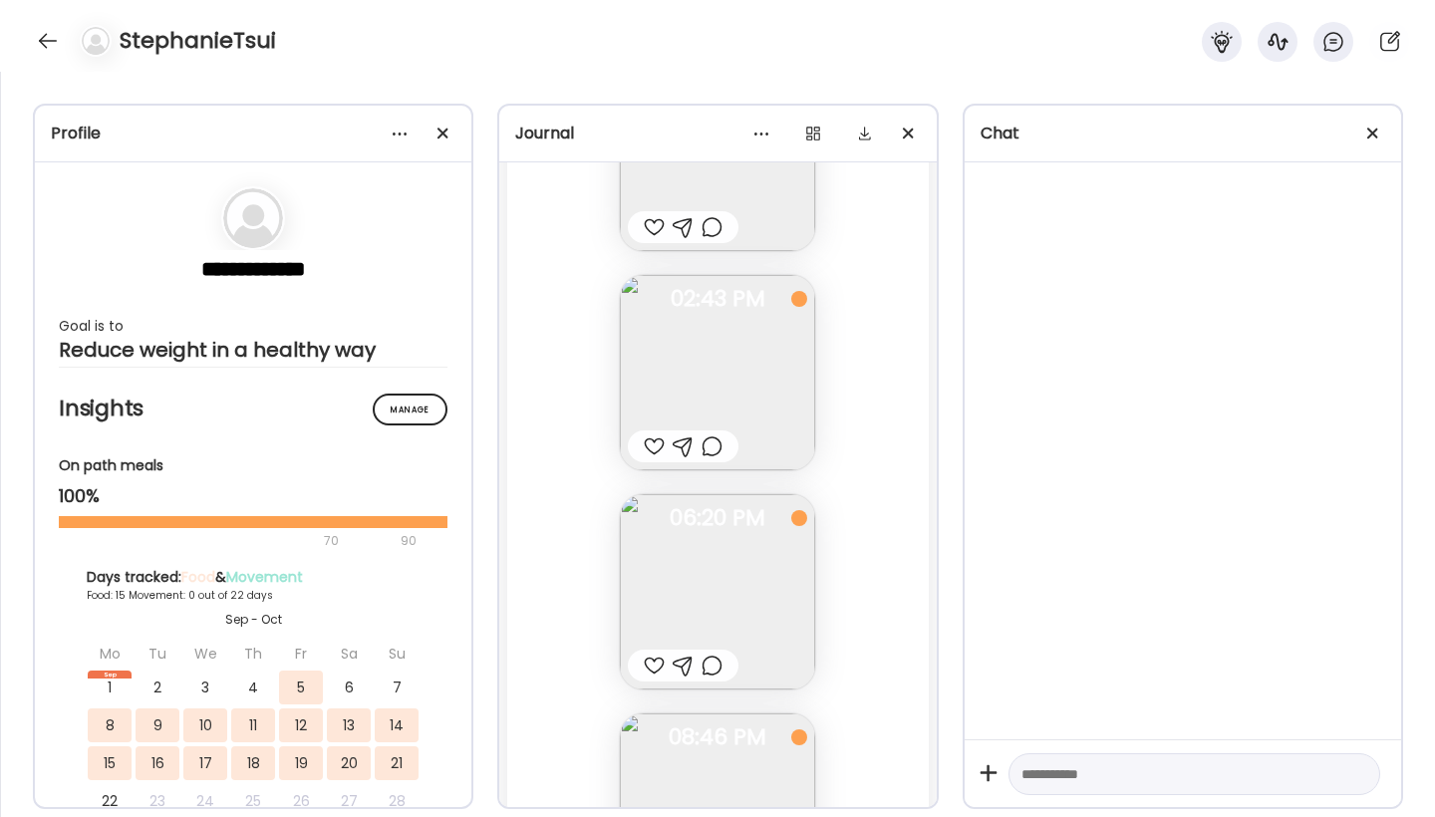
click at [887, 414] on div "Fasting: 11h 8m [DATE] - [DATE] Protein banana muffin (baked on weekend) with 1…" at bounding box center [717, 254] width 421 height 1469
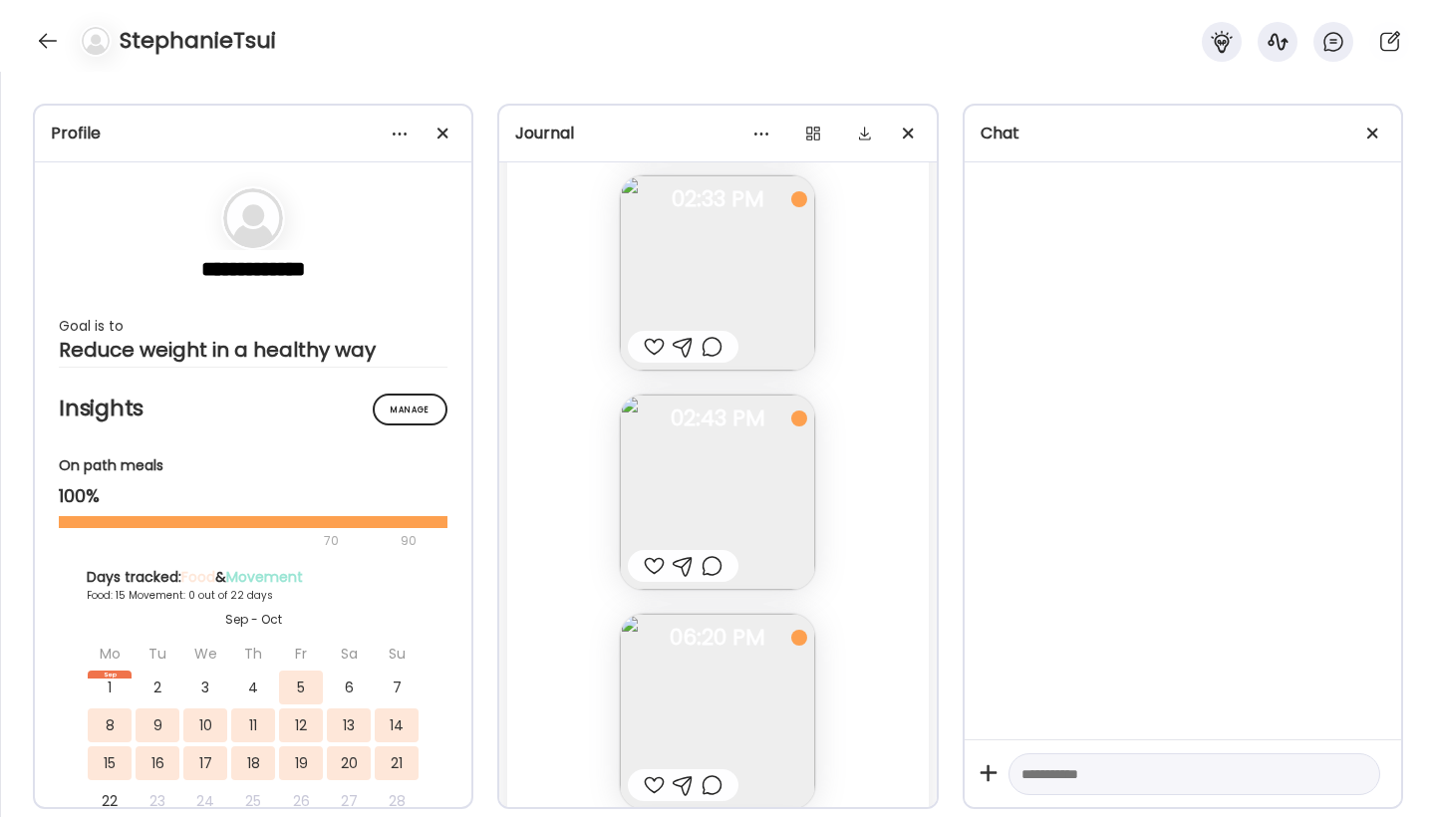
scroll to position [31243, 0]
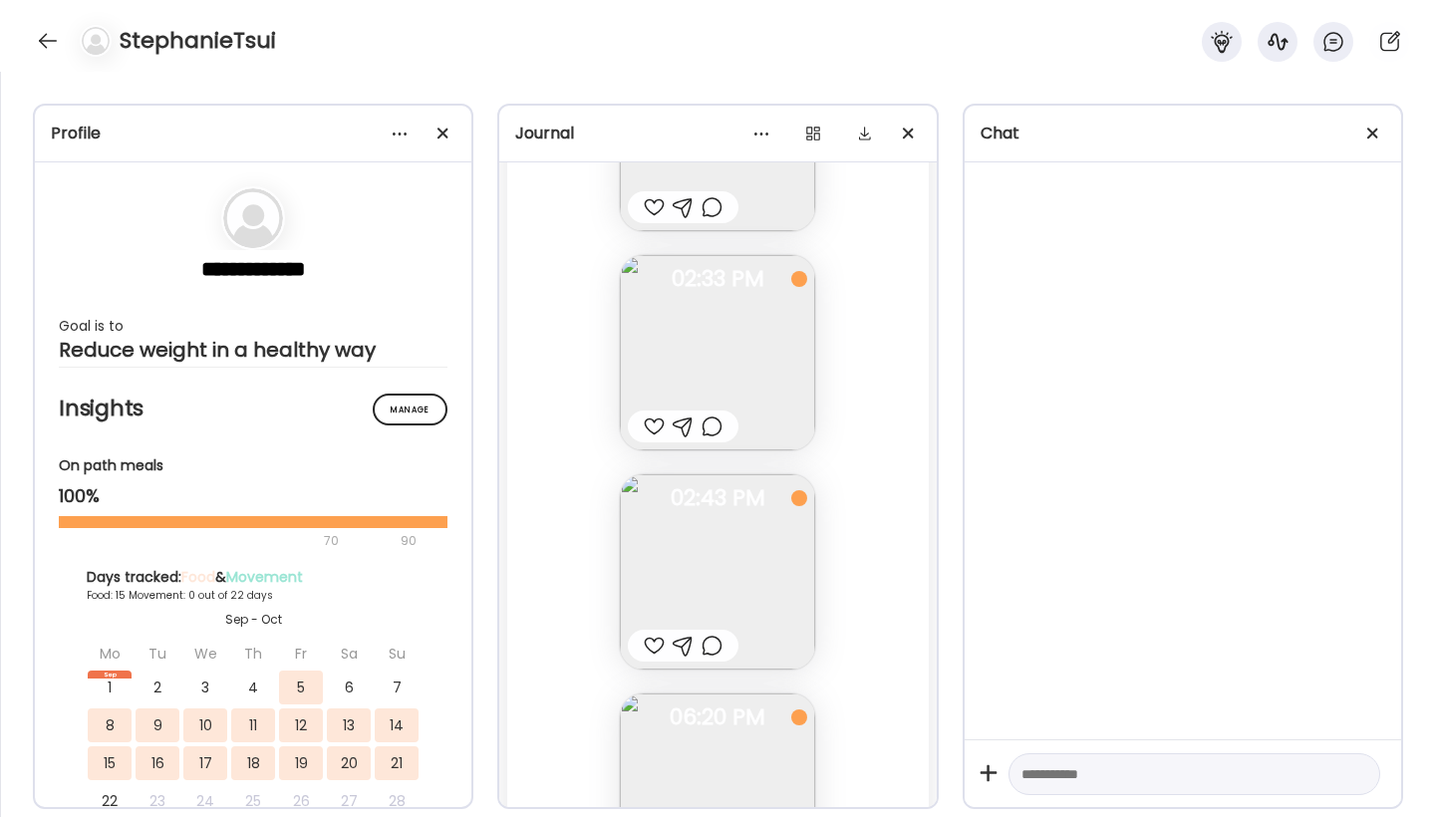
click at [727, 395] on img at bounding box center [717, 352] width 195 height 195
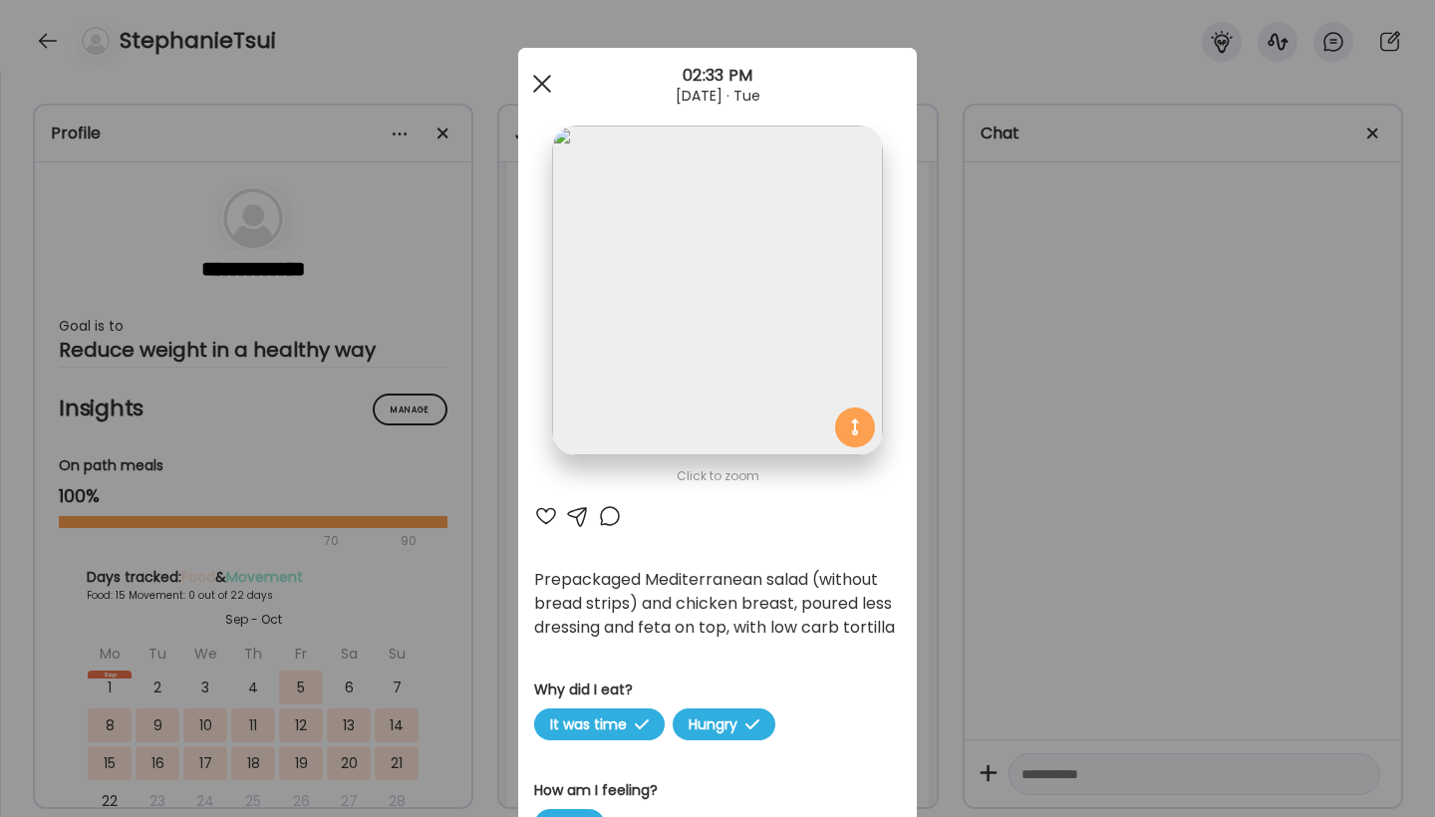
click at [545, 86] on span at bounding box center [542, 84] width 18 height 18
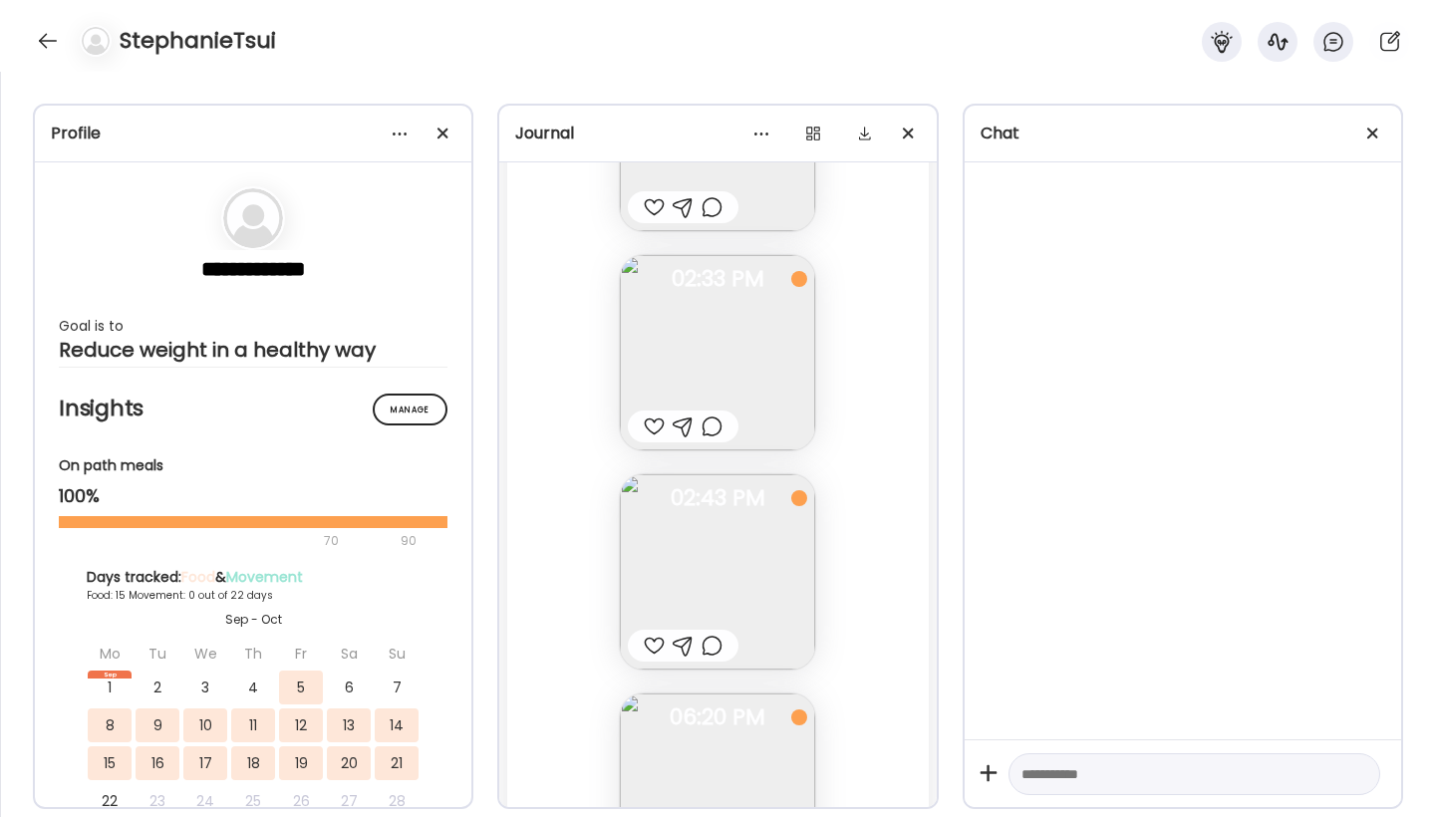
click at [882, 483] on div "Fasting: 11h 8m [DATE] - [DATE] Protein banana muffin (baked on weekend) with 1…" at bounding box center [717, 453] width 421 height 1469
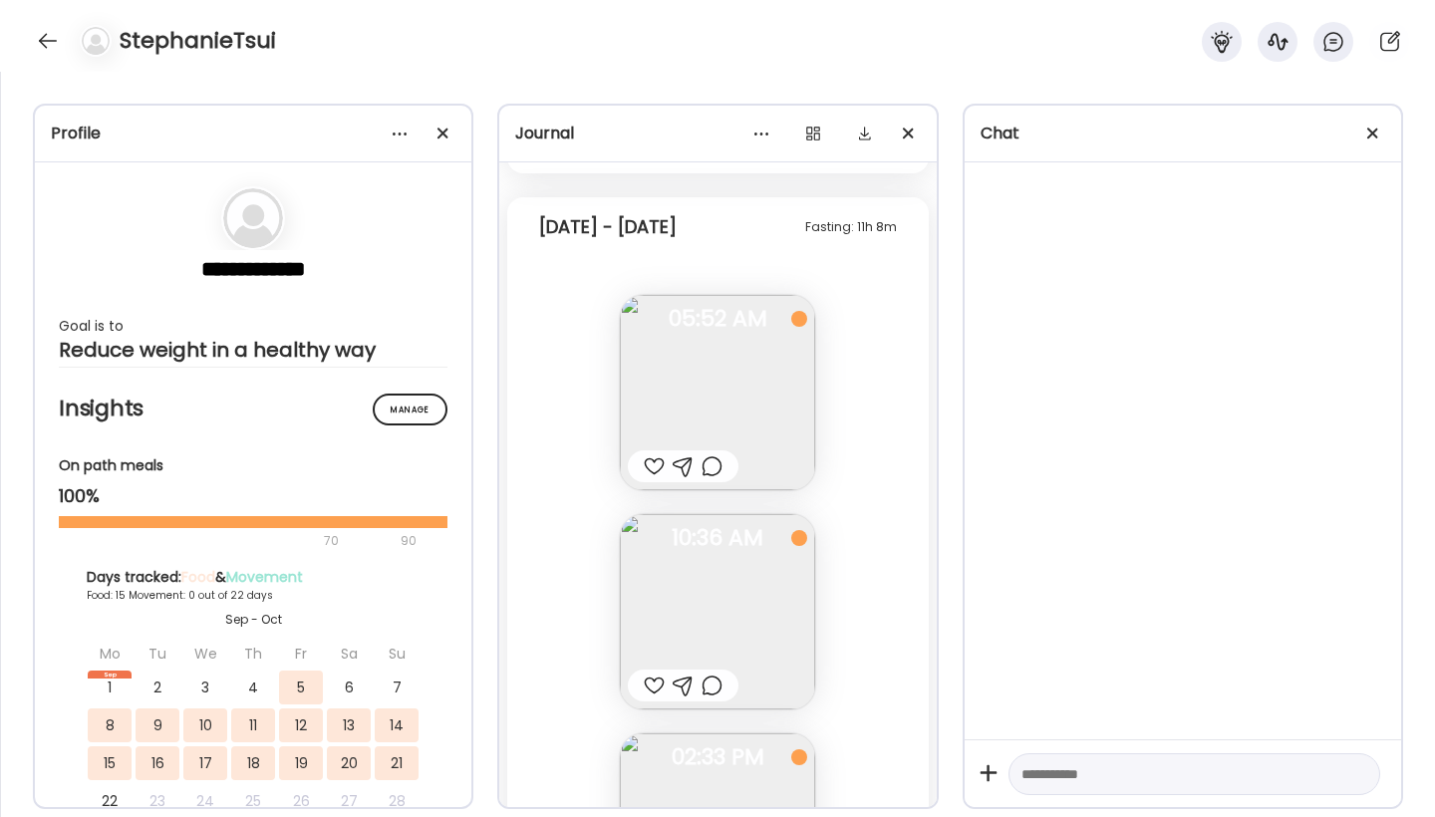
click at [745, 398] on img at bounding box center [717, 392] width 195 height 195
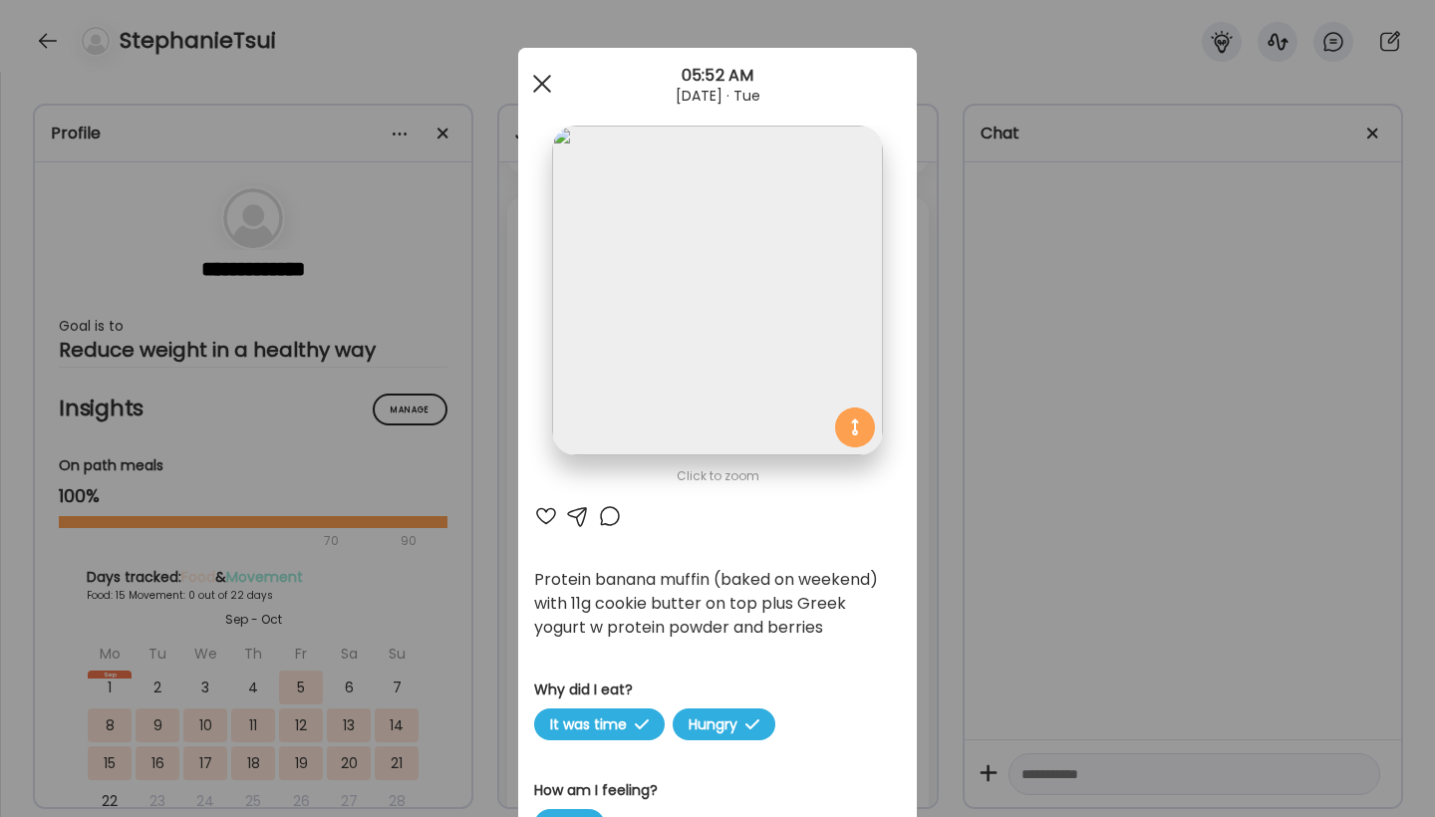
click at [546, 87] on span at bounding box center [542, 84] width 18 height 18
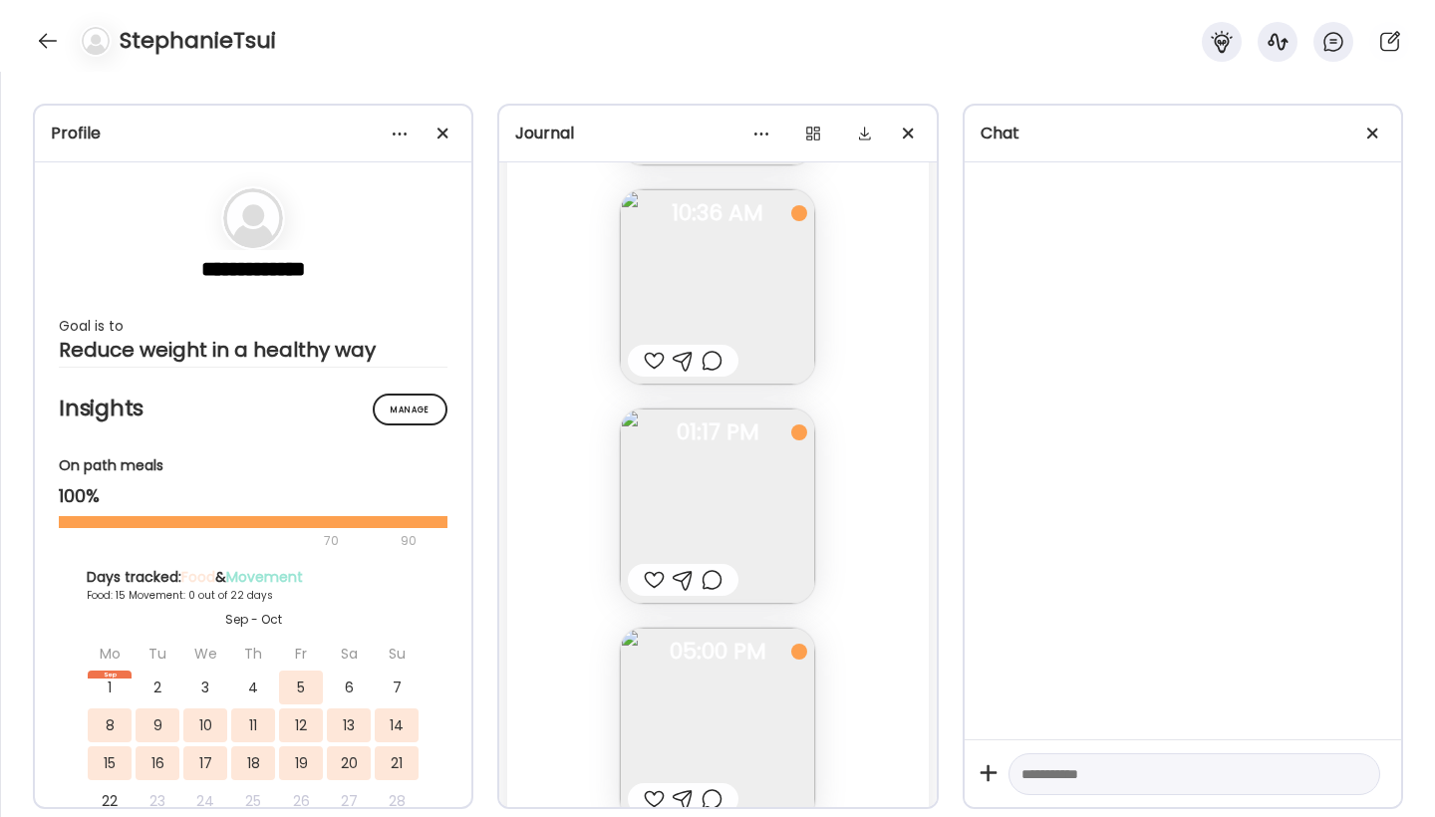
scroll to position [34951, 0]
